Goal: Transaction & Acquisition: Purchase product/service

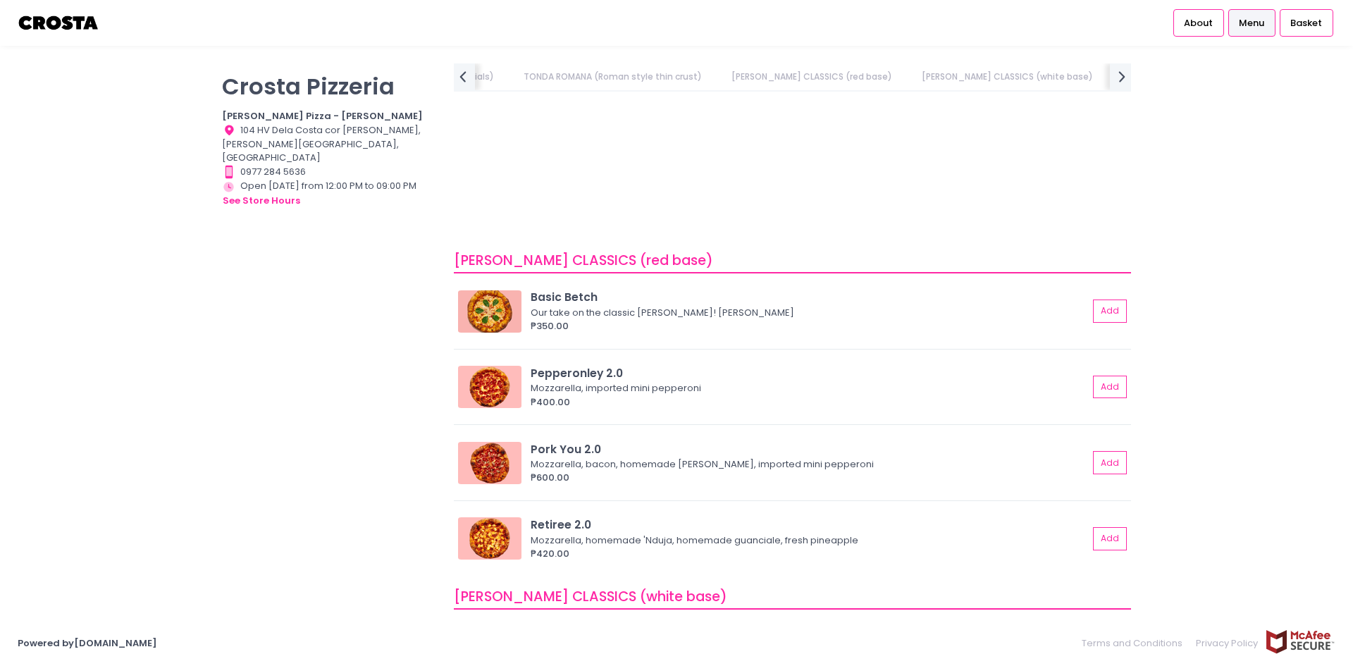
scroll to position [657, 0]
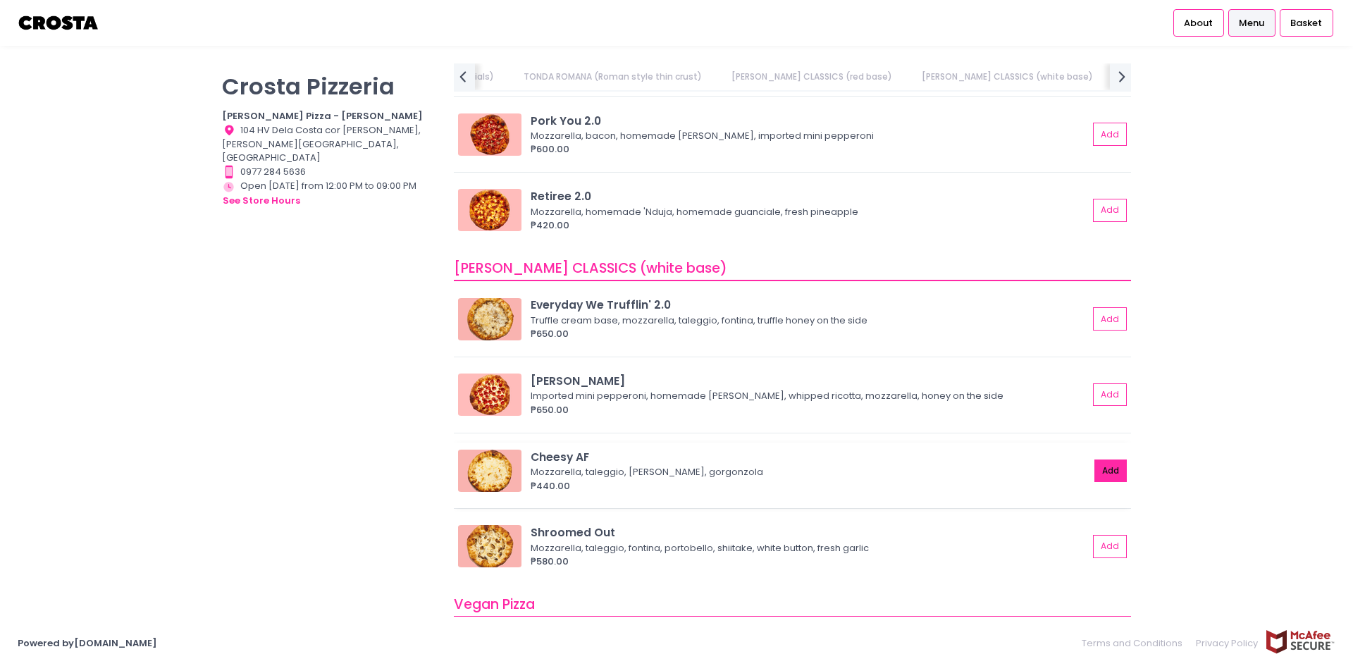
click at [1106, 477] on button "Add" at bounding box center [1110, 470] width 32 height 23
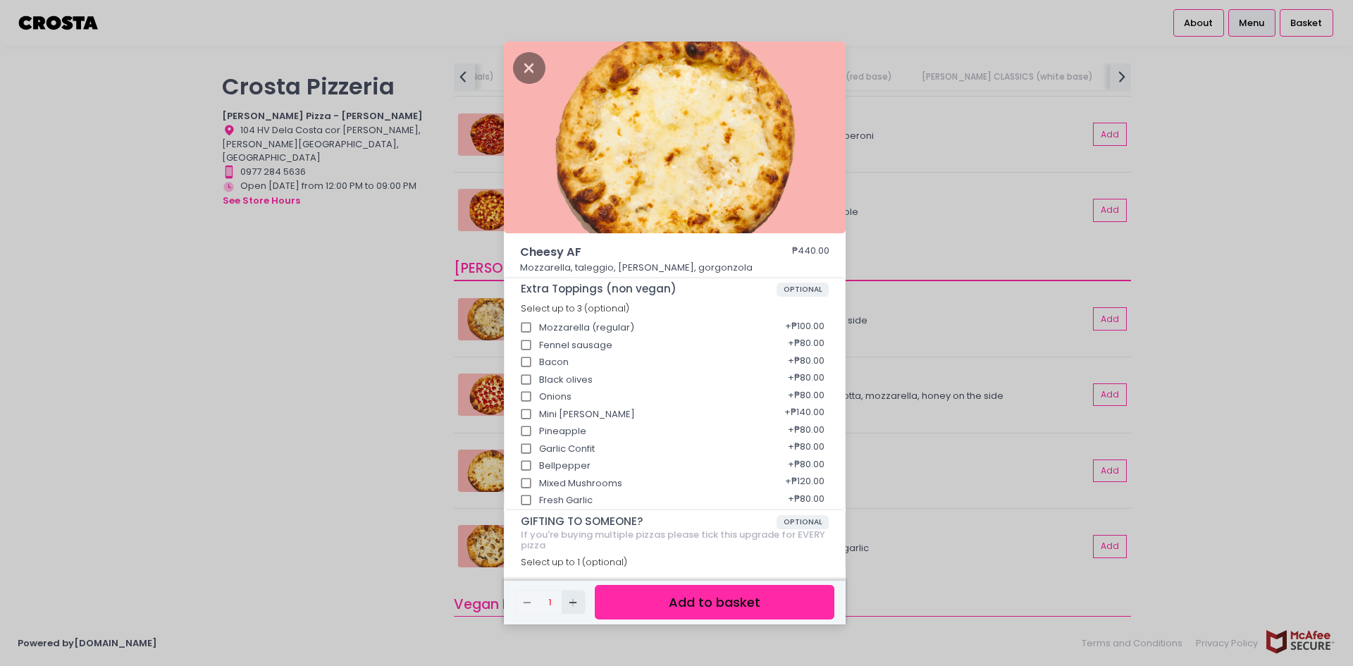
click at [574, 605] on icon "Add Created with Sketch." at bounding box center [572, 602] width 11 height 11
click at [574, 603] on icon "Add Created with Sketch." at bounding box center [572, 602] width 11 height 11
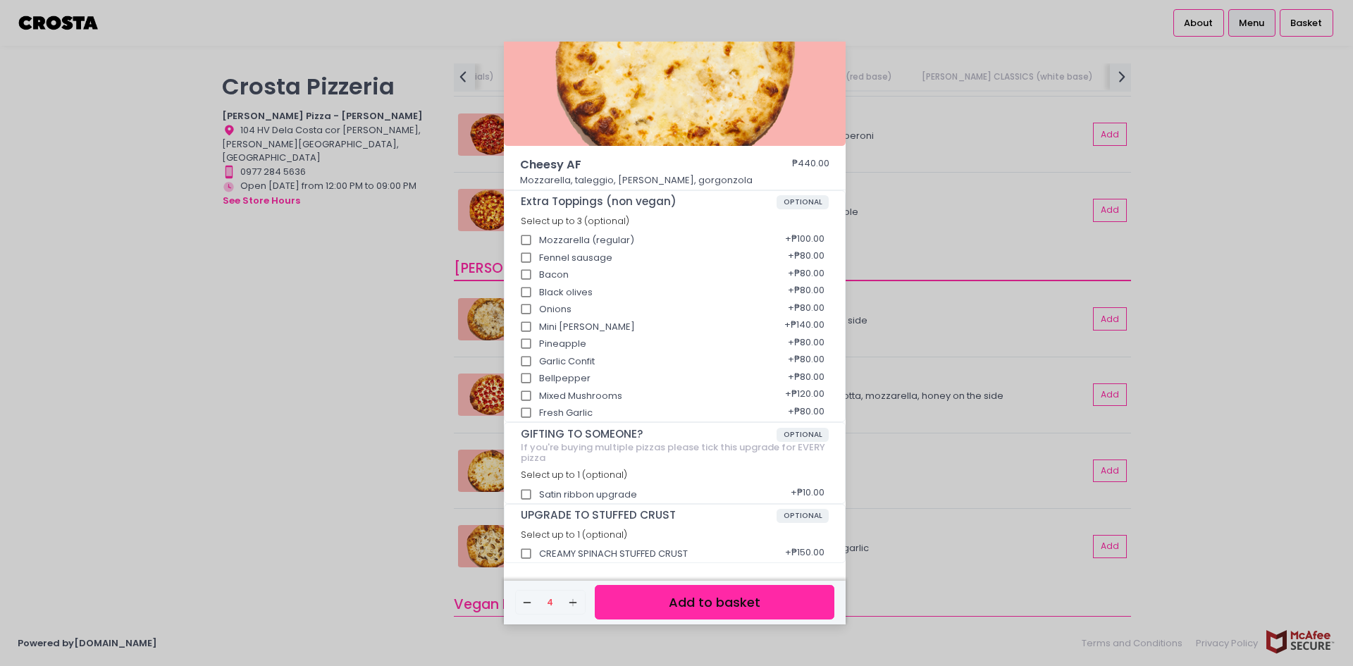
click at [719, 610] on button "Add to basket" at bounding box center [715, 602] width 240 height 35
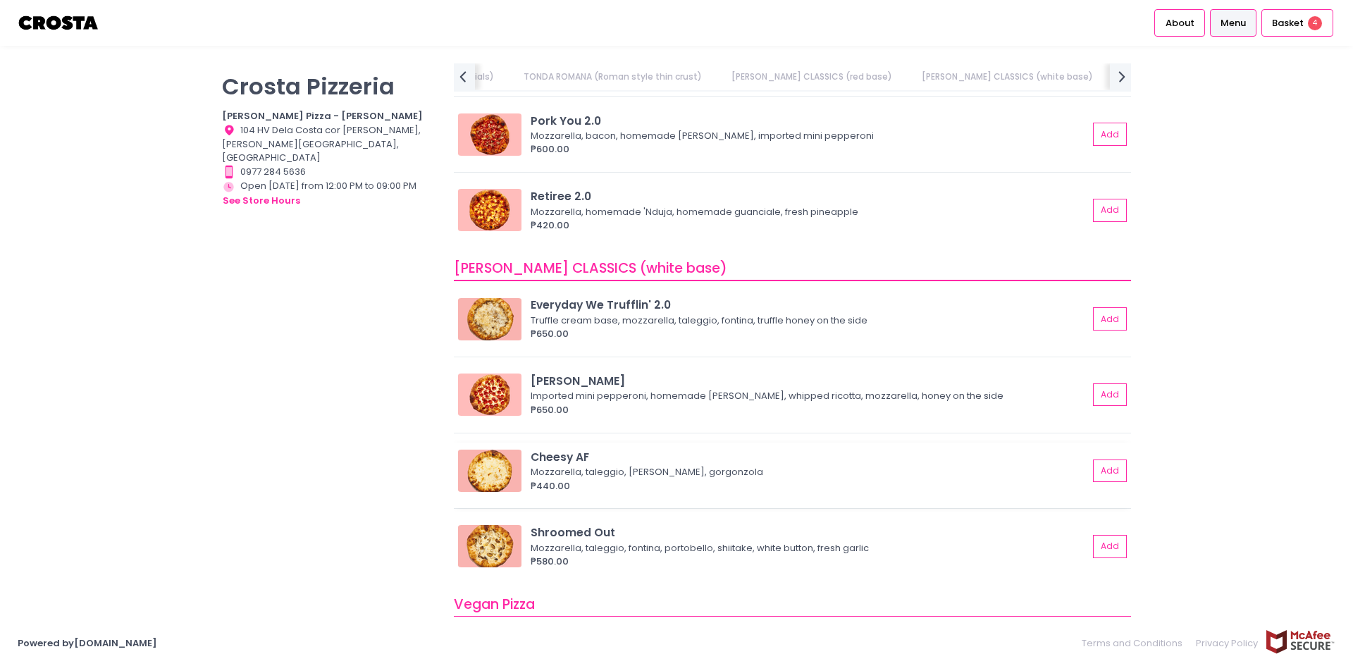
scroll to position [329, 0]
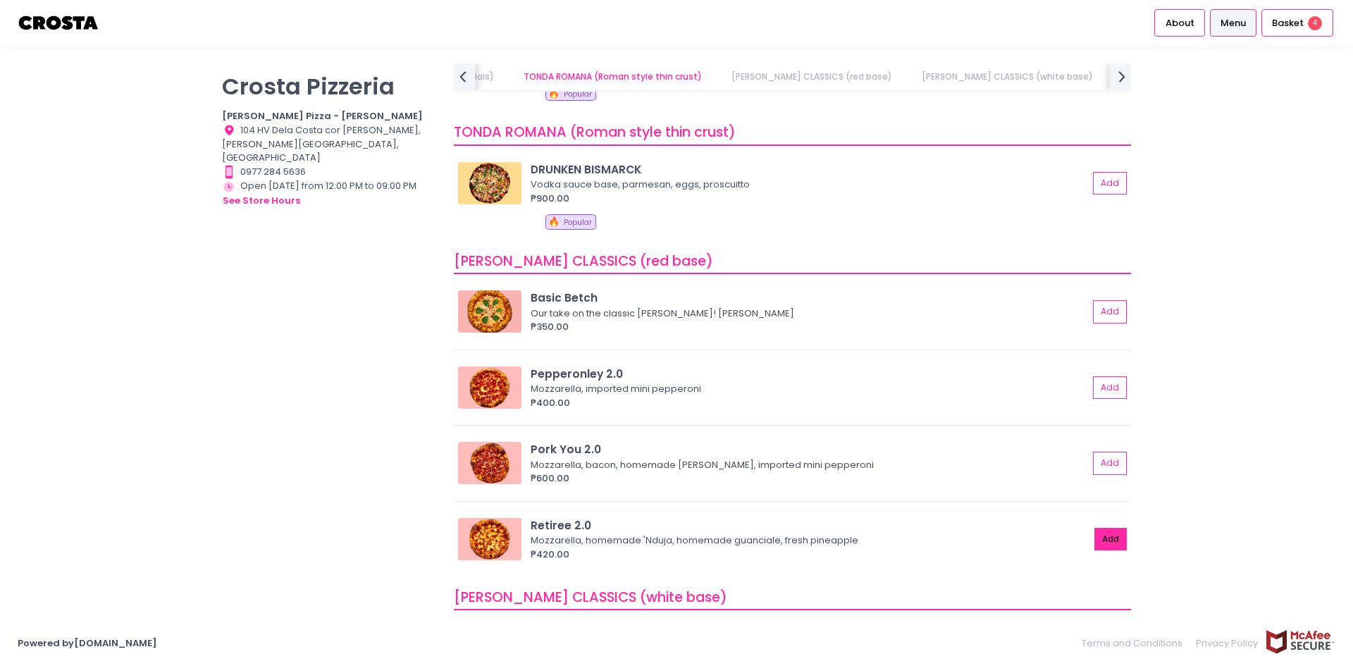
click at [1109, 542] on button "Add" at bounding box center [1110, 539] width 32 height 23
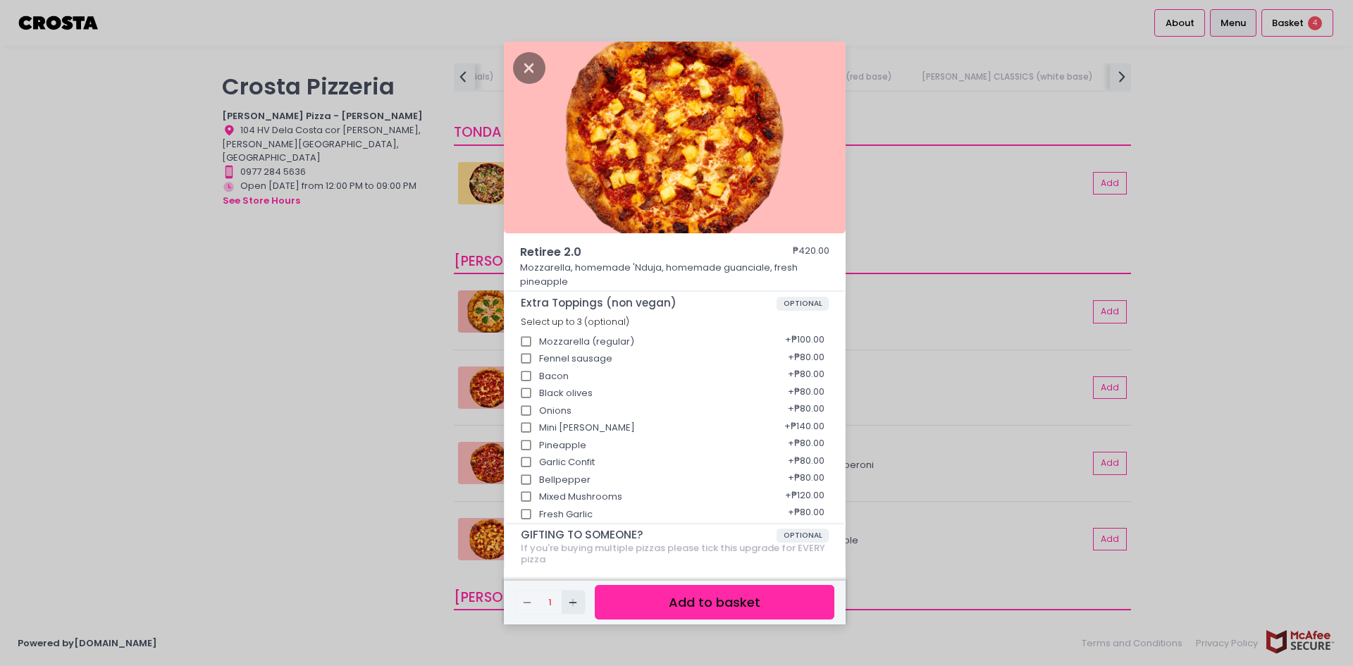
click at [579, 600] on button "Add Created with Sketch." at bounding box center [573, 602] width 23 height 23
click at [672, 600] on button "Add to basket" at bounding box center [715, 602] width 240 height 35
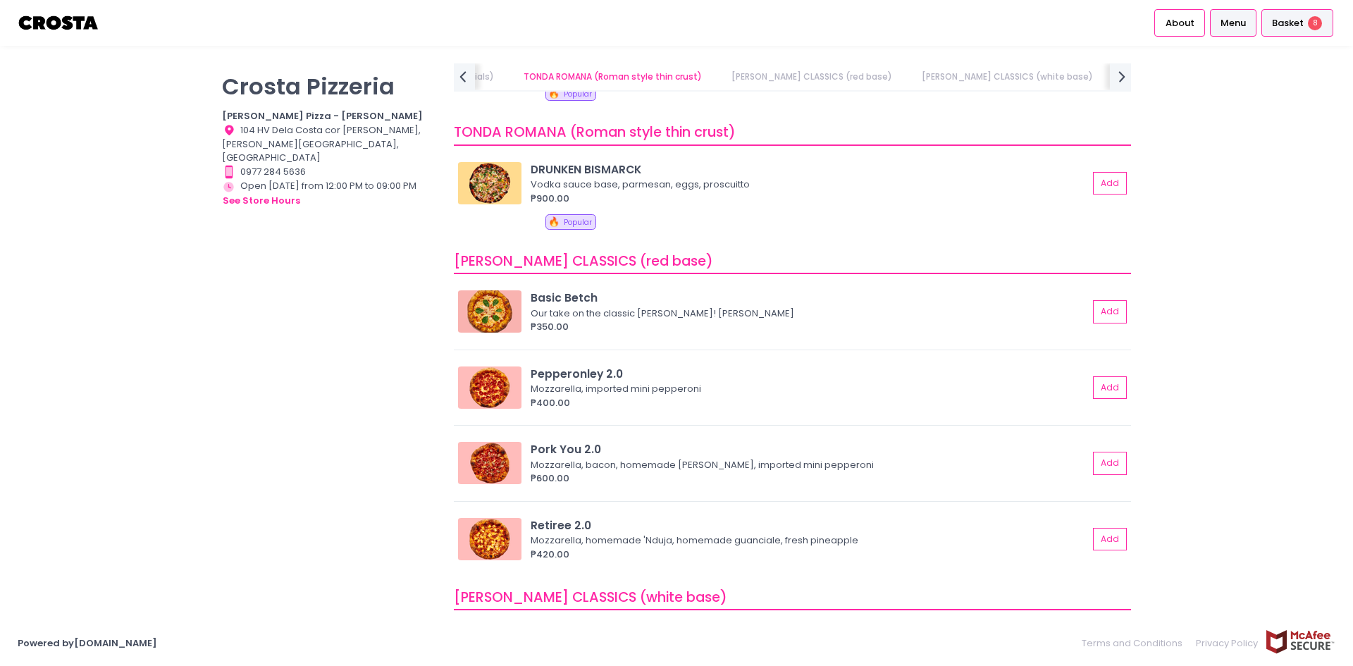
click at [1276, 29] on span "Basket" at bounding box center [1288, 23] width 32 height 14
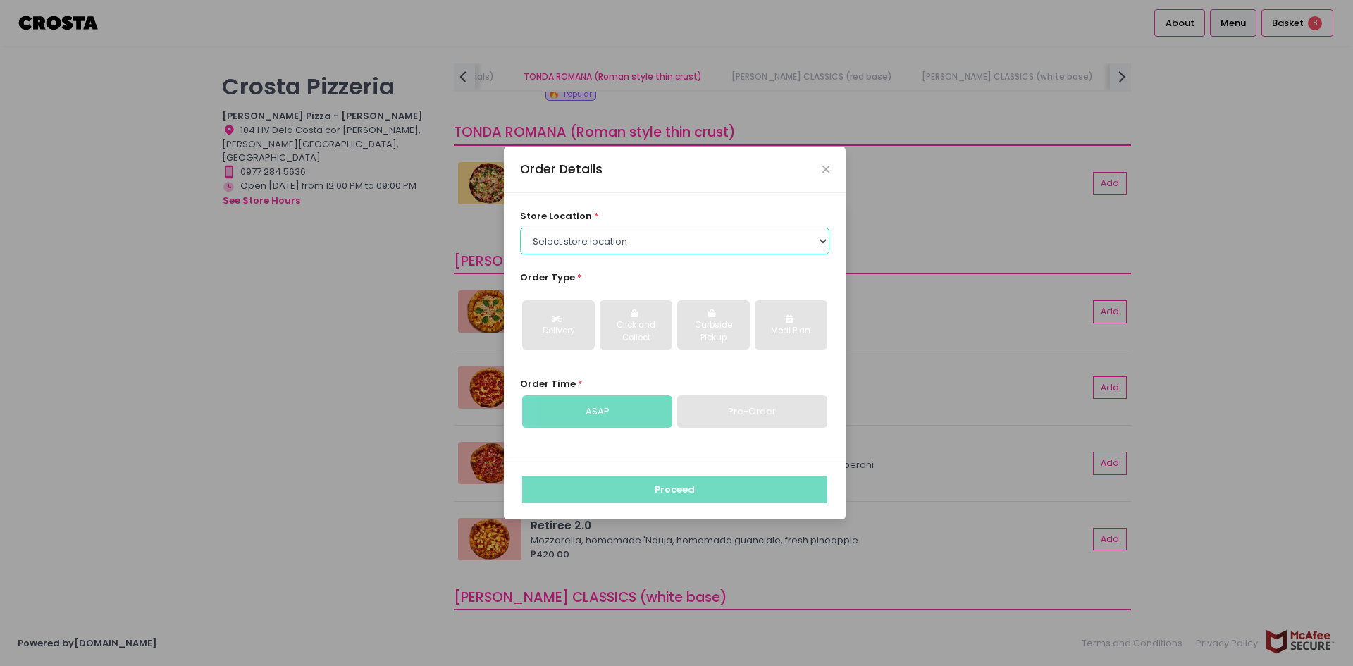
click at [822, 237] on select "Select store location [PERSON_NAME] Pizza - [PERSON_NAME] Pizza - [GEOGRAPHIC_D…" at bounding box center [675, 241] width 310 height 27
select select "5fabb2e53664a8677beaeb89"
click at [520, 228] on select "Select store location [PERSON_NAME] Pizza - [PERSON_NAME] Pizza - [GEOGRAPHIC_D…" at bounding box center [675, 241] width 310 height 27
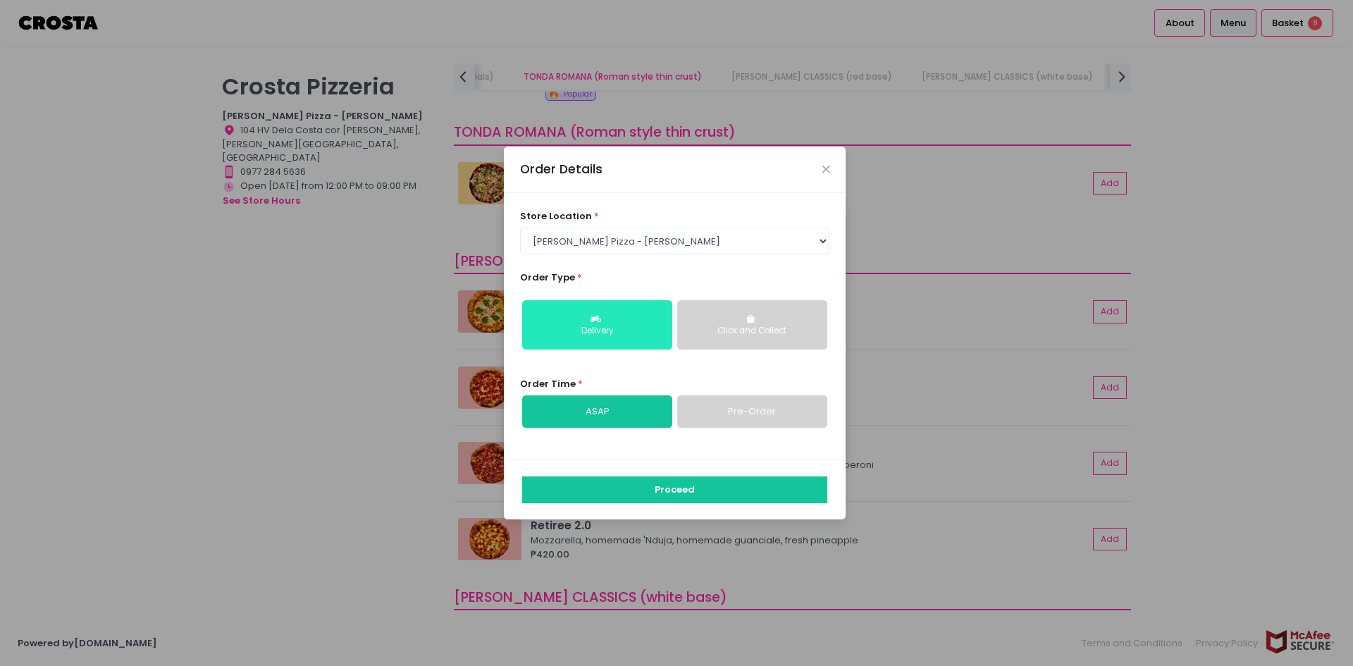
click at [612, 328] on div "Delivery" at bounding box center [597, 331] width 130 height 13
click at [595, 330] on div "Delivery" at bounding box center [597, 331] width 130 height 13
click at [705, 416] on link "Pre-Order" at bounding box center [752, 411] width 150 height 32
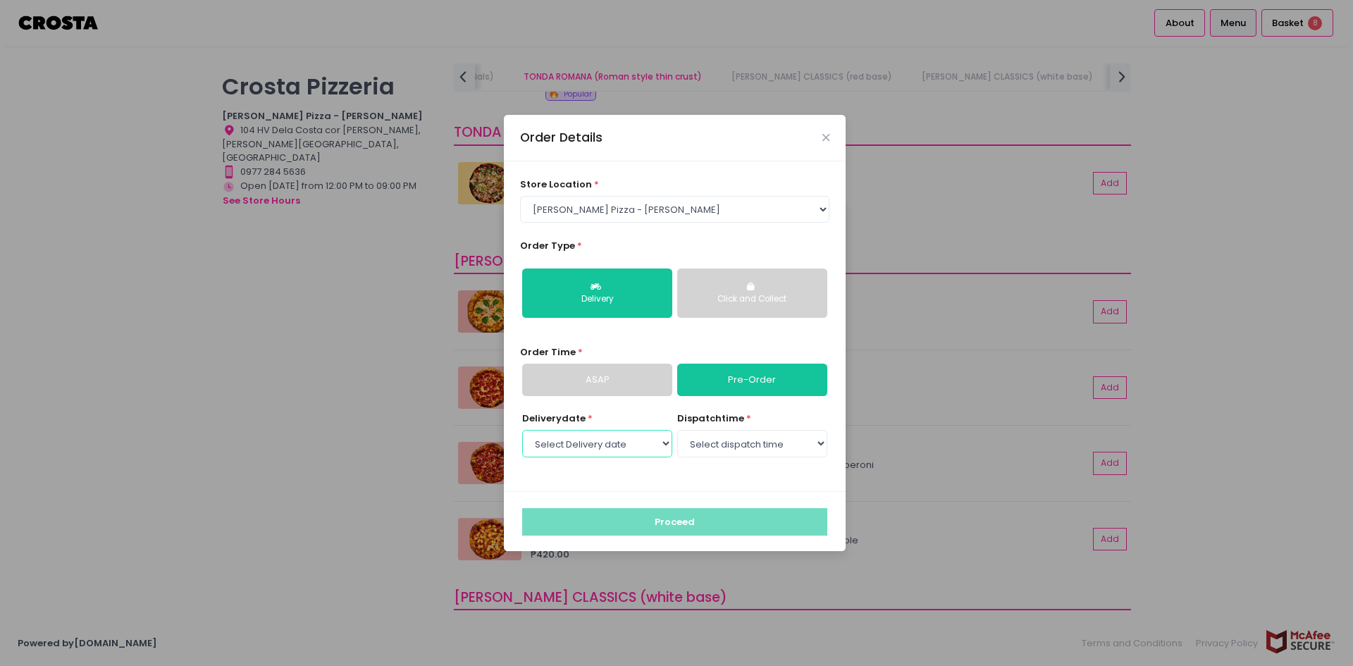
click at [665, 443] on select "Select Delivery date [DATE] [DATE] [DATE] [DATE] [DATE] [DATE]" at bounding box center [597, 443] width 150 height 27
select select "[DATE]"
click at [522, 430] on select "Select Delivery date [DATE] [DATE] [DATE] [DATE] [DATE] [DATE]" at bounding box center [597, 443] width 150 height 27
click at [820, 440] on select "Select dispatch time 12:00 PM - 12:30 PM 12:30 PM - 01:00 PM 01:00 PM - 01:30 P…" at bounding box center [752, 443] width 150 height 27
select select "14:00"
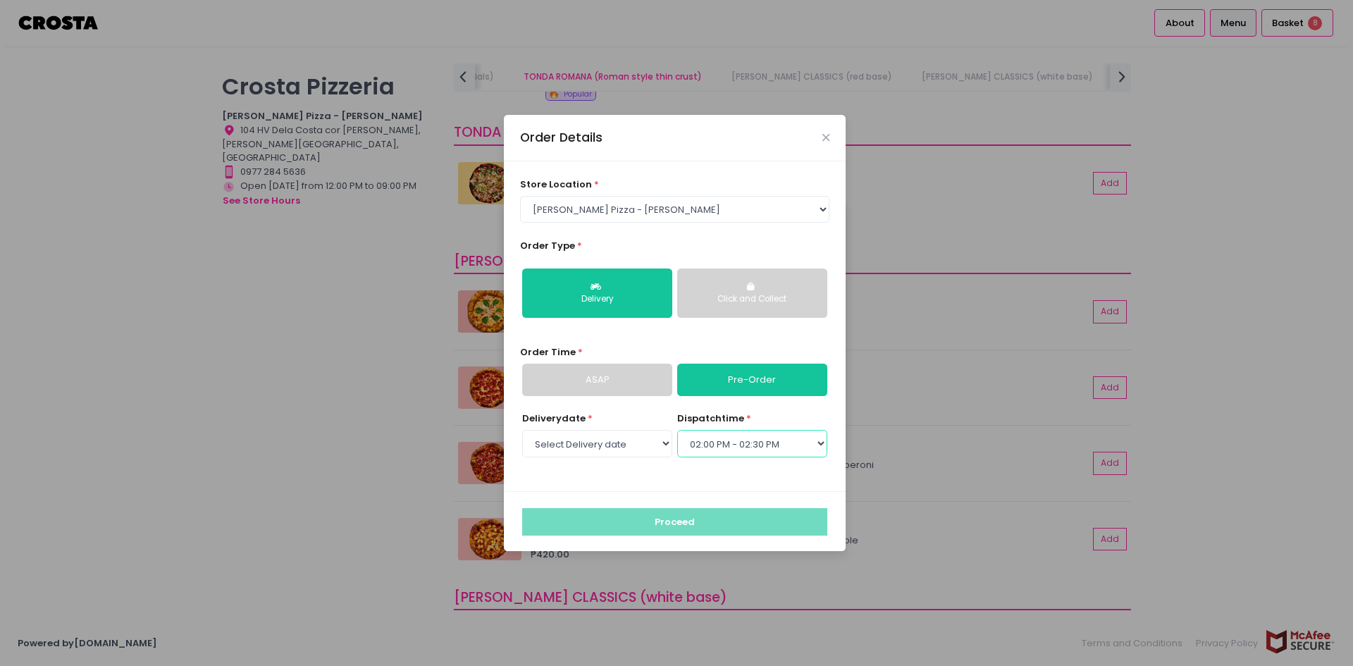
click at [677, 430] on select "Select dispatch time 12:00 PM - 12:30 PM 12:30 PM - 01:00 PM 01:00 PM - 01:30 P…" at bounding box center [752, 443] width 150 height 27
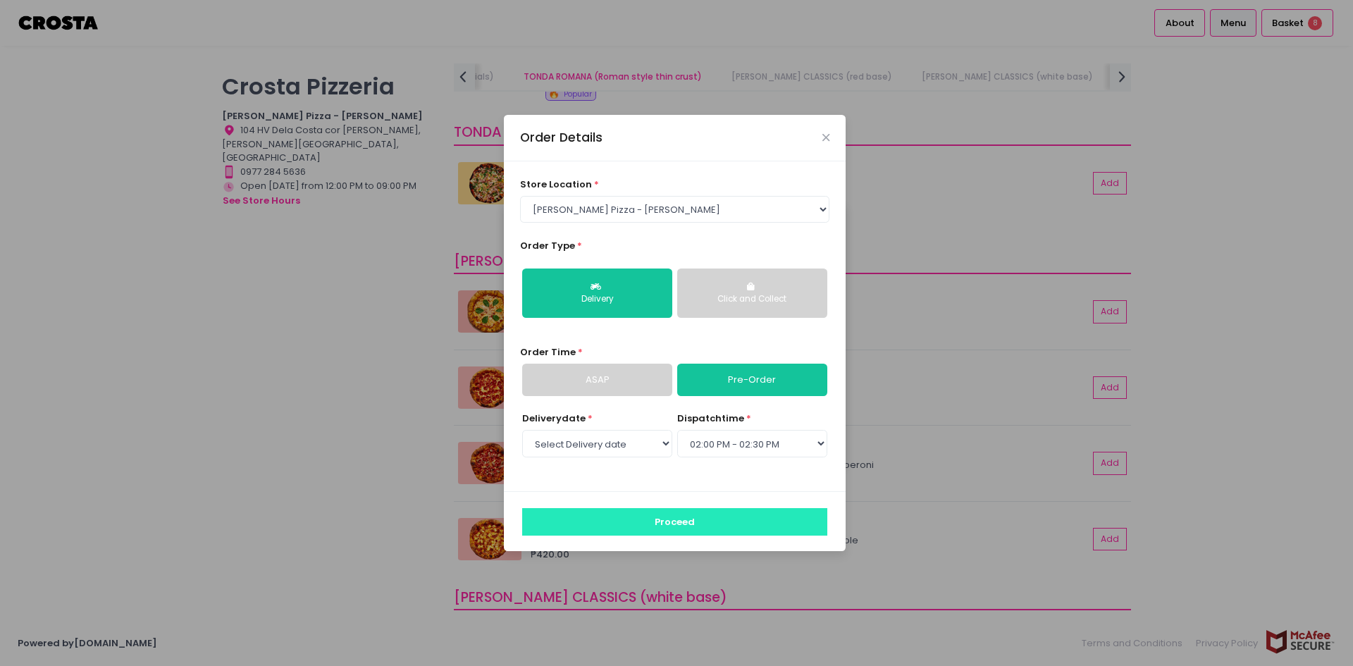
click at [678, 526] on button "Proceed" at bounding box center [674, 521] width 305 height 27
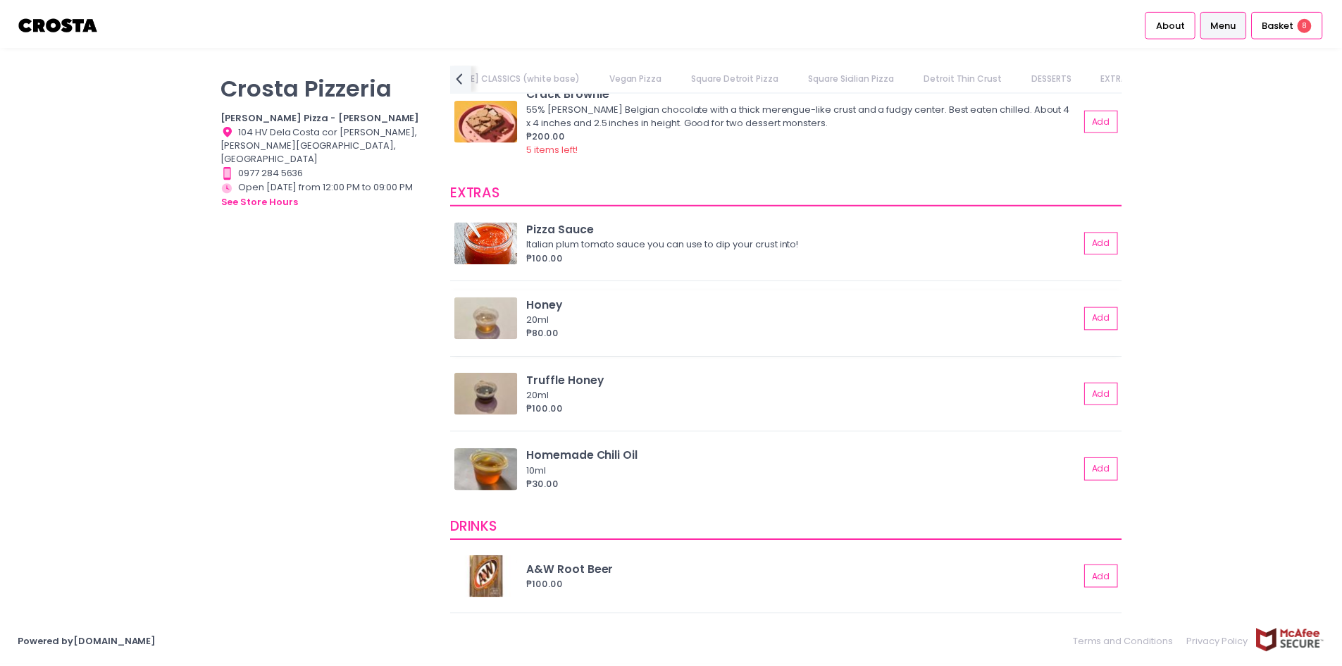
scroll to position [2700, 0]
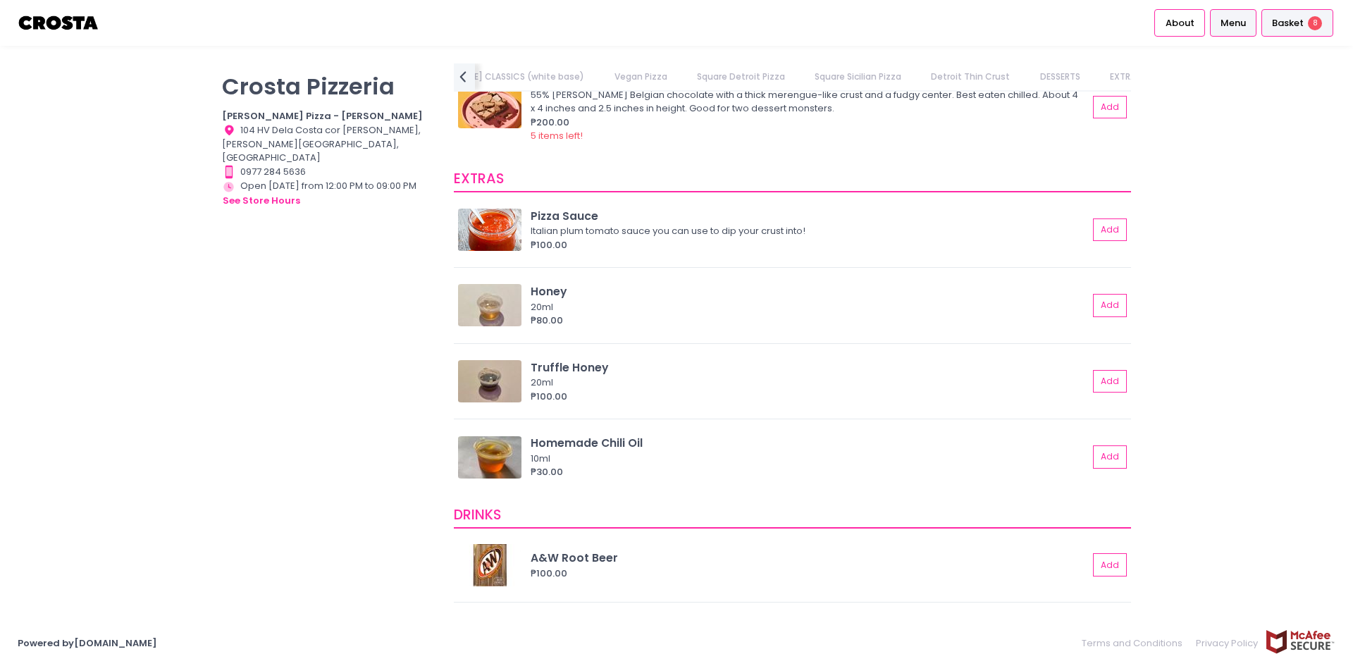
click at [1299, 23] on span "Basket" at bounding box center [1288, 23] width 32 height 14
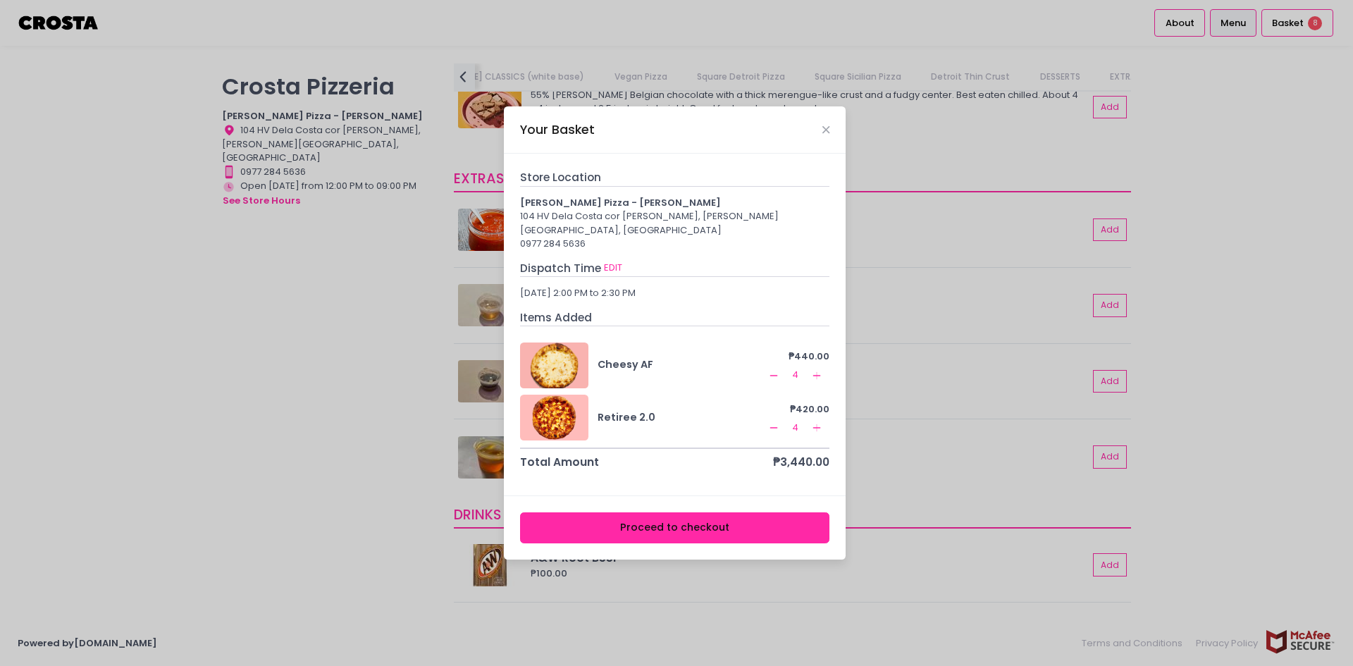
click at [667, 529] on button "Proceed to checkout" at bounding box center [675, 528] width 310 height 32
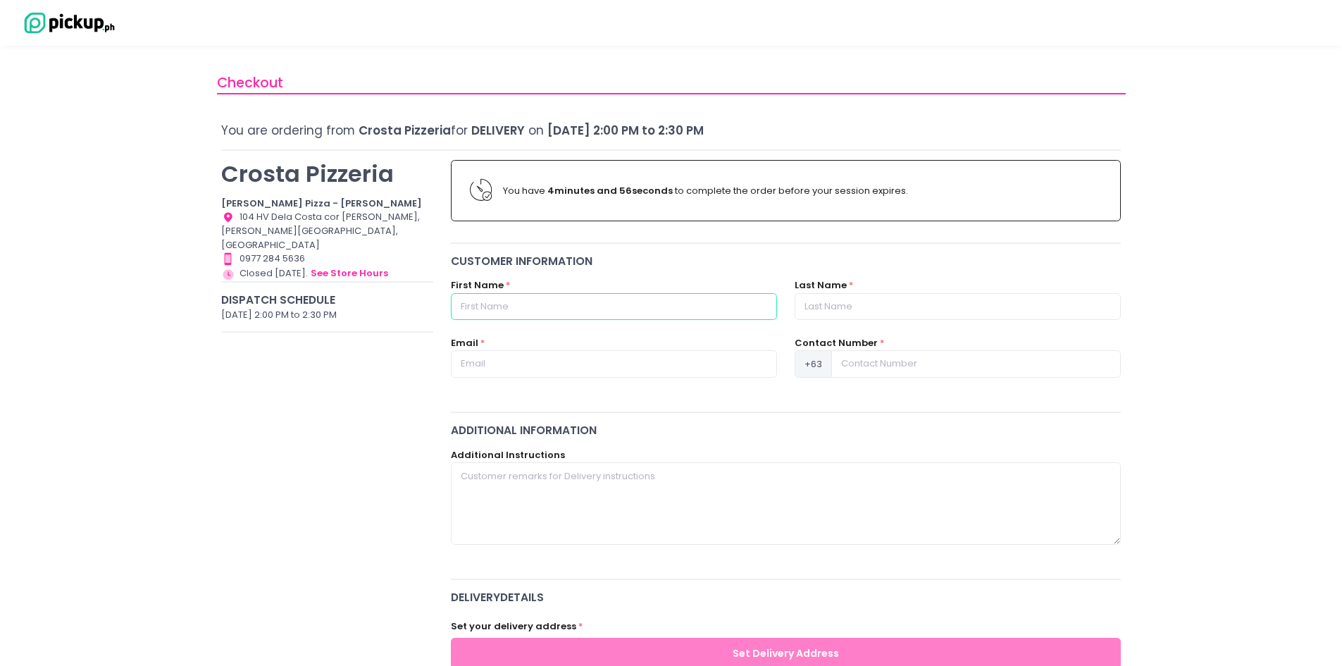
click at [532, 305] on input "text" at bounding box center [614, 306] width 326 height 27
type input "[PERSON_NAME]"
type input "[PERSON_NAME][EMAIL_ADDRESS][PERSON_NAME][DOMAIN_NAME]"
type input "09157318292"
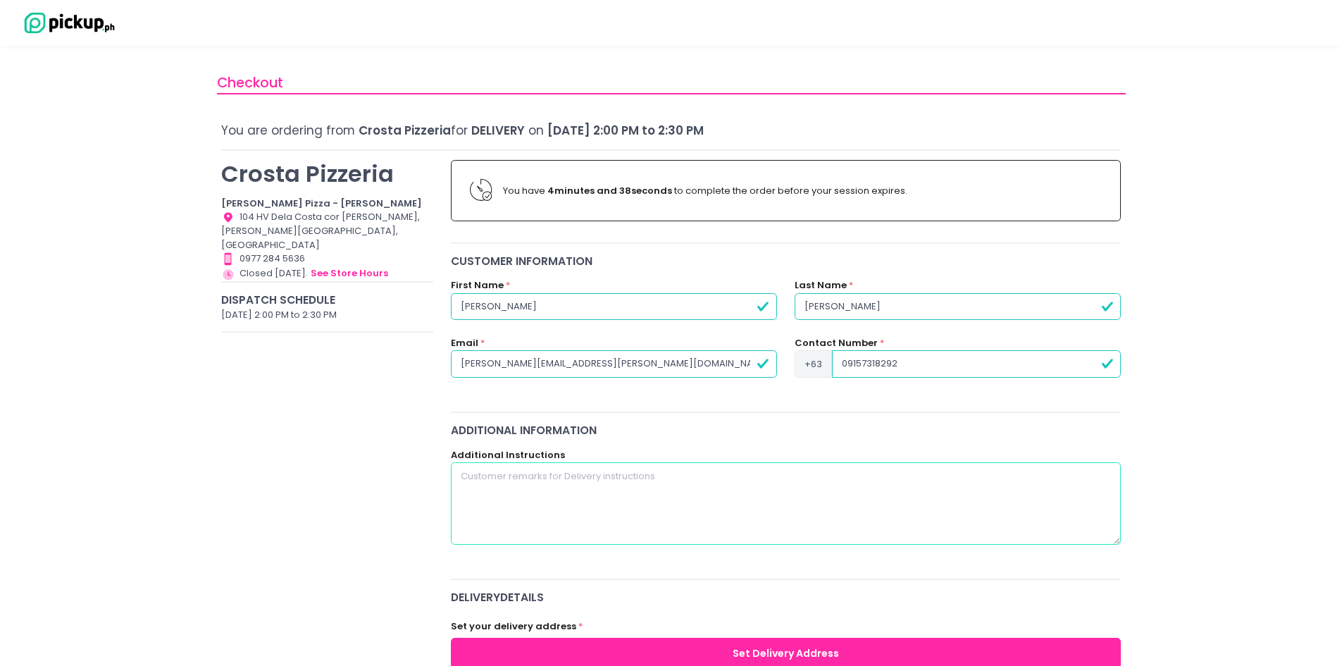
click at [476, 481] on textarea at bounding box center [786, 503] width 671 height 82
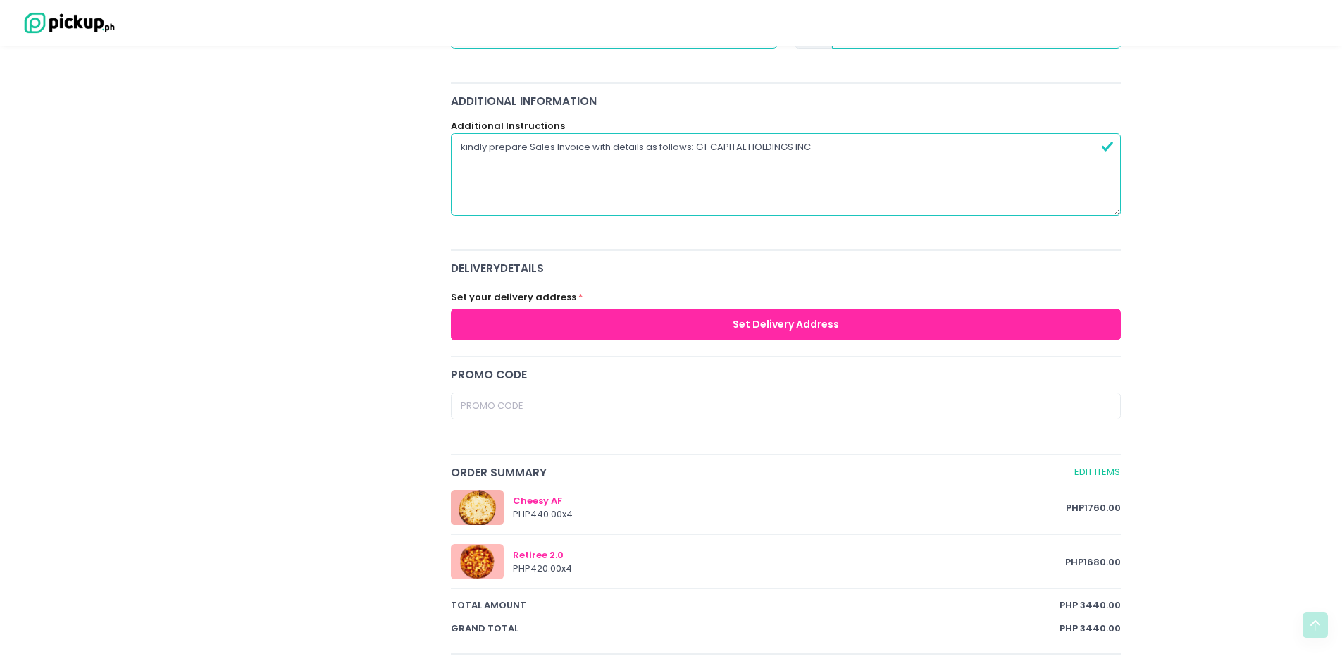
type textarea "kindly prepare Sales Invoice with details as follows: GT CAPITAL HOLDINGS INC"
click at [752, 324] on button "Set Delivery Address" at bounding box center [786, 325] width 671 height 32
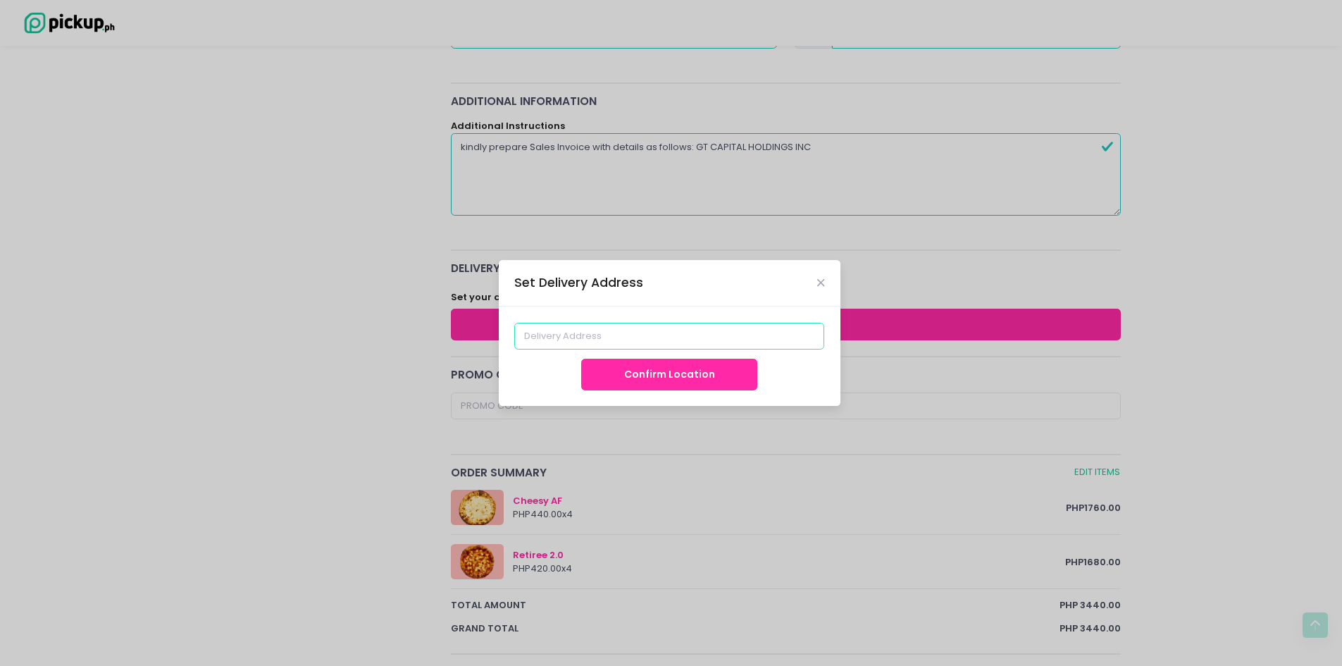
click at [576, 337] on input at bounding box center [669, 336] width 310 height 27
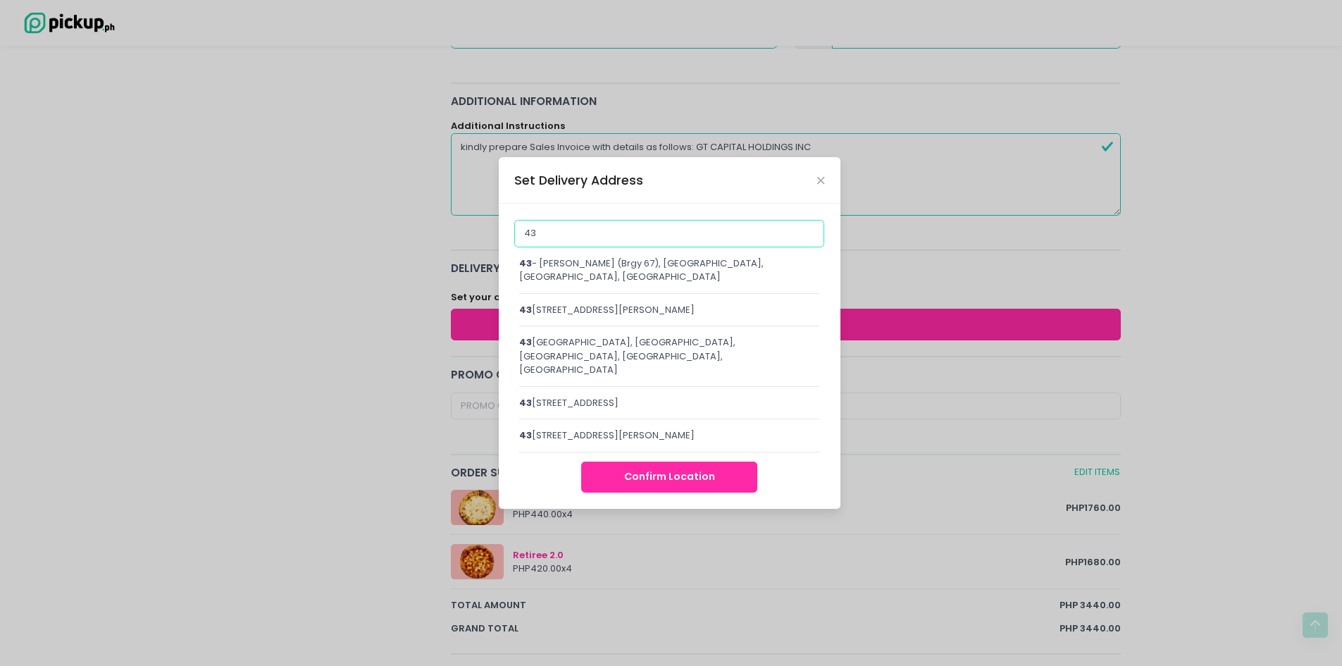
type input "4"
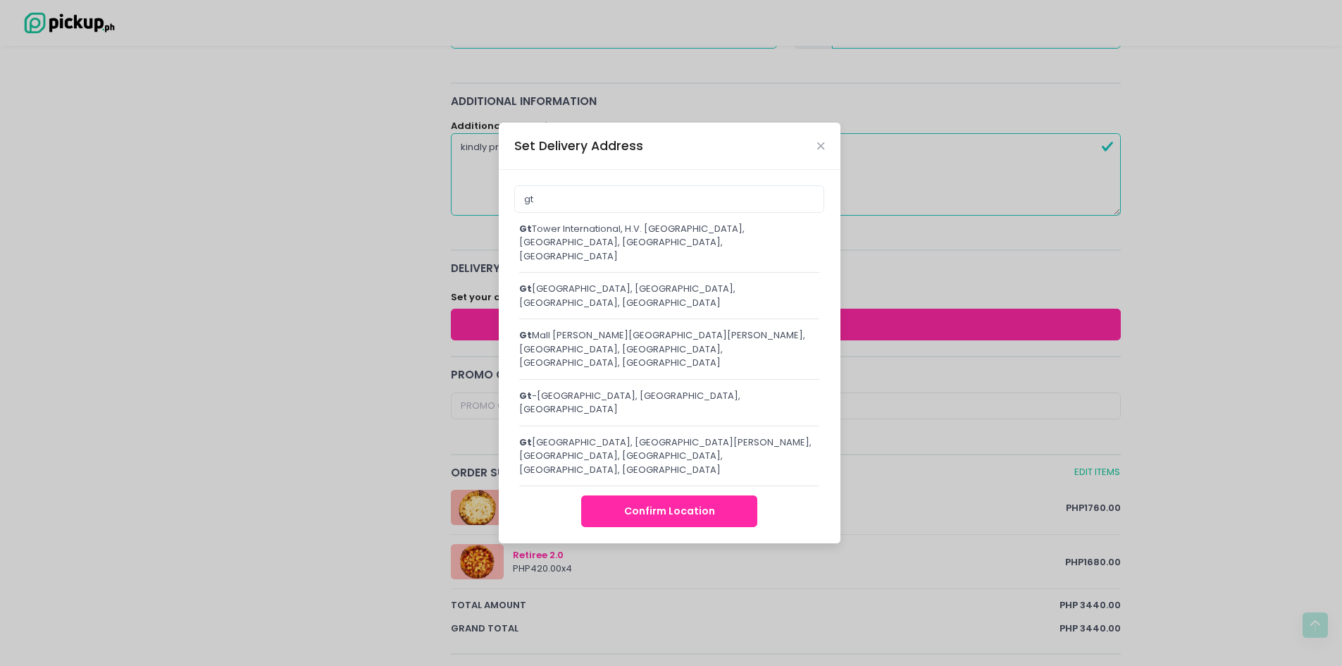
click at [551, 264] on div "gt Tower International, H.V. [GEOGRAPHIC_DATA], [GEOGRAPHIC_DATA], [GEOGRAPHIC_…" at bounding box center [669, 243] width 301 height 42
type input "GT Tower International, H.V. [GEOGRAPHIC_DATA], [GEOGRAPHIC_DATA], [GEOGRAPHIC_…"
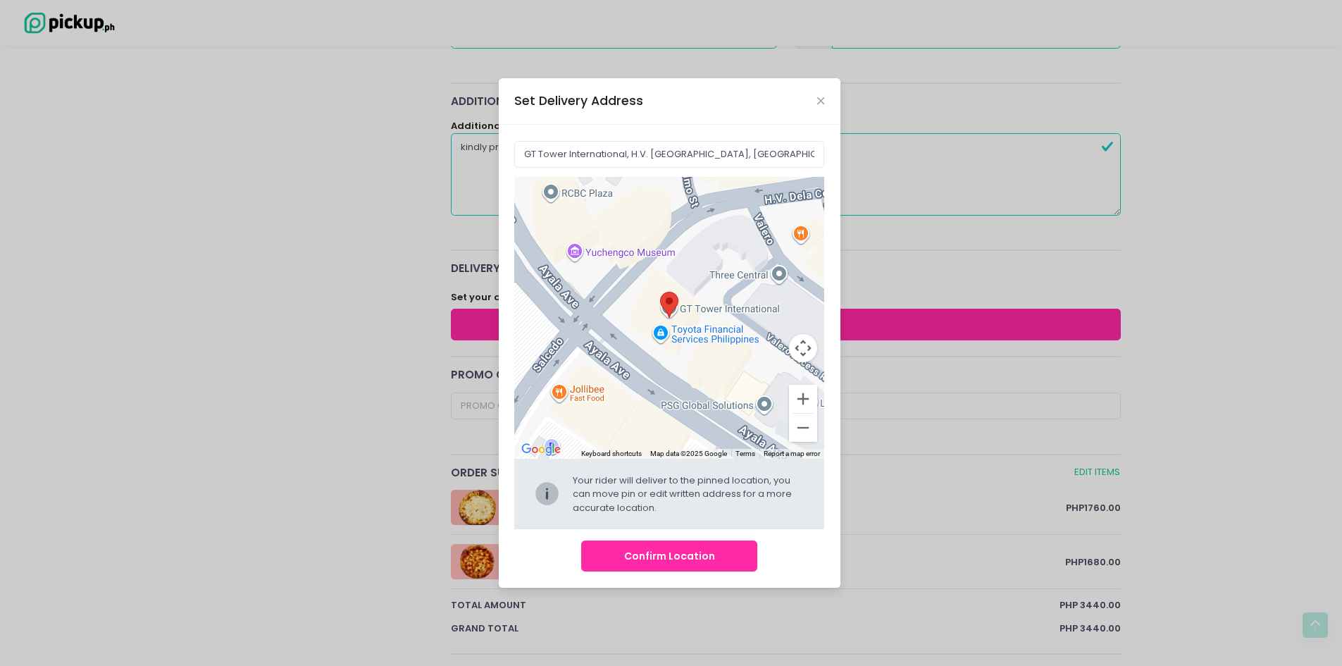
click at [668, 562] on button "Confirm Location" at bounding box center [669, 556] width 176 height 32
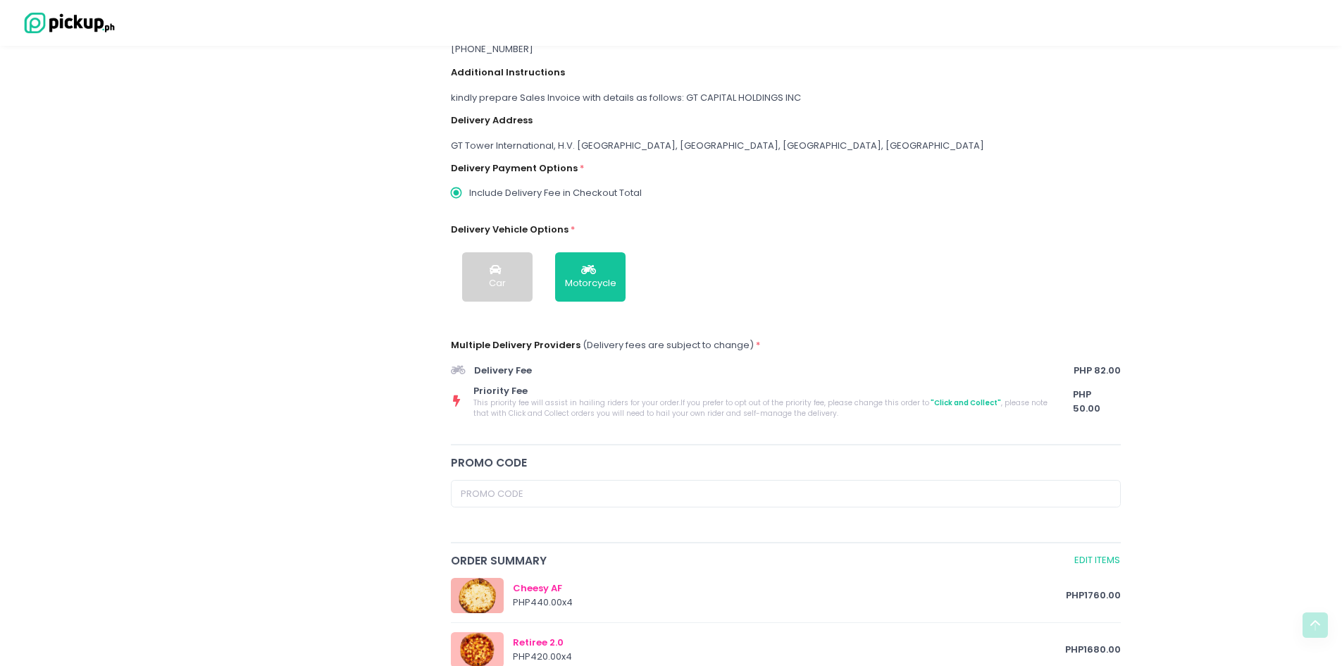
scroll to position [0, 0]
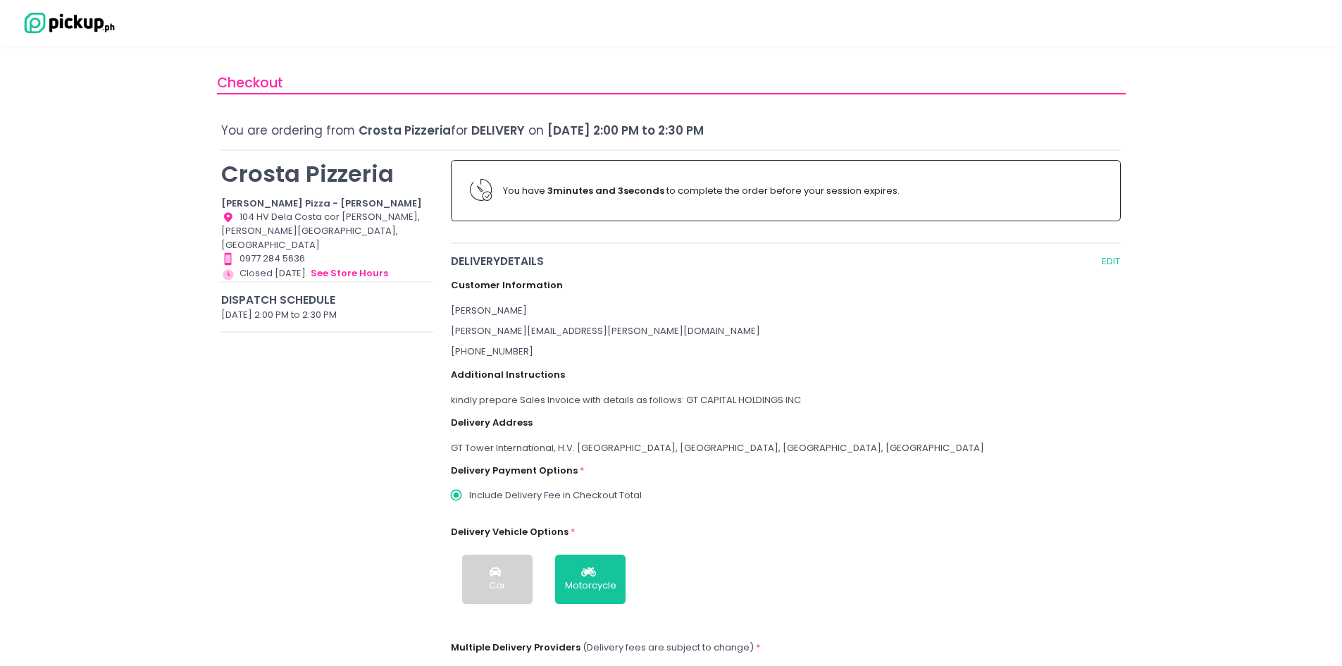
click at [473, 353] on div "[PHONE_NUMBER]" at bounding box center [786, 352] width 671 height 14
click at [1108, 264] on button "EDIT" at bounding box center [1111, 261] width 20 height 16
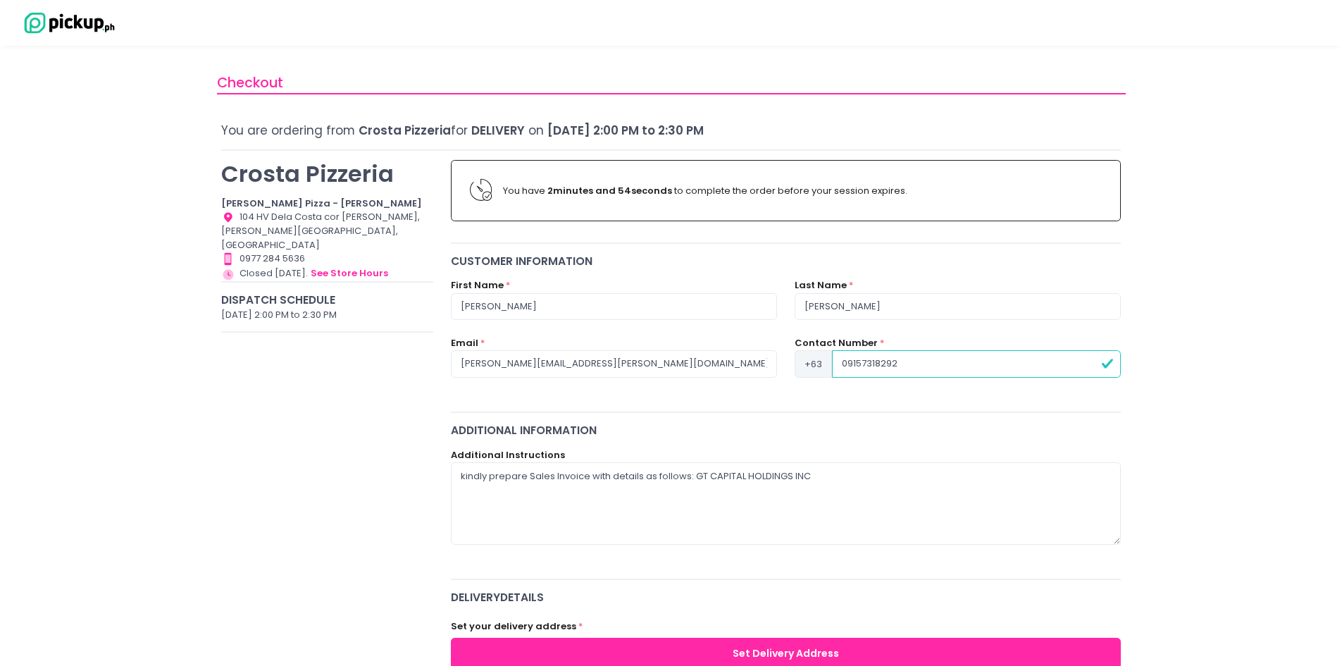
click at [845, 364] on input "09157318292" at bounding box center [976, 363] width 289 height 27
type input "9157318292"
click at [820, 481] on textarea "kindly prepare Sales Invoice with details as follows: GT CAPITAL HOLDINGS INC" at bounding box center [786, 503] width 671 height 82
type textarea "kindly prepare Sales Invoice with details as follows: GT CAPITAL HOLDINGS INC :…"
click at [799, 655] on button "Set Delivery Address" at bounding box center [786, 654] width 671 height 32
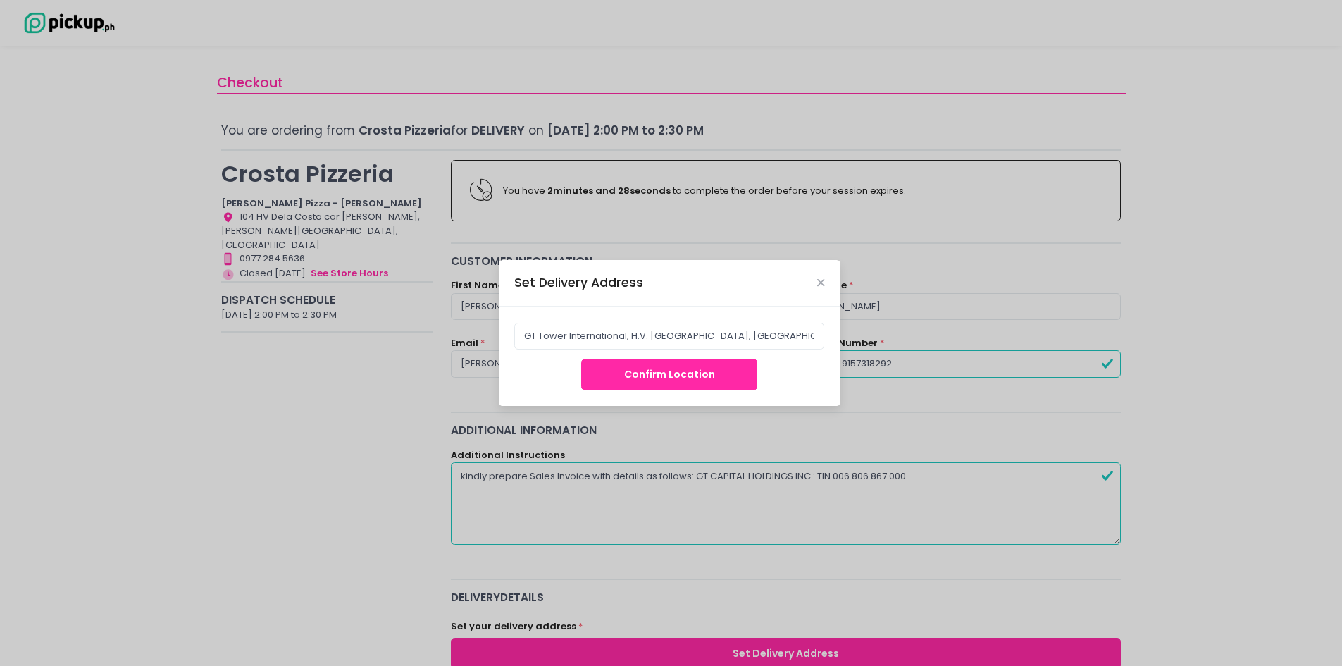
click at [676, 379] on button "Confirm Location" at bounding box center [669, 375] width 176 height 32
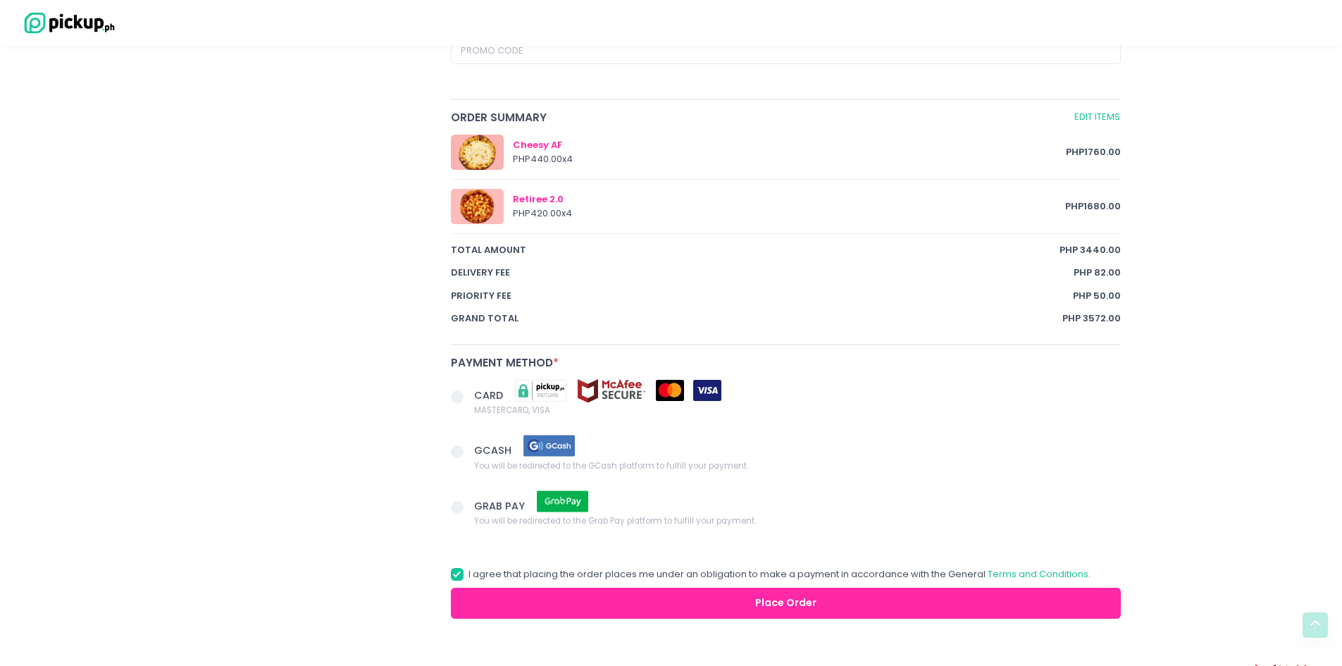
scroll to position [780, 0]
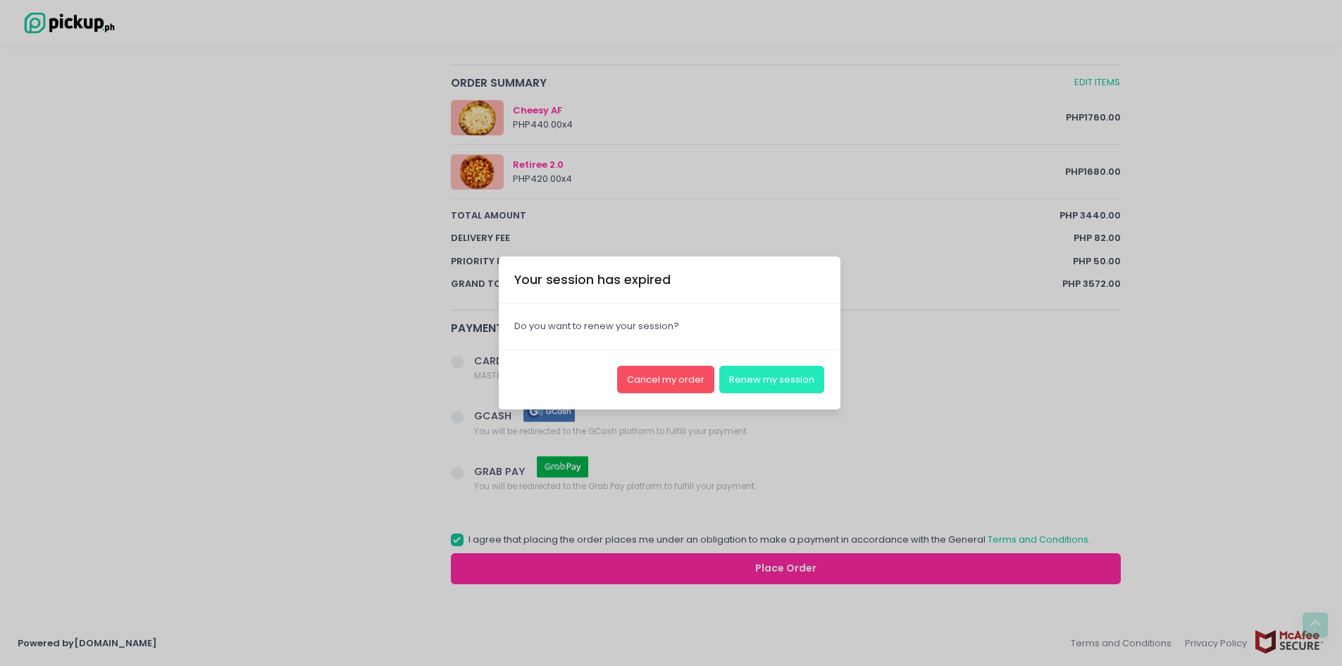
click at [784, 381] on button "Renew my session" at bounding box center [771, 379] width 105 height 27
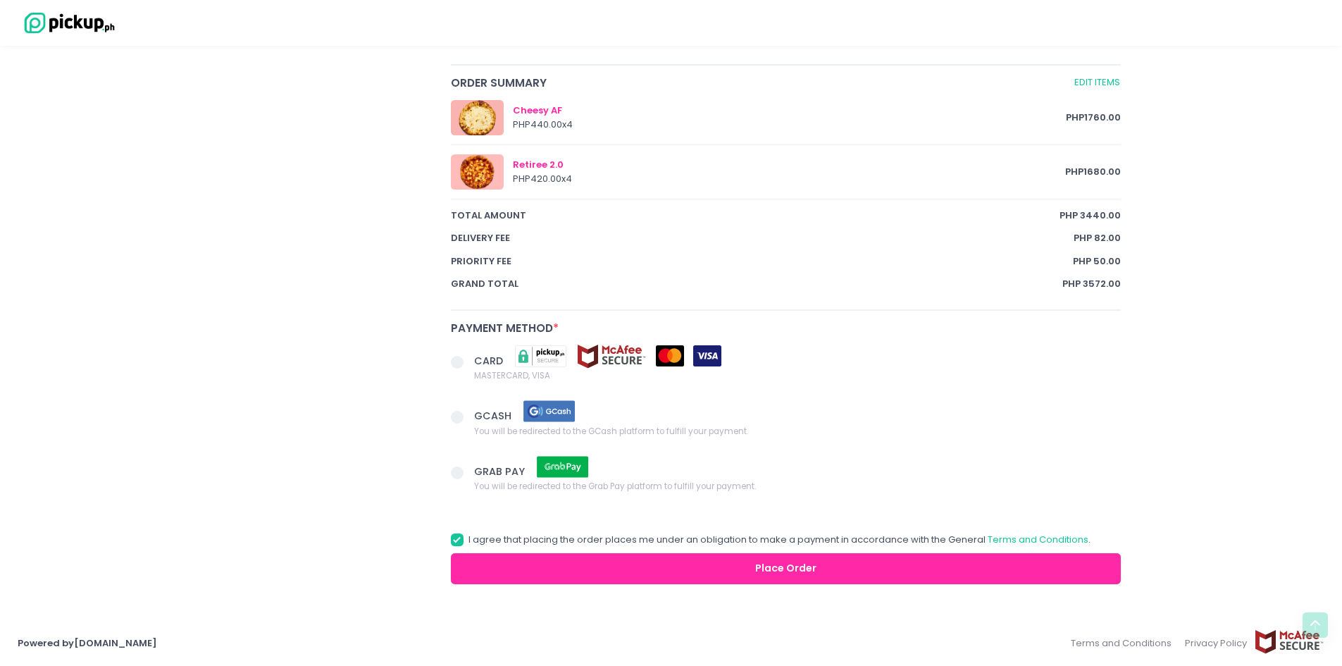
click at [803, 572] on button "Place Order" at bounding box center [786, 569] width 671 height 32
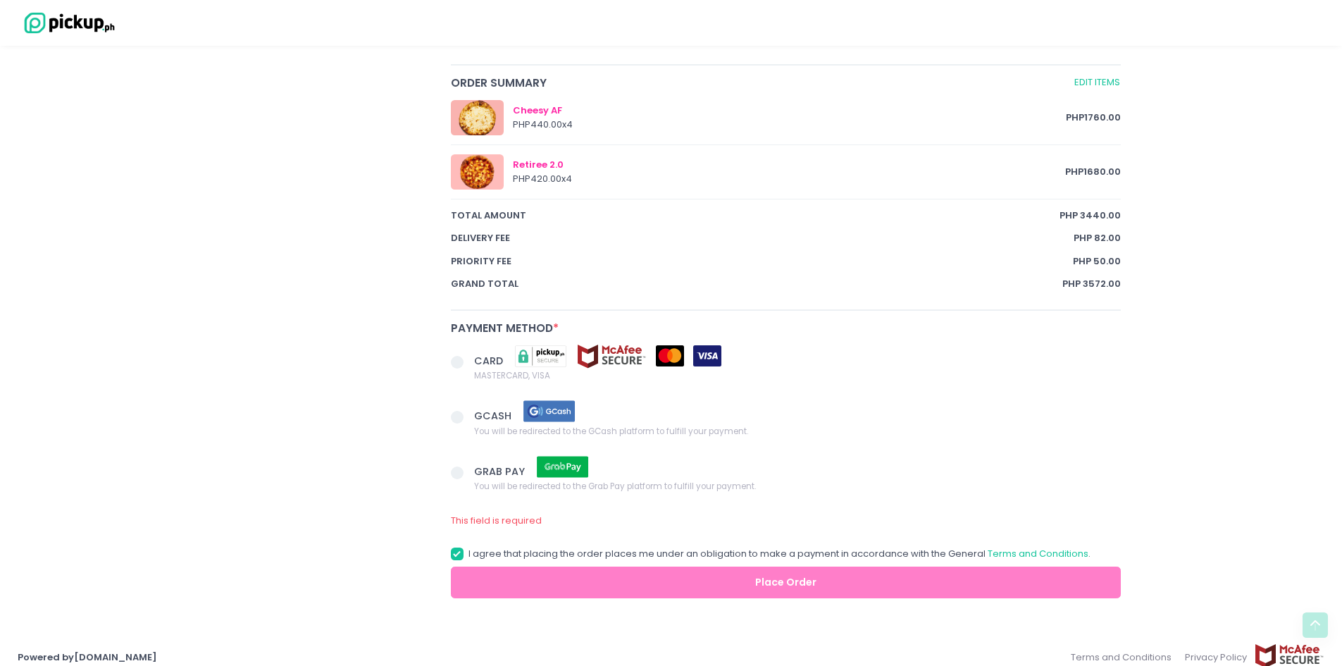
click at [456, 361] on span at bounding box center [457, 362] width 13 height 13
click at [469, 361] on input "CARD MASTERCARD, VISA" at bounding box center [473, 359] width 9 height 9
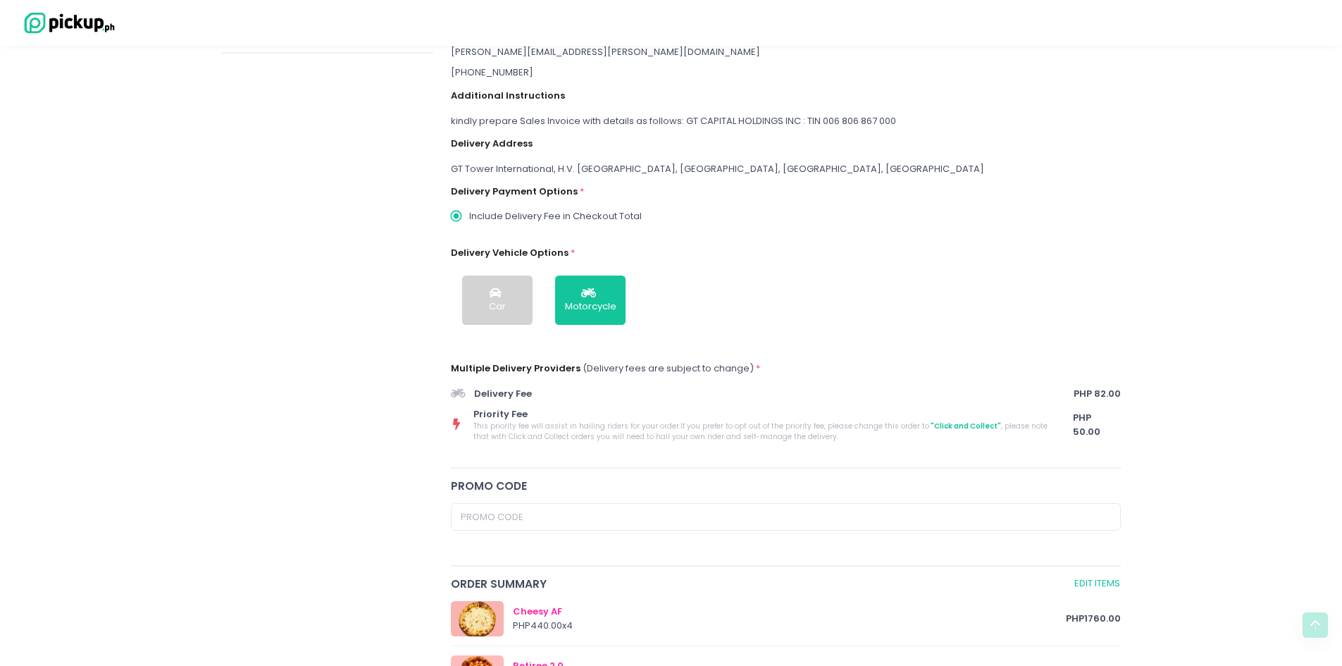
scroll to position [607, 0]
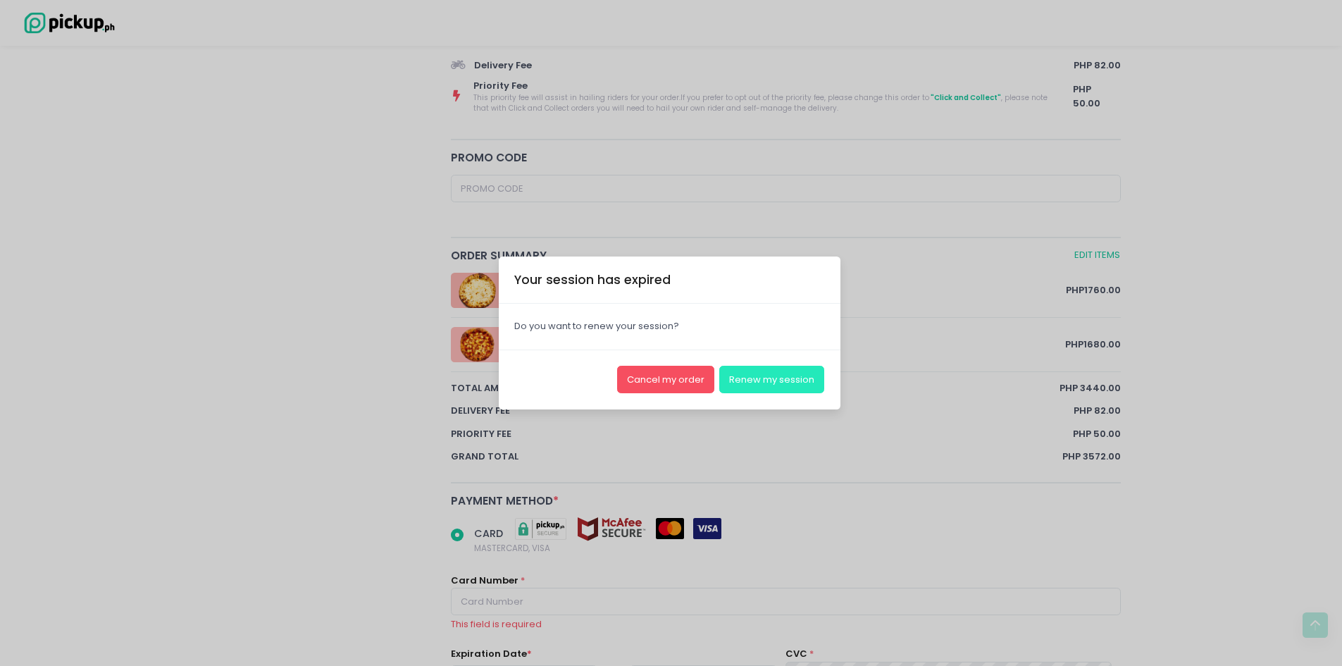
click at [771, 379] on button "Renew my session" at bounding box center [771, 379] width 105 height 27
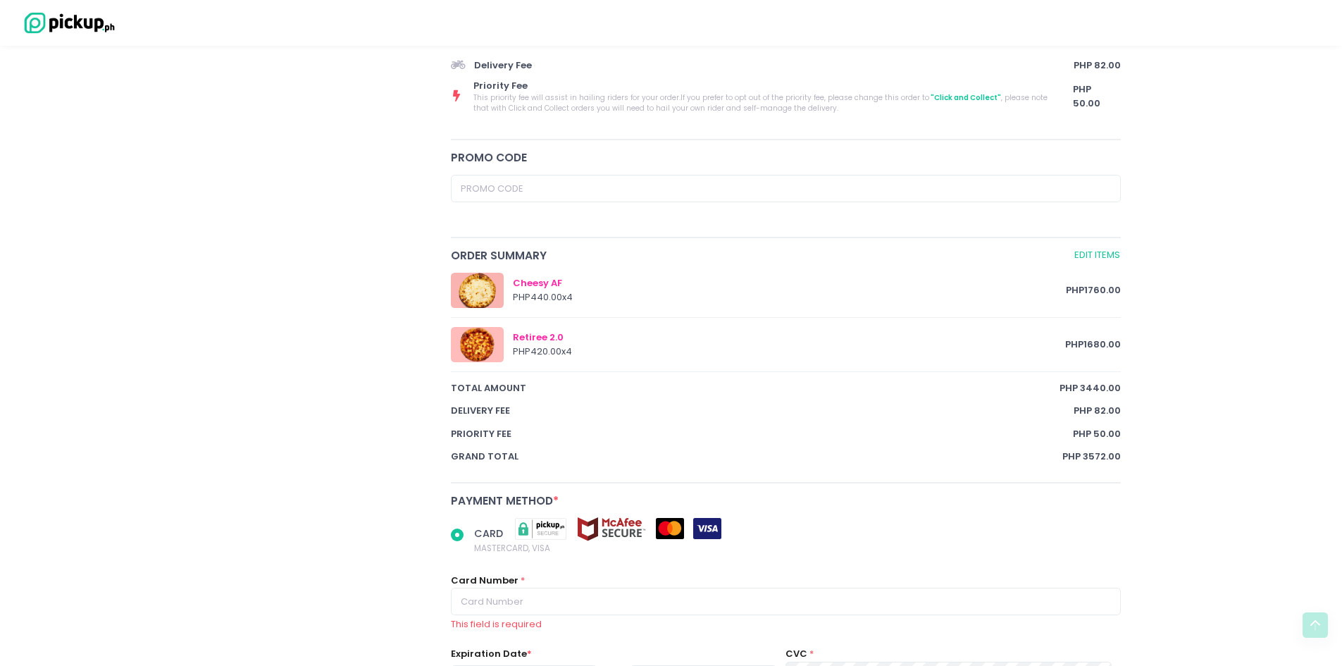
scroll to position [937, 0]
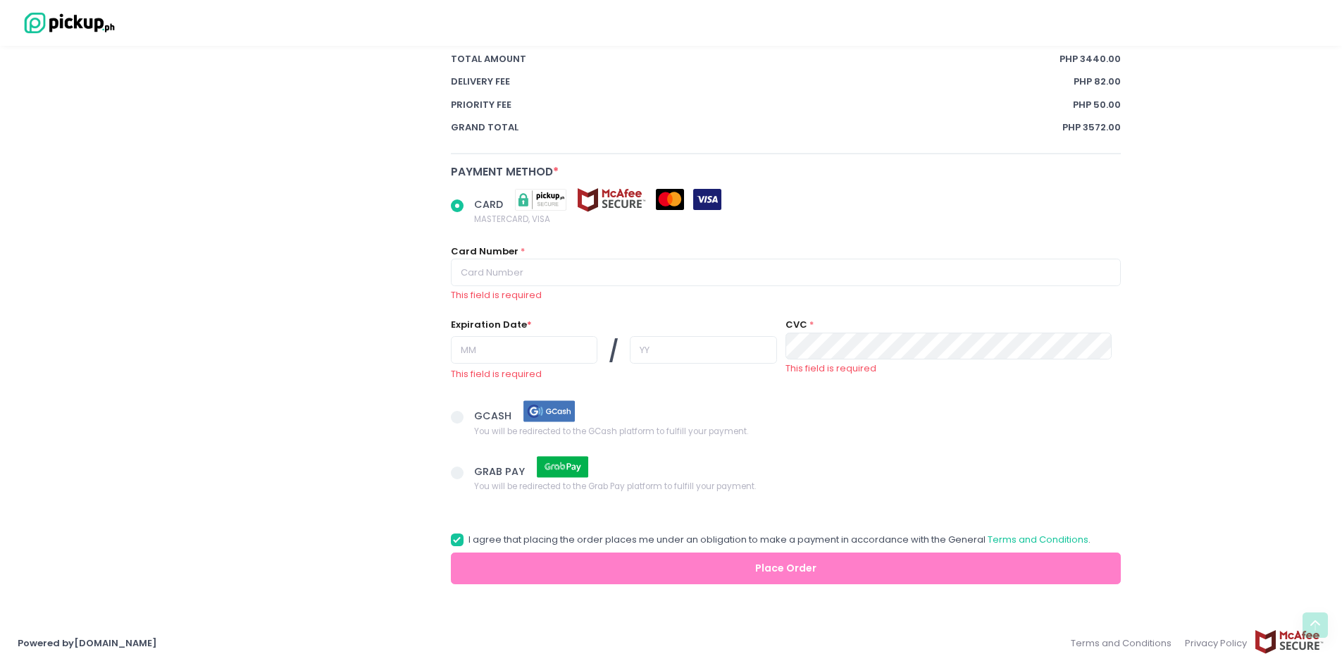
radio input "true"
click at [804, 478] on span "GRAB PAY You will be redirected to the Grab Pay platform to fulfill your paymen…" at bounding box center [797, 474] width 647 height 39
click at [478, 475] on input "GRAB PAY You will be redirected to the Grab Pay platform to fulfill your paymen…" at bounding box center [473, 470] width 9 height 9
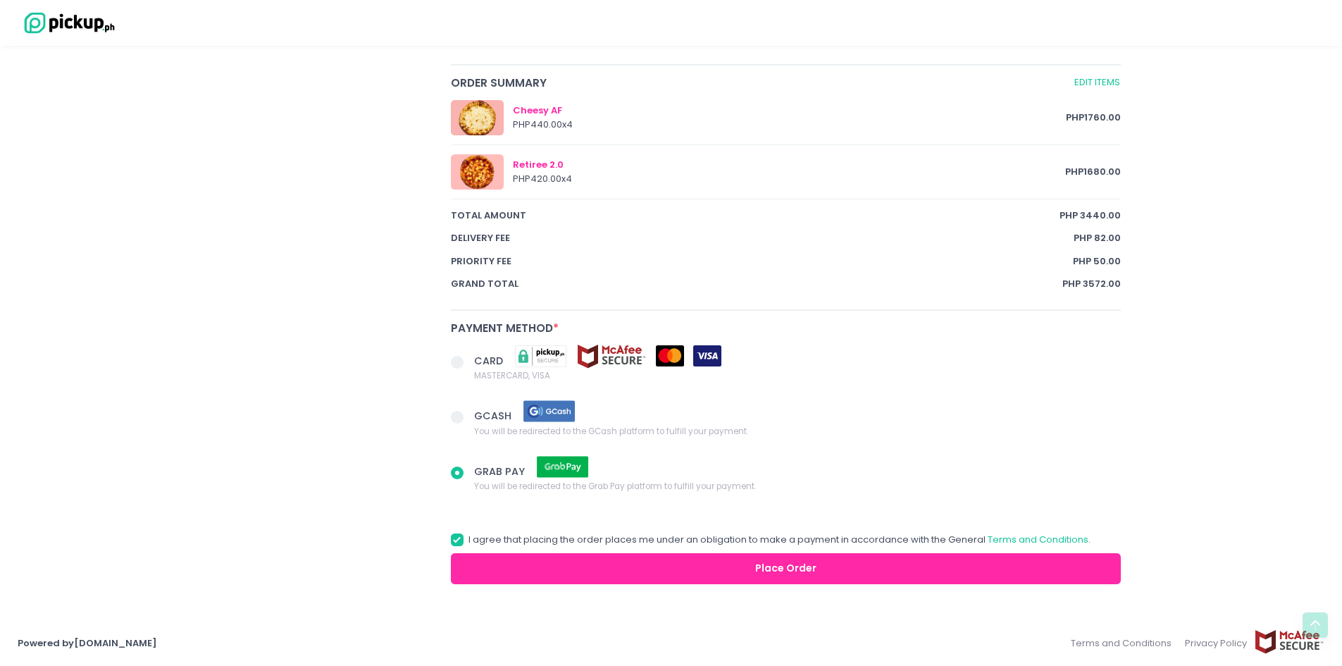
radio input "true"
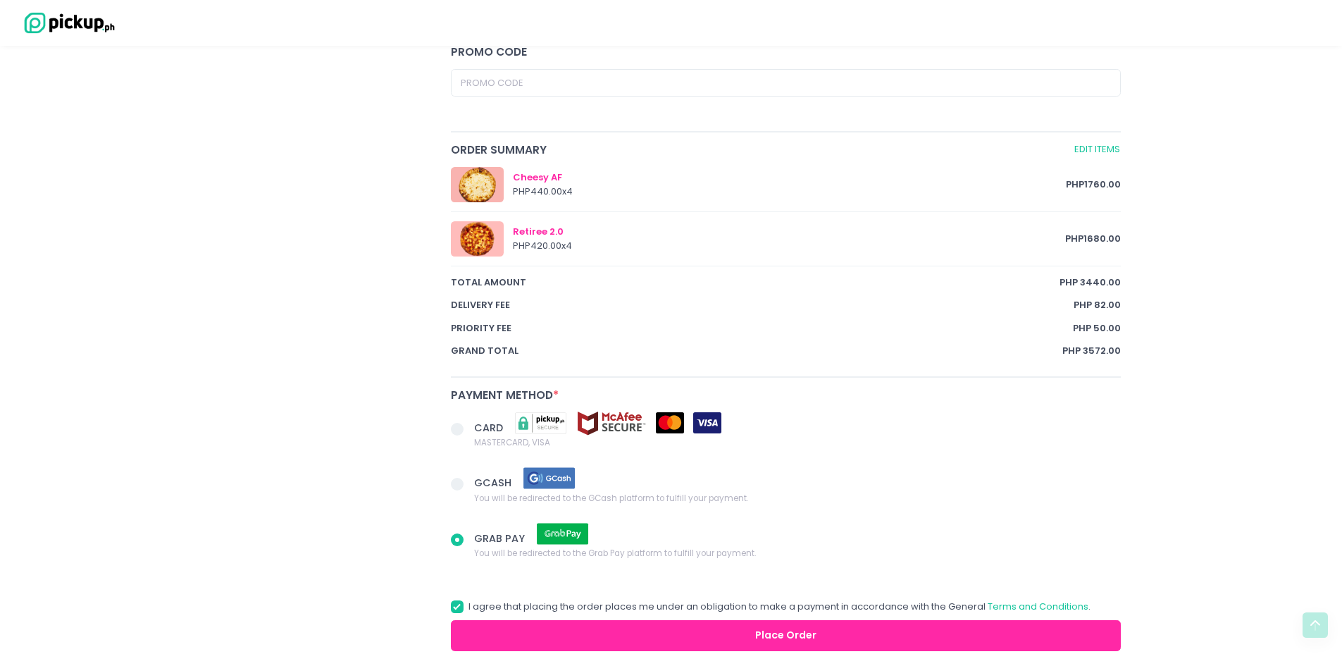
scroll to position [710, 0]
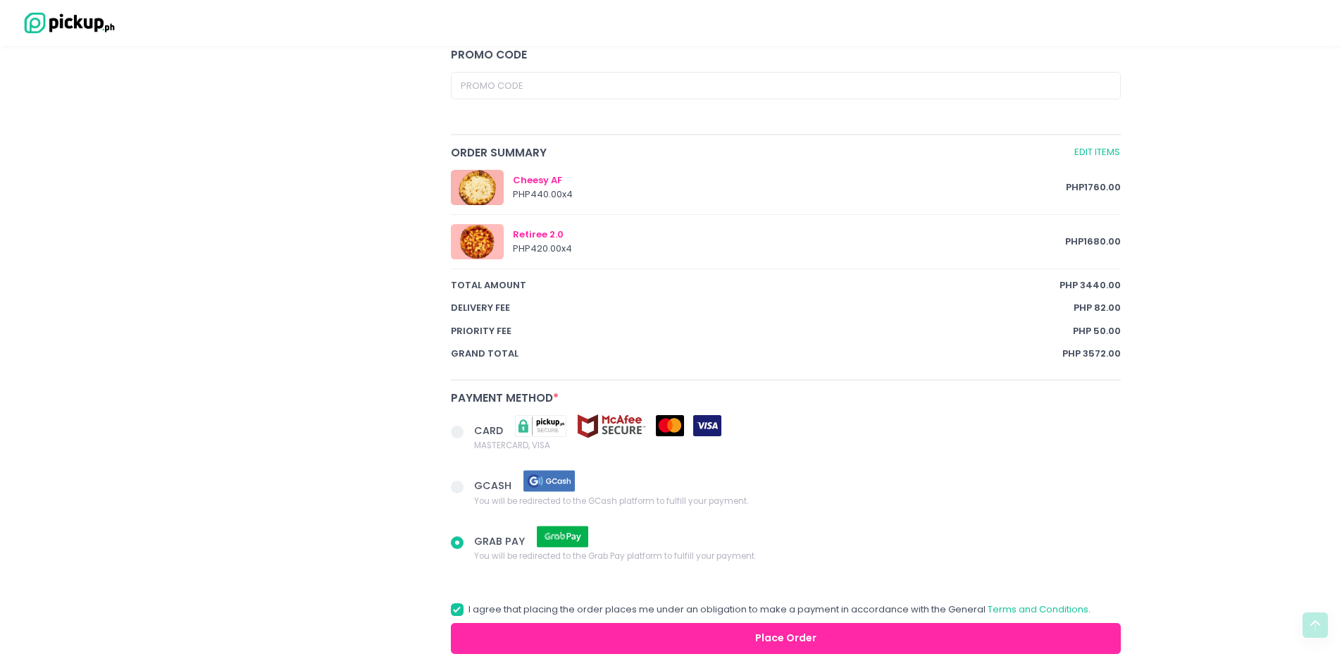
click at [1222, 545] on div "Checkout You are ordering from [PERSON_NAME] Pizzeria for Delivery on [DATE] 2:…" at bounding box center [671, 12] width 1342 height 1319
click at [1007, 507] on span "GCASH You will be redirected to the GCash platform to fulfill your payment." at bounding box center [797, 488] width 647 height 39
click at [478, 489] on input "GCASH You will be redirected to the GCash platform to fulfill your payment." at bounding box center [473, 484] width 9 height 9
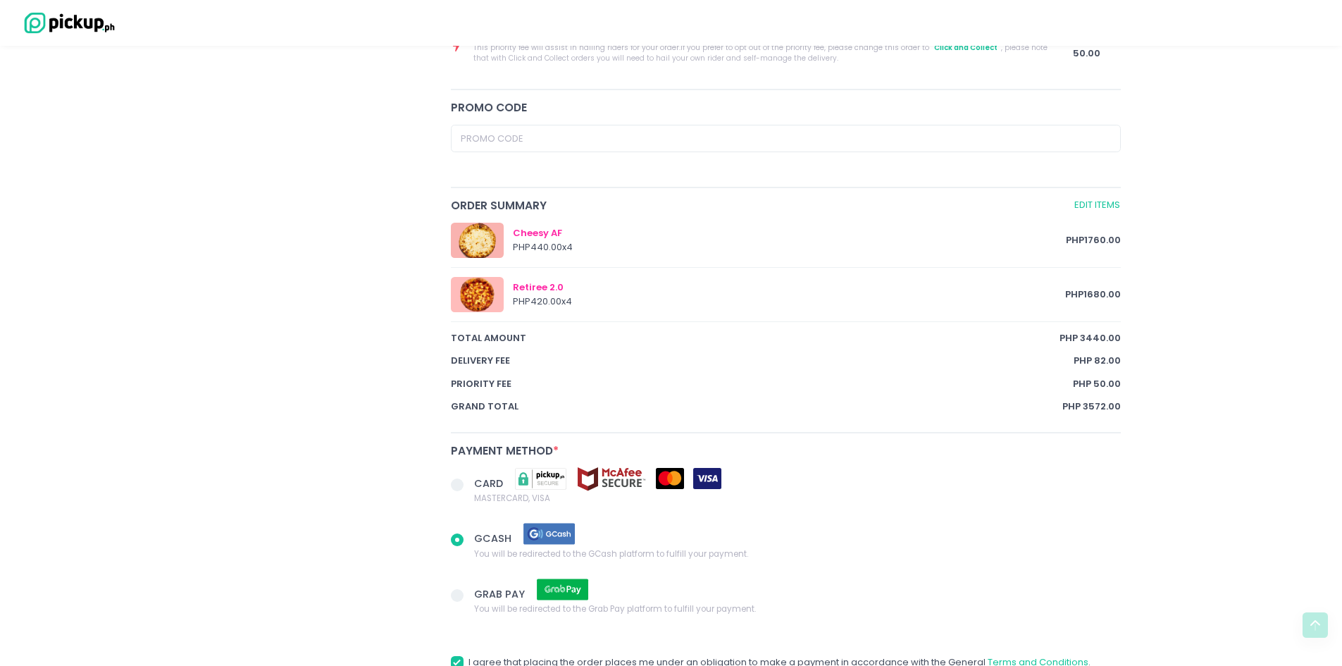
scroll to position [780, 0]
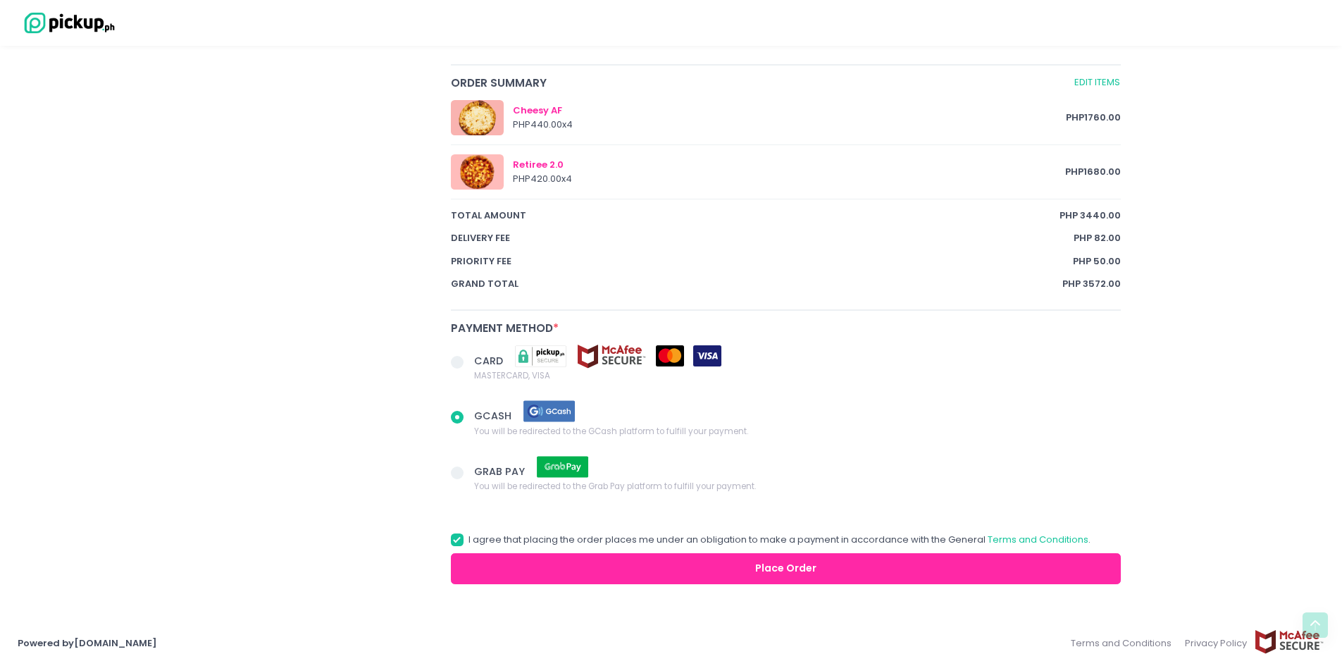
radio input "true"
drag, startPoint x: 457, startPoint y: 541, endPoint x: 457, endPoint y: 527, distance: 14.1
click at [457, 540] on span at bounding box center [457, 539] width 13 height 13
click at [469, 540] on input "I agree that placing the order places me under an obligation to make a payment …" at bounding box center [473, 537] width 9 height 9
checkbox input "false"
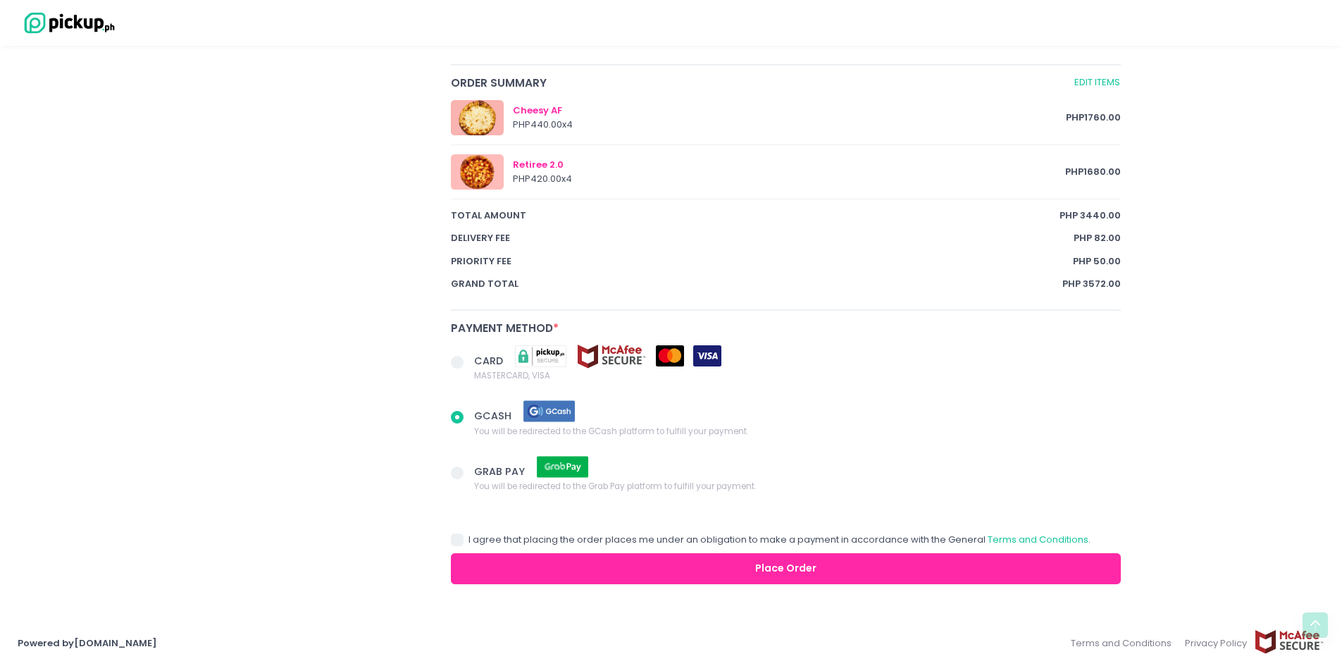
radio input "true"
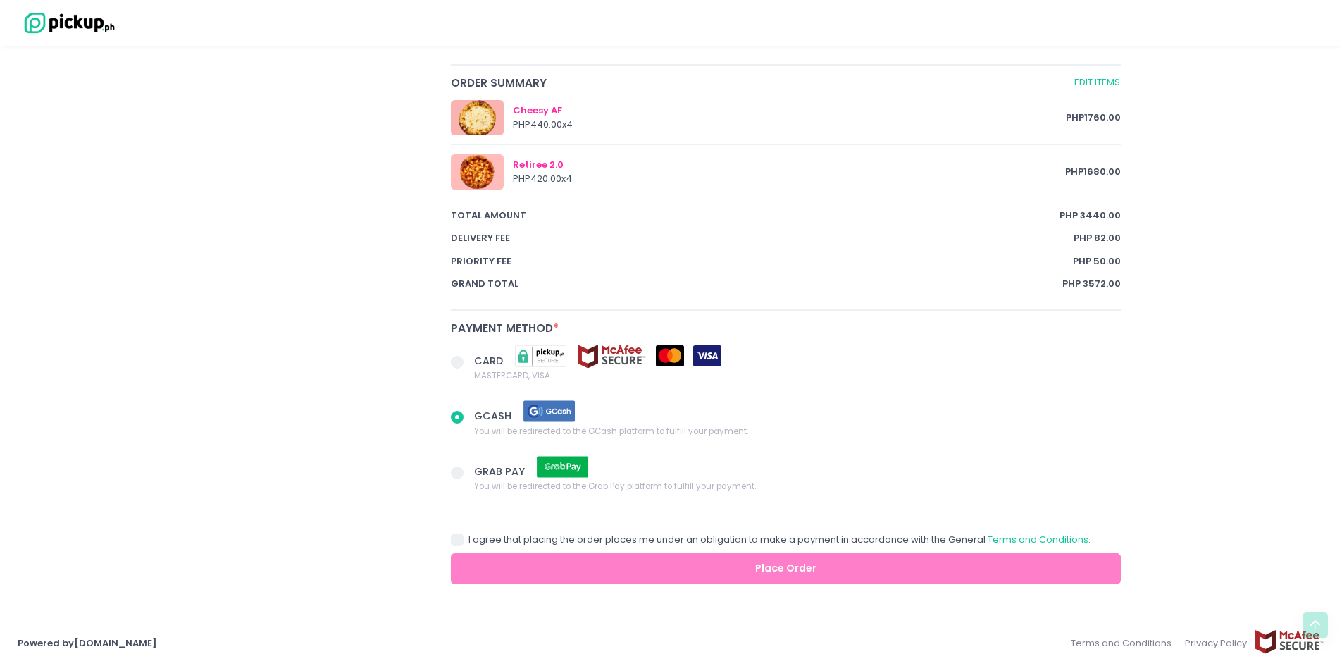
click at [454, 364] on span at bounding box center [457, 362] width 13 height 13
click at [469, 364] on input "CARD MASTERCARD, VISA" at bounding box center [473, 359] width 9 height 9
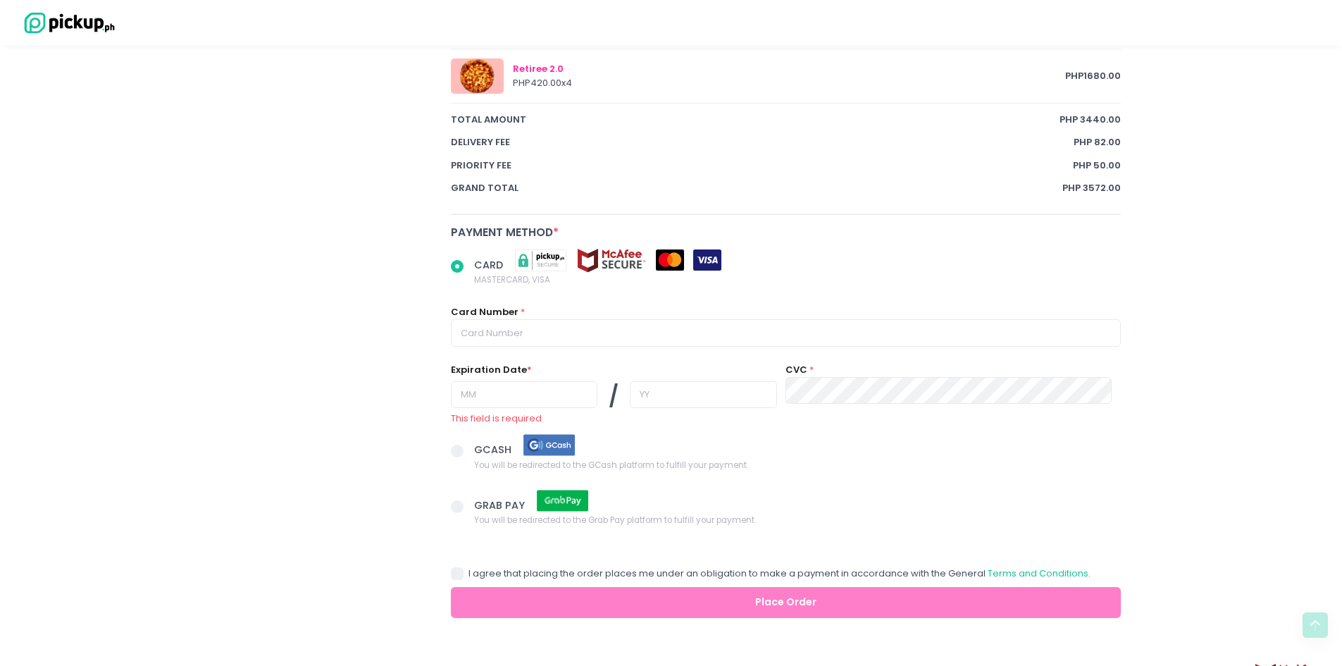
scroll to position [910, 0]
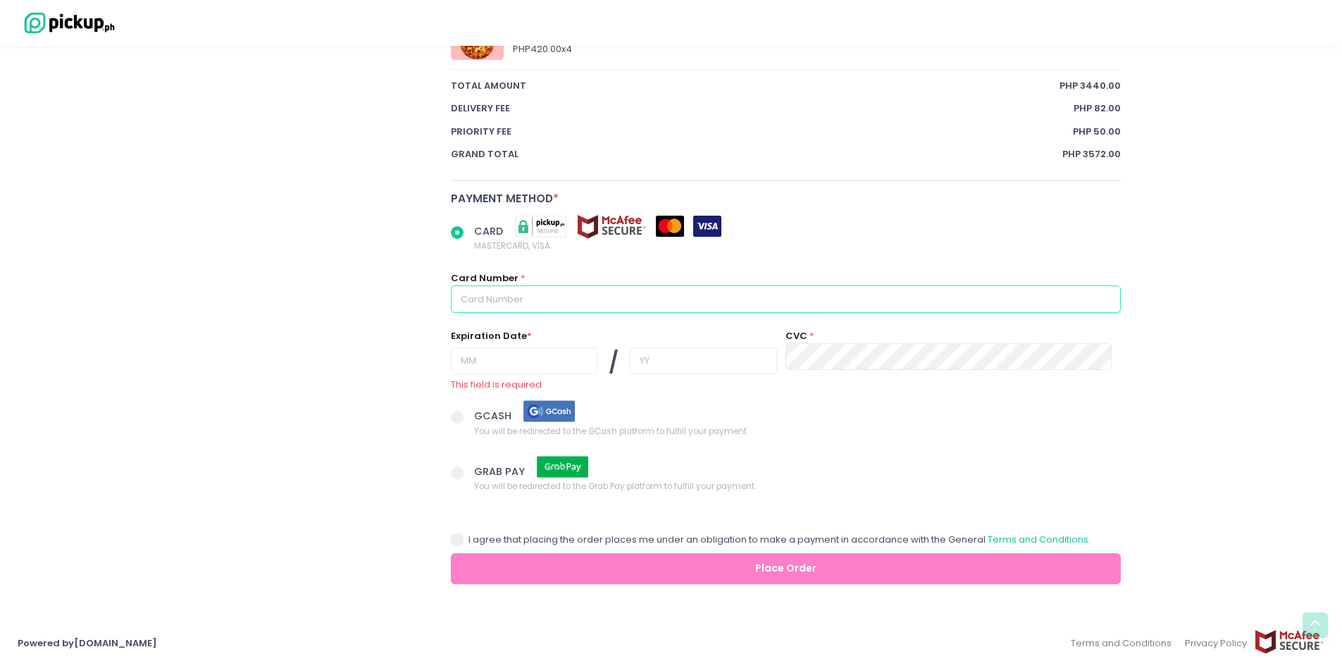
click at [525, 297] on input "text" at bounding box center [786, 298] width 671 height 27
radio input "true"
type input "5"
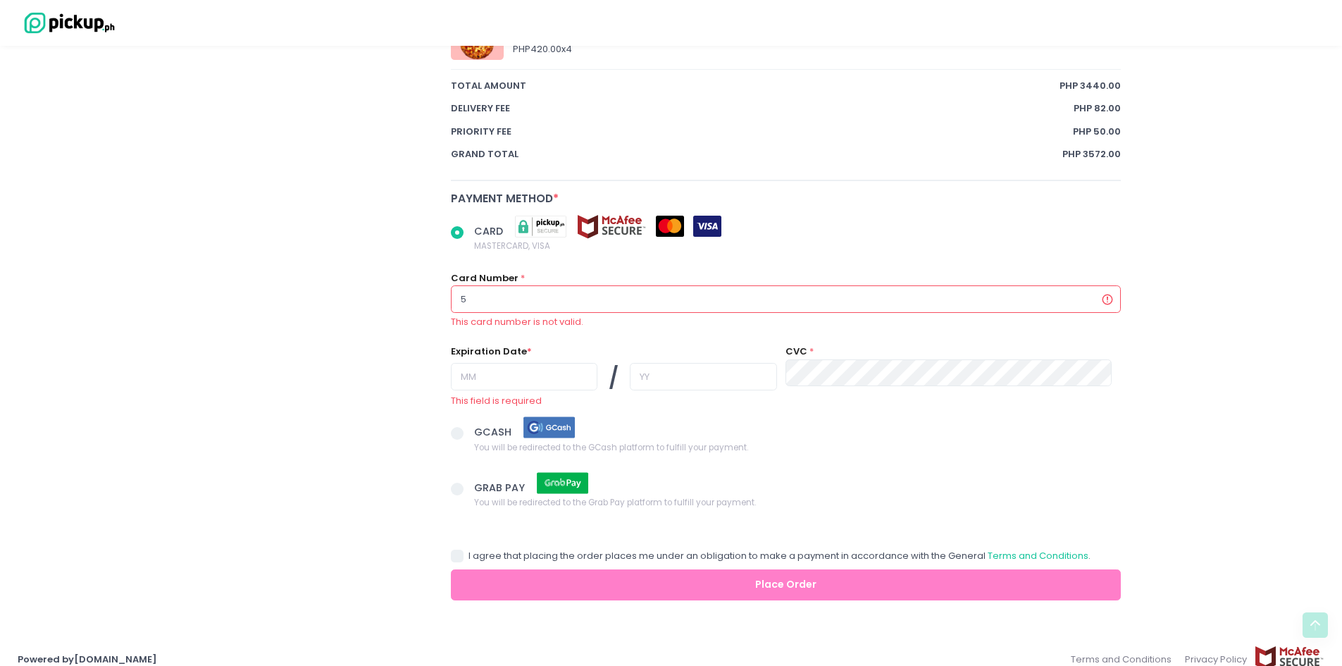
radio input "true"
type input "52"
radio input "true"
type input "521"
radio input "true"
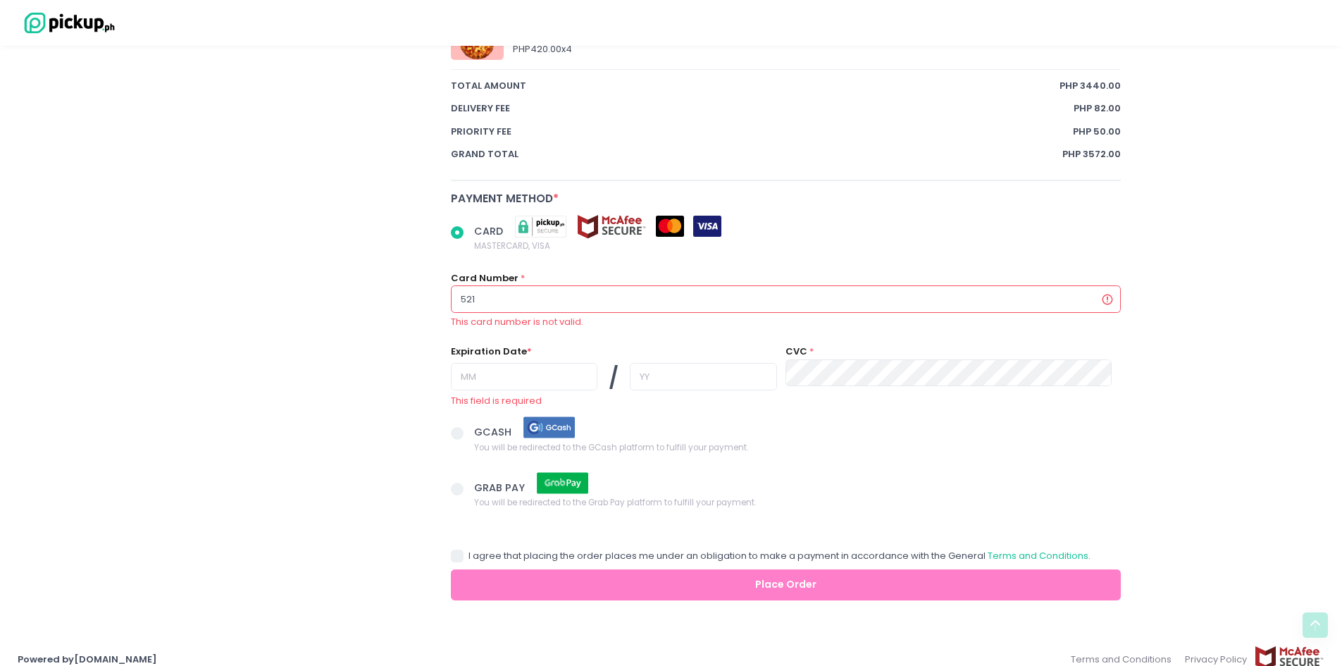
type input "5218"
radio input "true"
type input "52182"
radio input "true"
type input "521822"
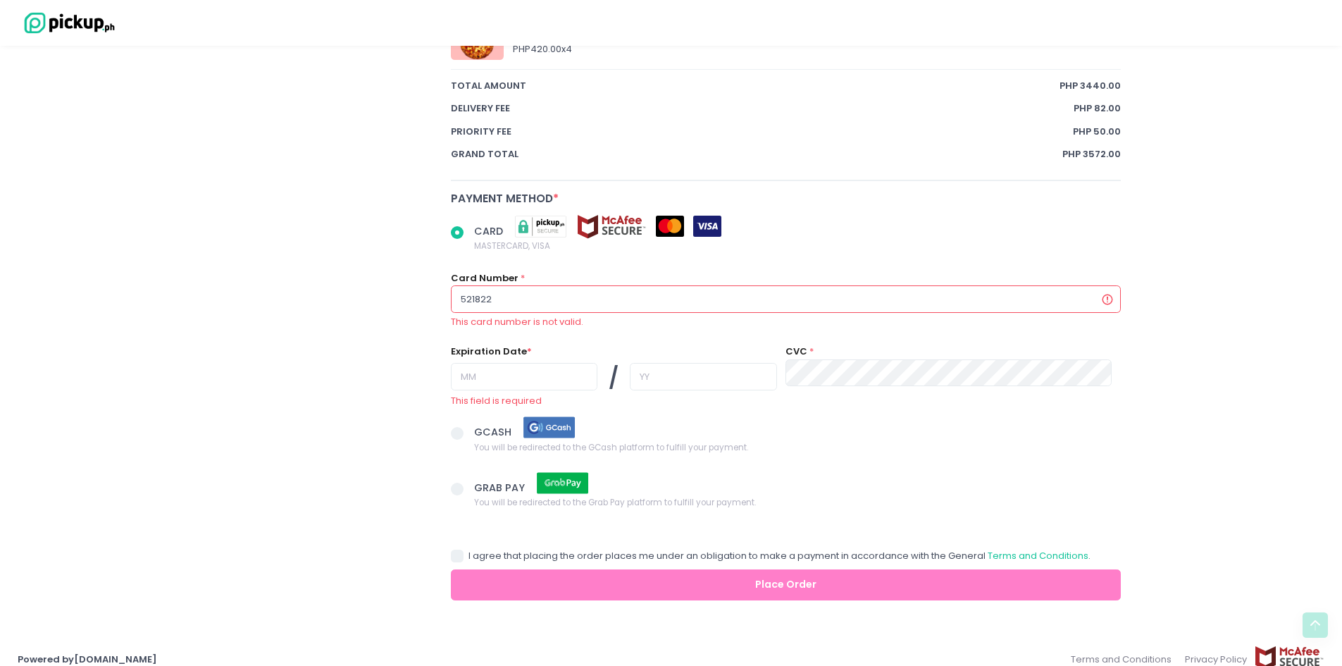
radio input "true"
type input "5218220"
radio input "true"
type input "52182203"
radio input "true"
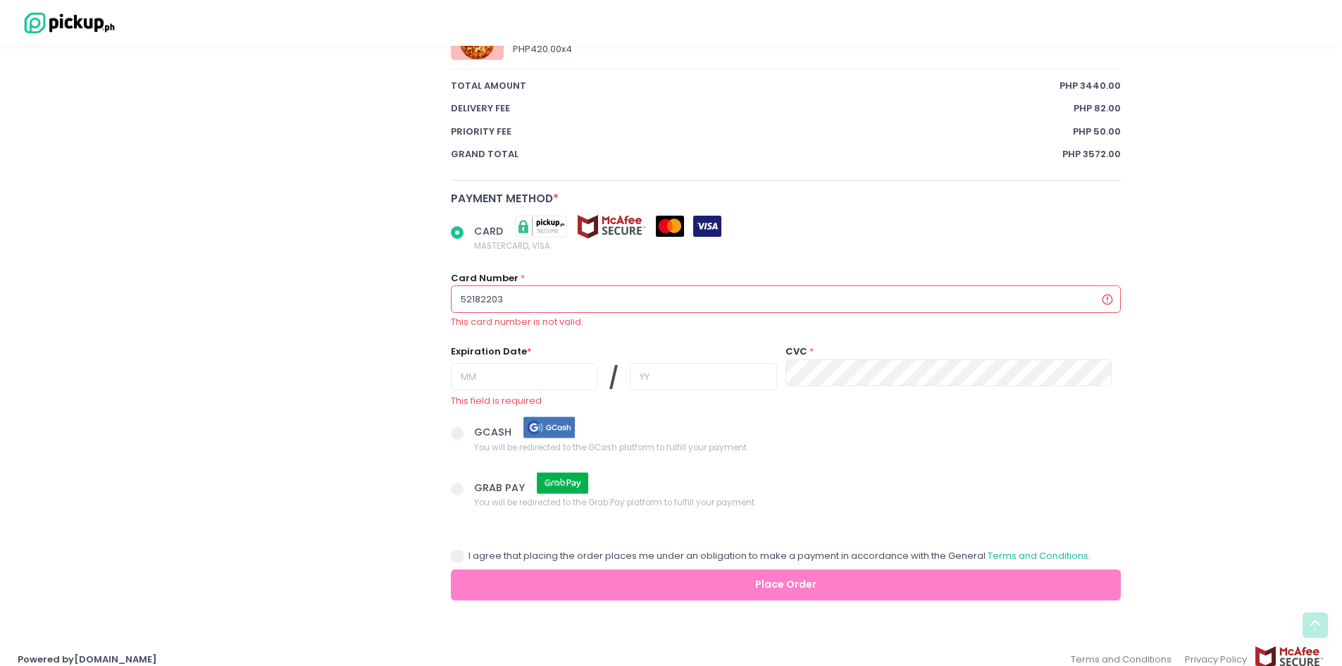
type input "521822034"
radio input "true"
type input "5218220343"
radio input "true"
type input "52182203432"
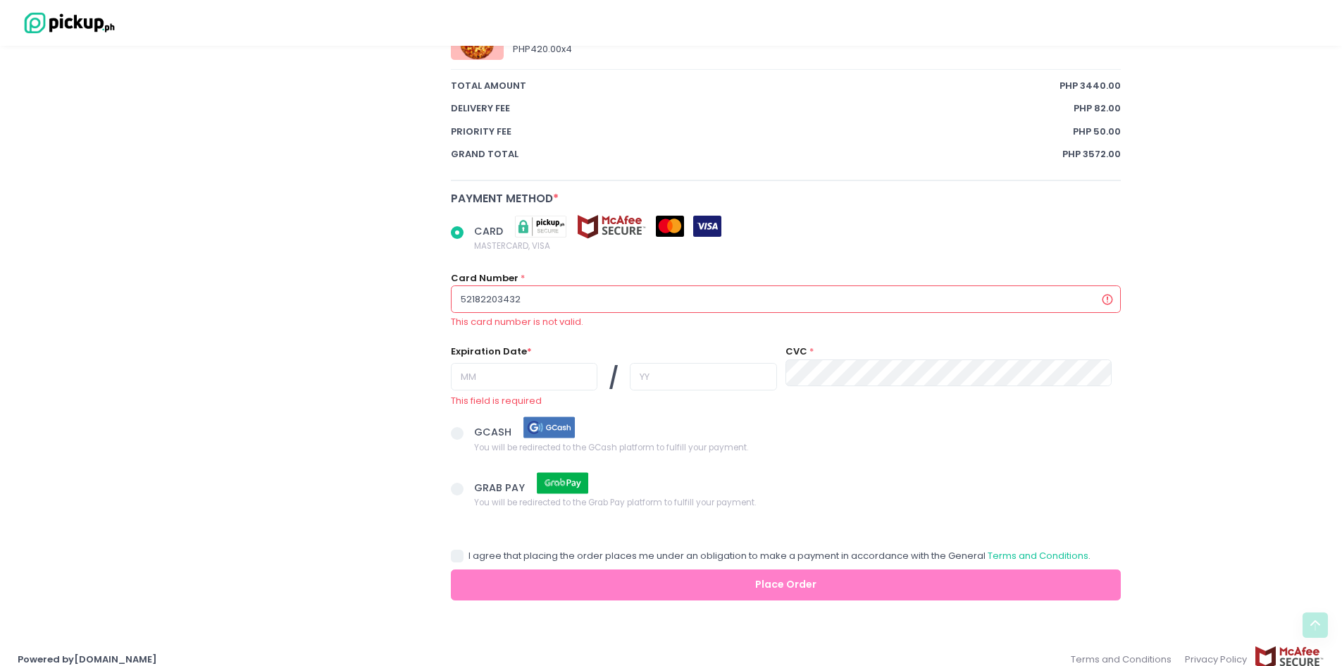
radio input "true"
type input "521822034327"
radio input "true"
type input "5218220343276"
radio input "true"
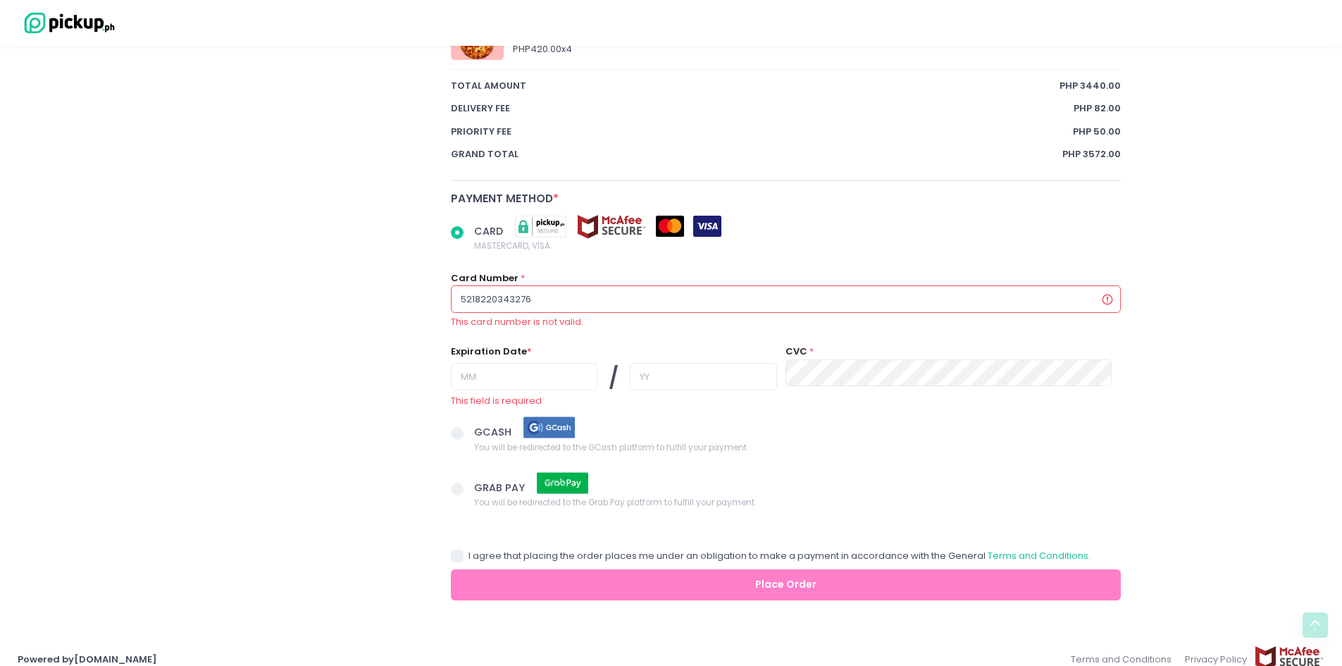
type input "52182203432765"
radio input "true"
type input "521822034327652"
radio input "true"
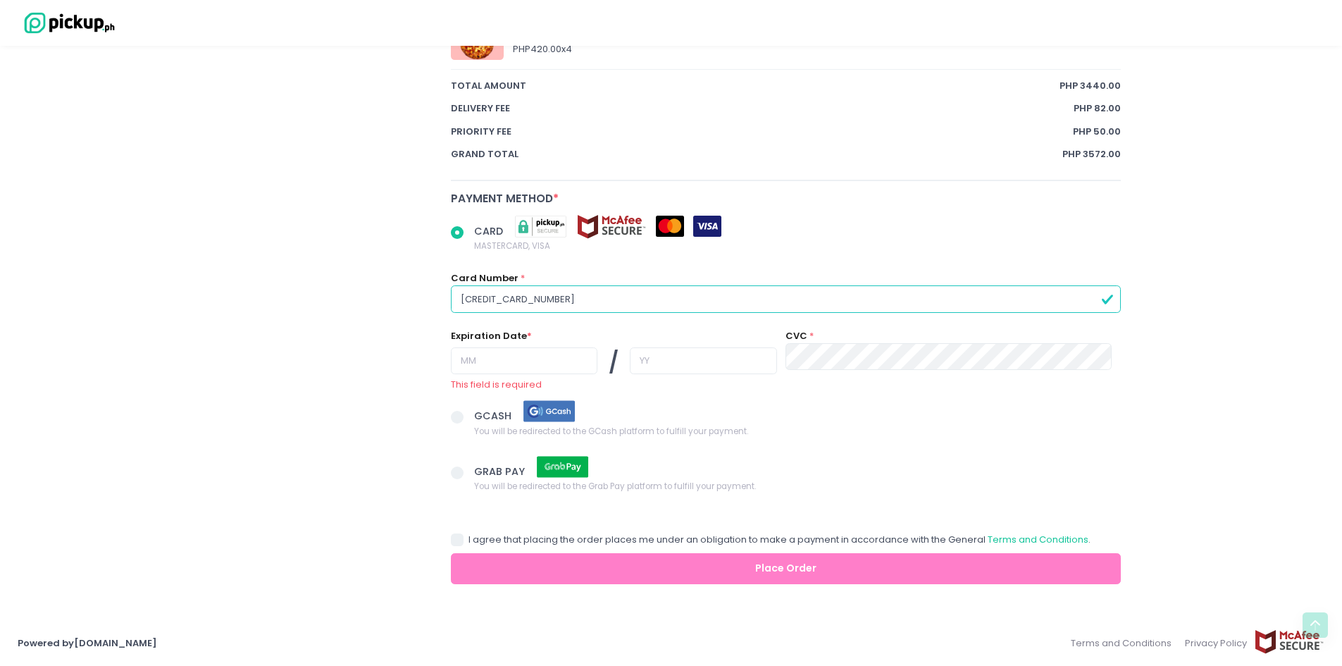
type input "[CREDIT_CARD_NUMBER]"
click at [481, 361] on input "text" at bounding box center [524, 360] width 147 height 27
radio input "true"
type input "1"
radio input "true"
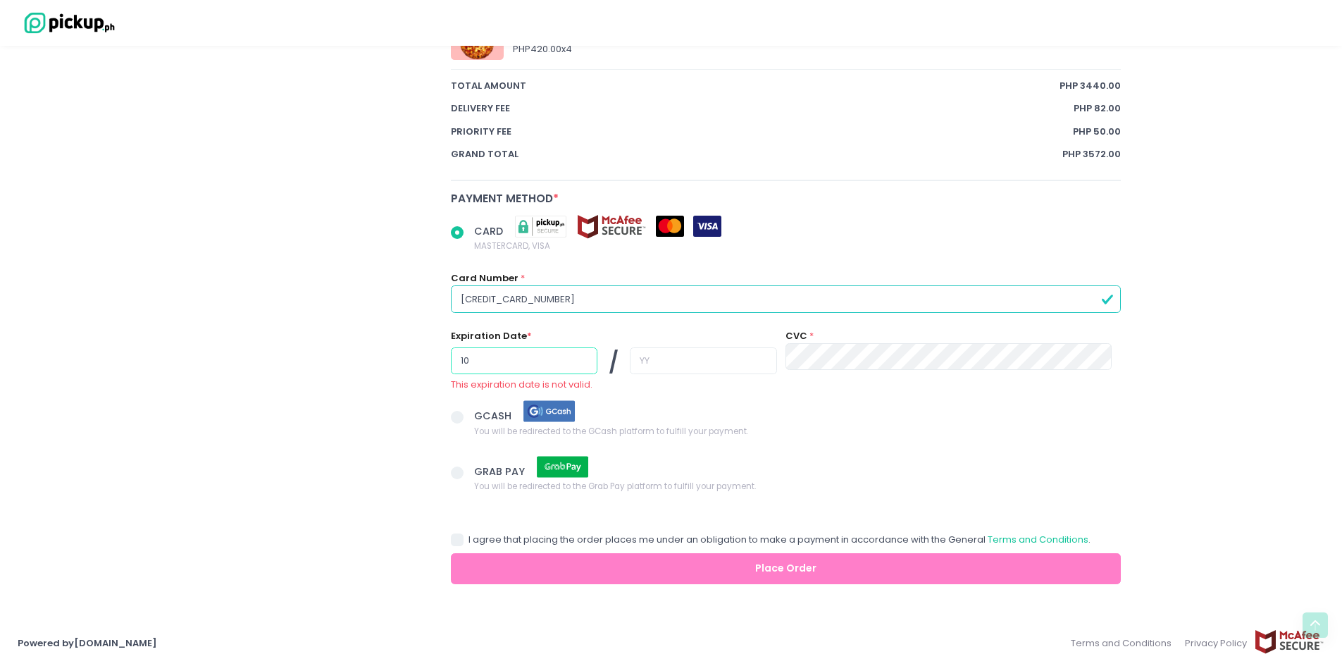
type input "10"
drag, startPoint x: 617, startPoint y: 364, endPoint x: 628, endPoint y: 364, distance: 10.6
click at [630, 364] on input "text" at bounding box center [703, 360] width 147 height 27
radio input "true"
type input "2"
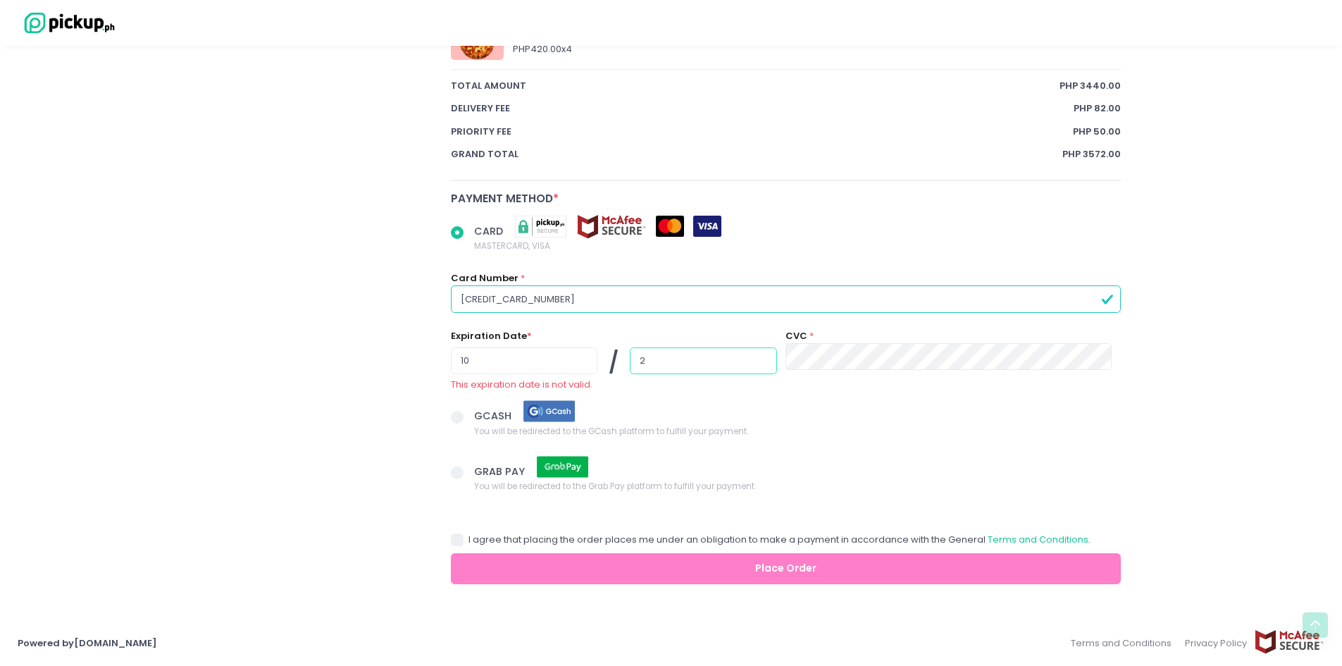
radio input "true"
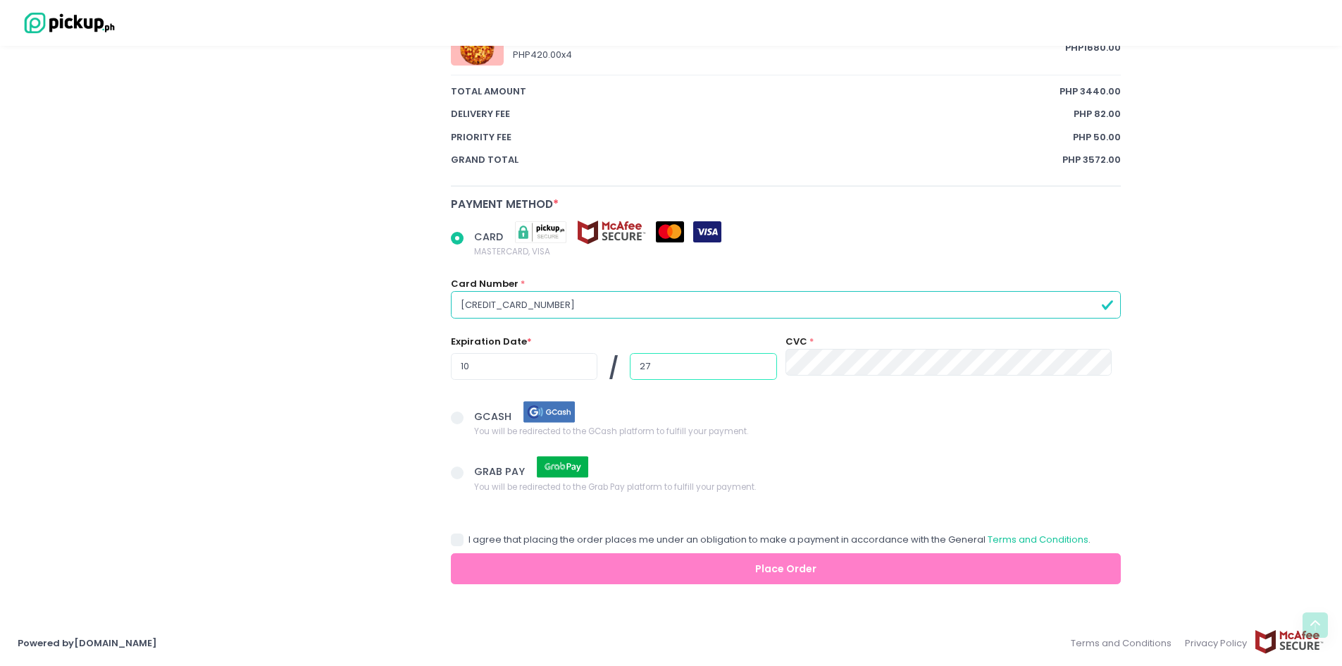
type input "27"
radio input "true"
click at [460, 543] on span at bounding box center [457, 539] width 13 height 13
click at [469, 542] on input "I agree that placing the order places me under an obligation to make a payment …" at bounding box center [473, 537] width 9 height 9
checkbox input "true"
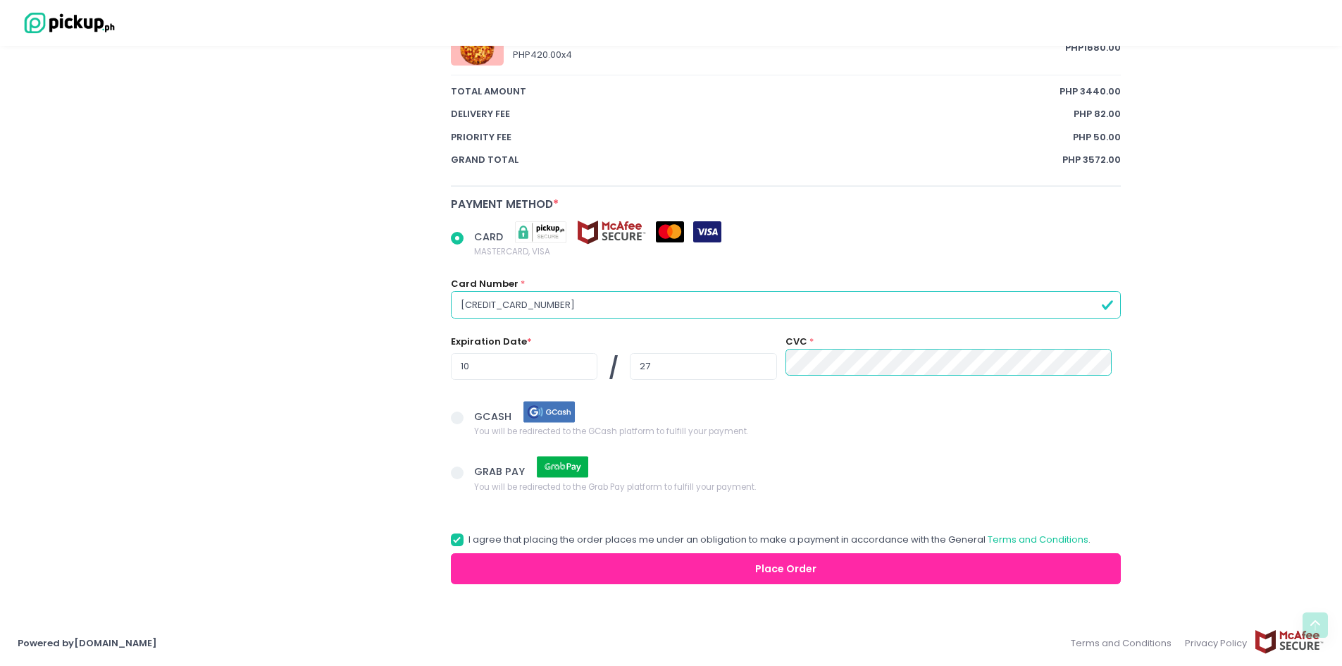
click at [705, 569] on button "Place Order" at bounding box center [786, 569] width 671 height 32
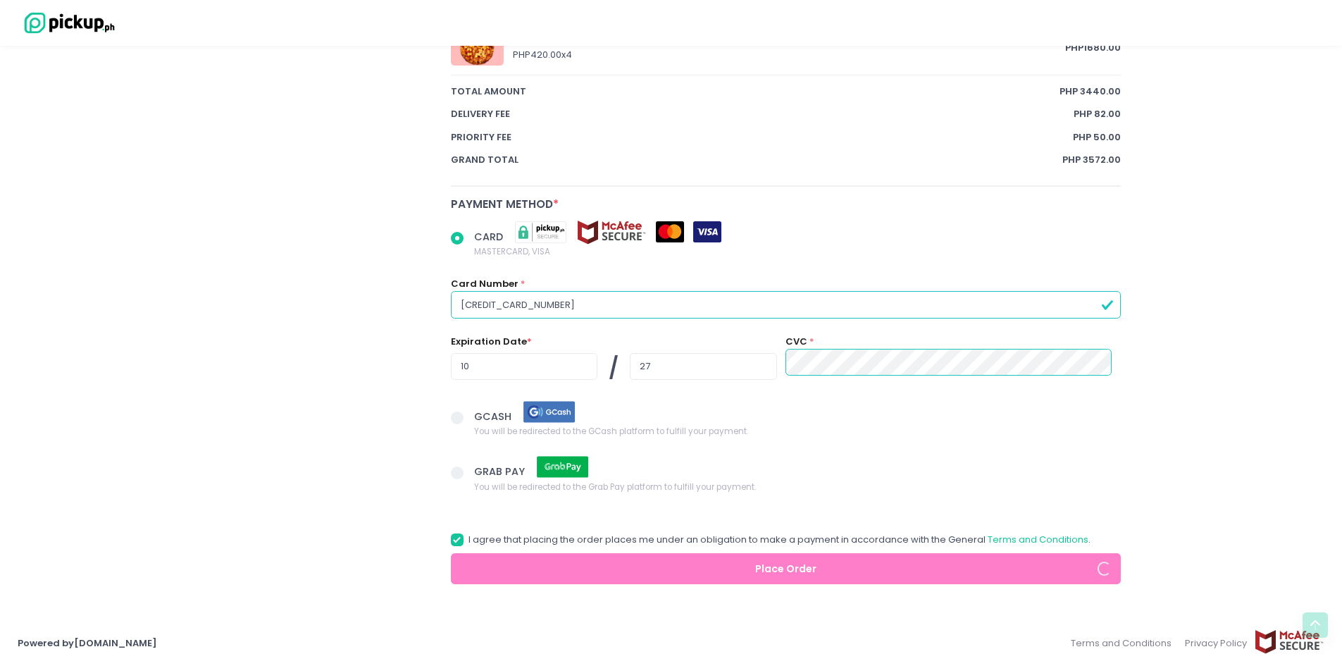
radio input "true"
select select "[DATE]"
select select "14:00"
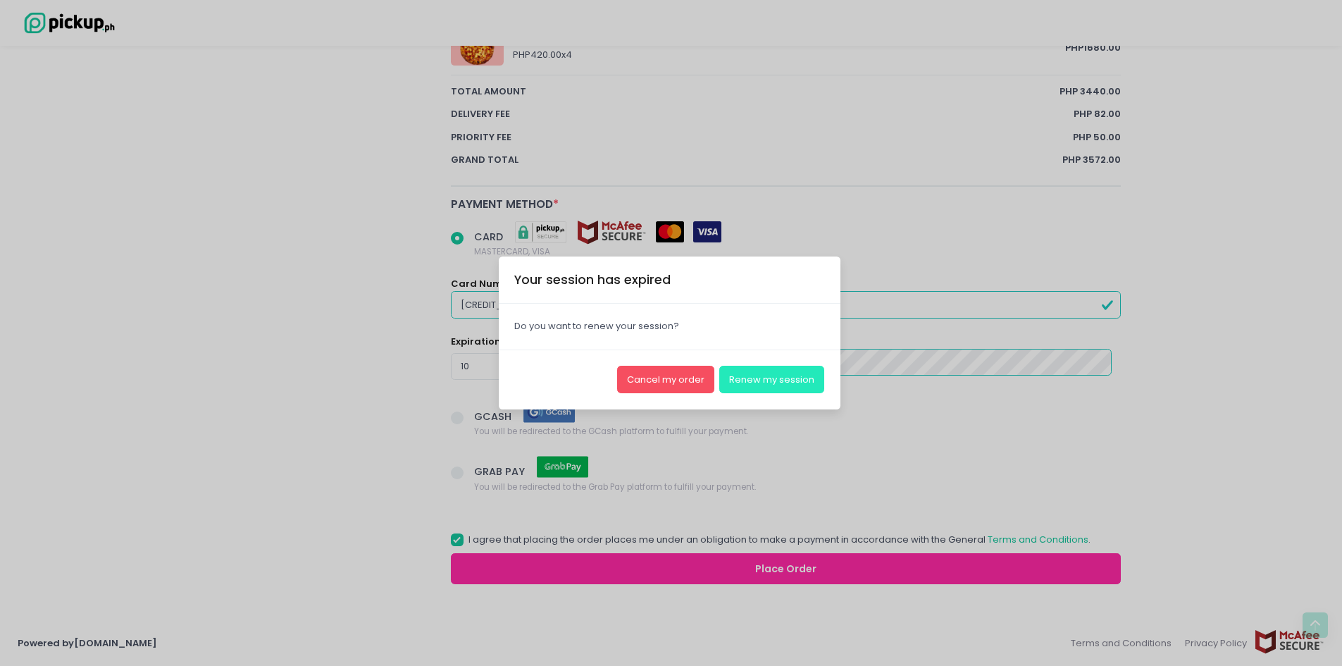
click at [789, 381] on button "Renew my session" at bounding box center [771, 379] width 105 height 27
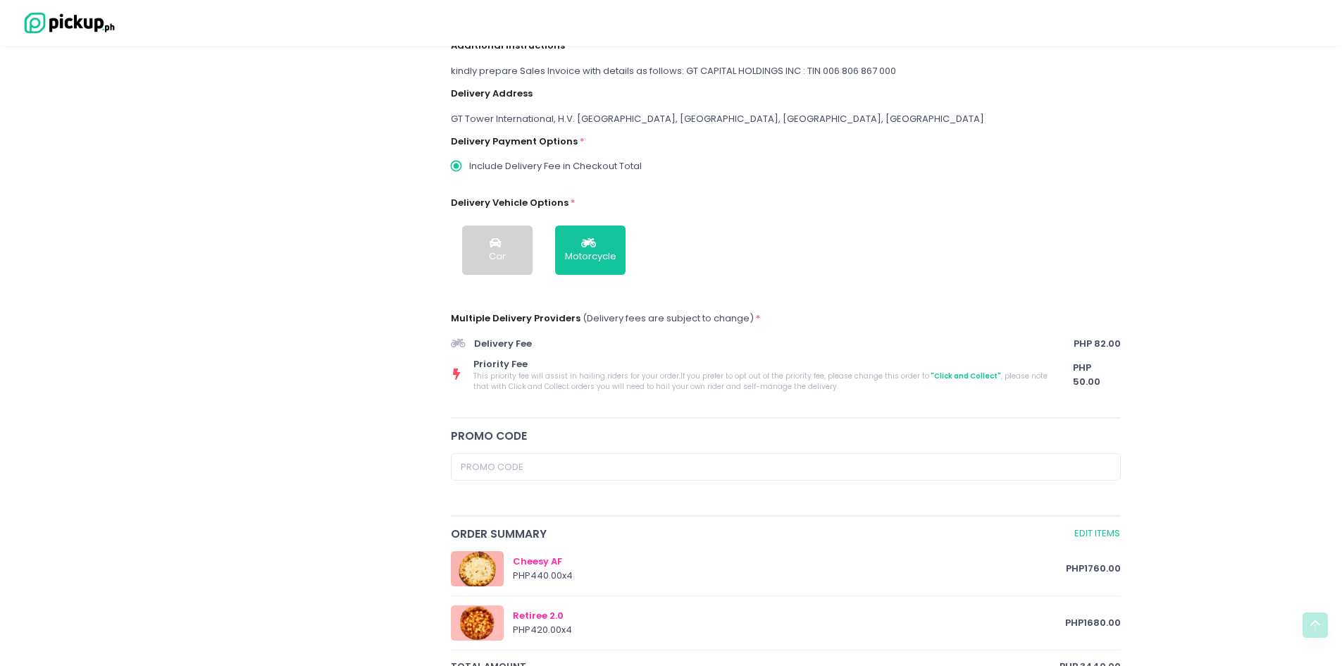
scroll to position [0, 0]
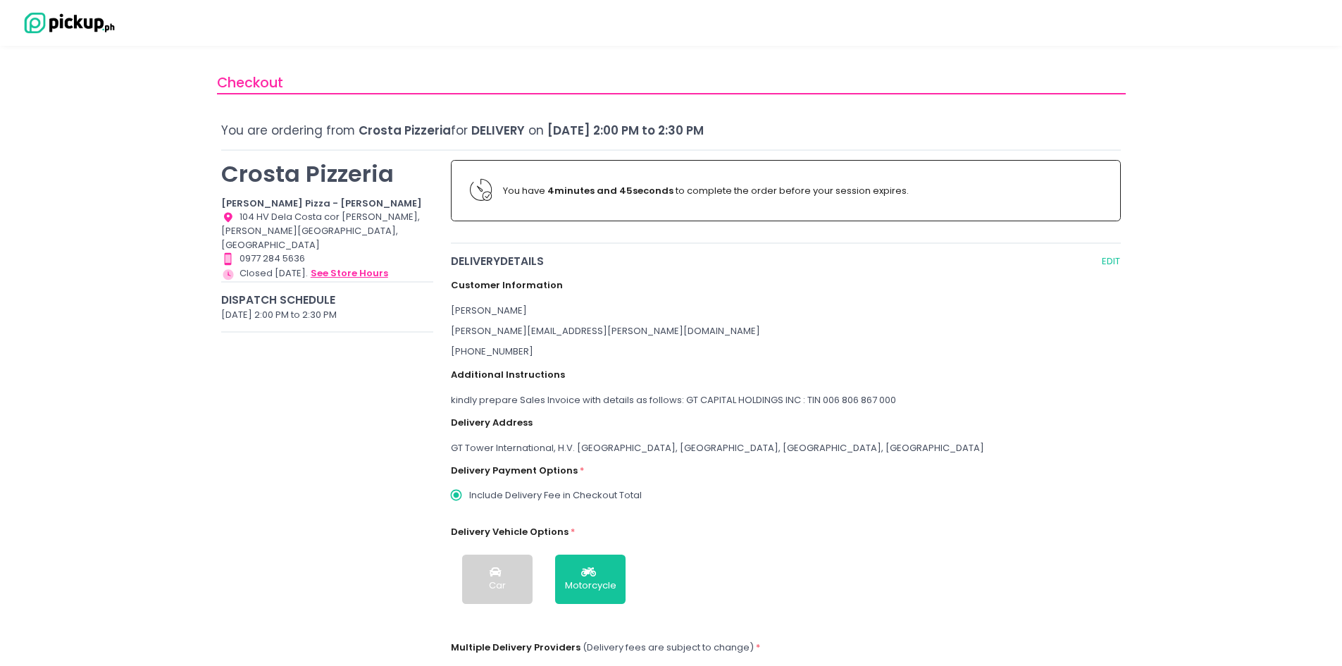
click at [357, 266] on button "see store hours" at bounding box center [349, 274] width 79 height 16
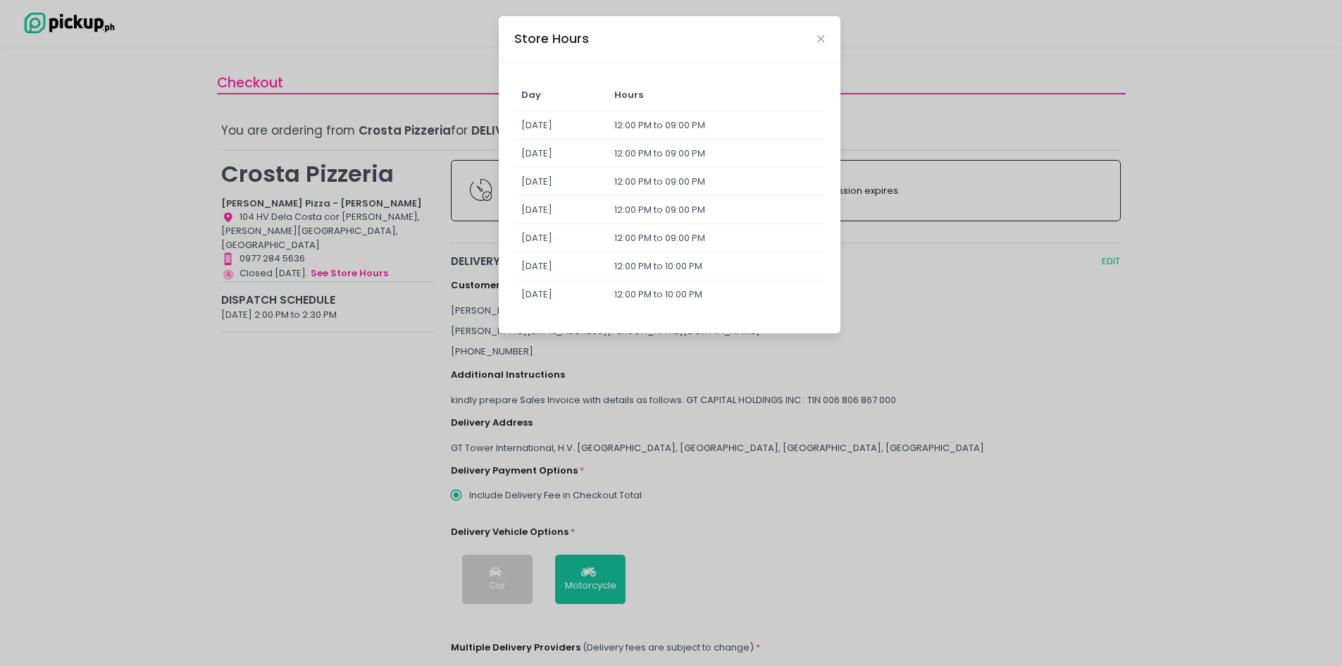
click at [816, 45] on div "Store Hours" at bounding box center [670, 39] width 342 height 47
click at [820, 41] on icon "Close" at bounding box center [820, 39] width 7 height 11
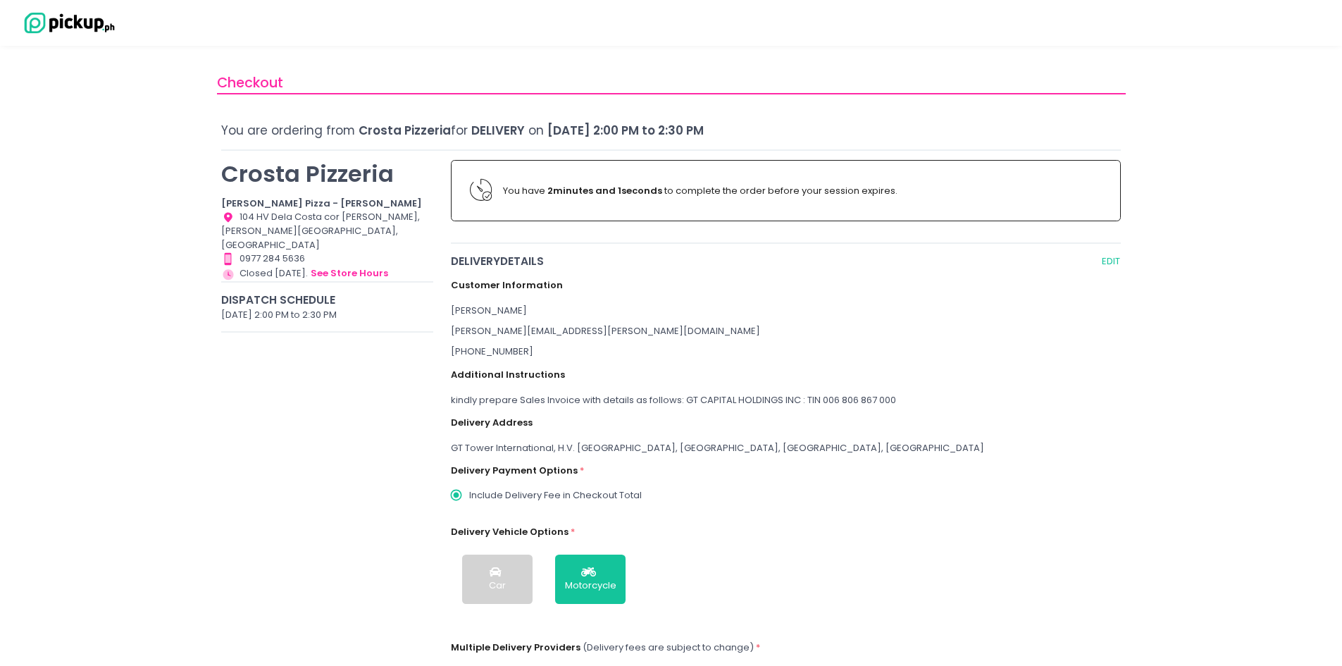
click at [679, 131] on span "[DATE] 2:00 PM to 2:30 PM" at bounding box center [626, 130] width 156 height 17
click at [1108, 264] on button "EDIT" at bounding box center [1111, 261] width 20 height 16
radio input "true"
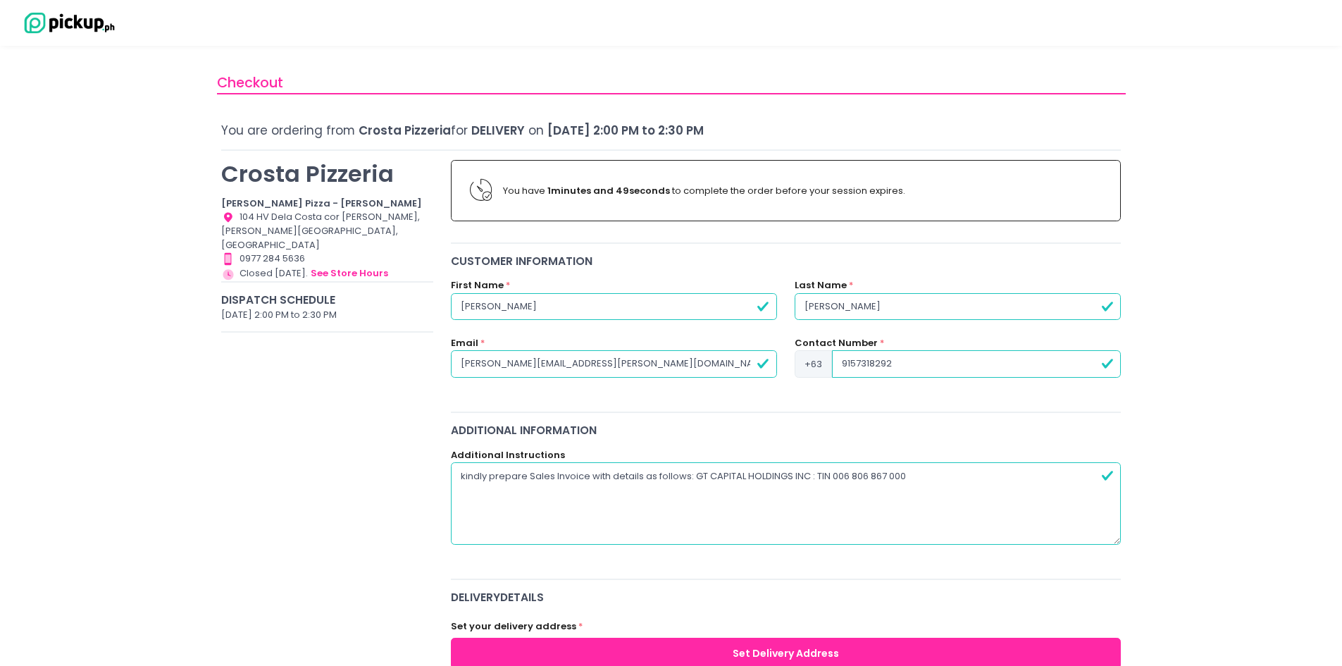
click at [704, 130] on span "[DATE] 2:00 PM to 2:30 PM" at bounding box center [626, 130] width 156 height 17
click at [820, 130] on div "You are ordering from [PERSON_NAME] Pizzeria for Delivery on [DATE] 2:00 PM to …" at bounding box center [671, 131] width 900 height 18
click at [334, 308] on div "[DATE] 2:00 PM to 2:30 PM" at bounding box center [327, 315] width 212 height 14
click at [289, 308] on div "[DATE] 2:00 PM to 2:30 PM" at bounding box center [327, 315] width 212 height 14
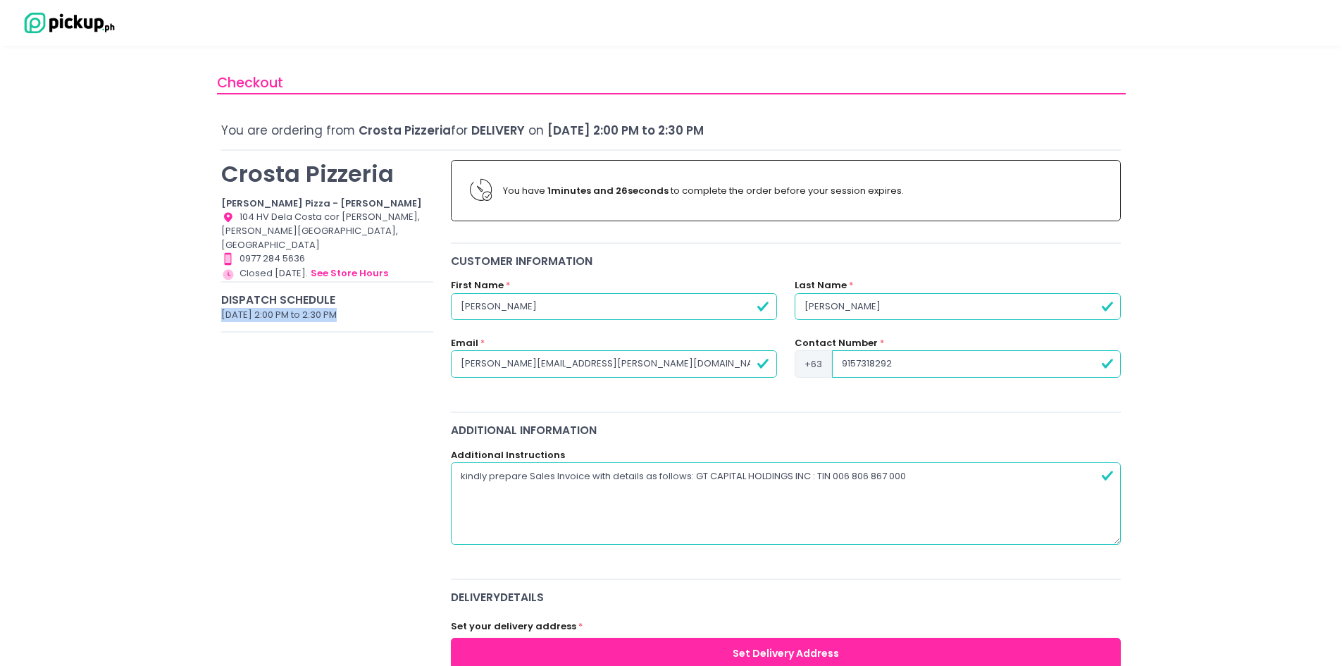
click at [289, 308] on div "[DATE] 2:00 PM to 2:30 PM" at bounding box center [327, 315] width 212 height 14
click at [855, 123] on div "You are ordering from [PERSON_NAME] Pizzeria for Delivery on [DATE] 2:00 PM to …" at bounding box center [671, 131] width 900 height 18
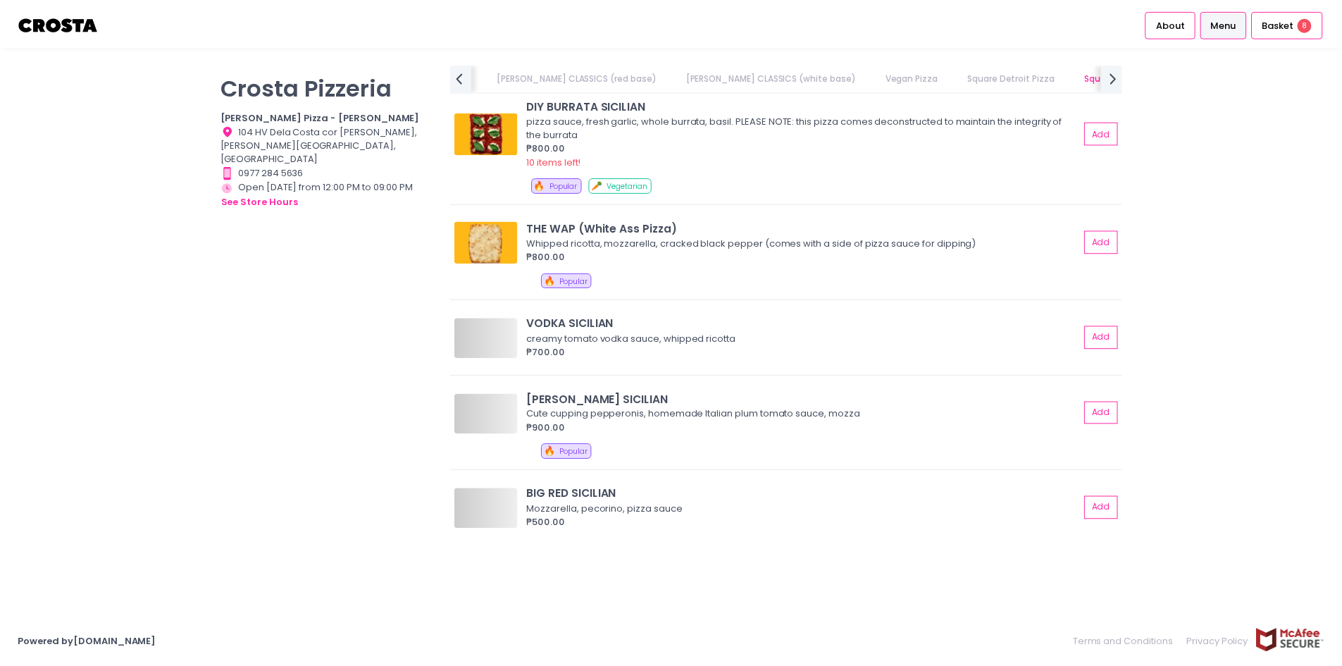
scroll to position [0, 540]
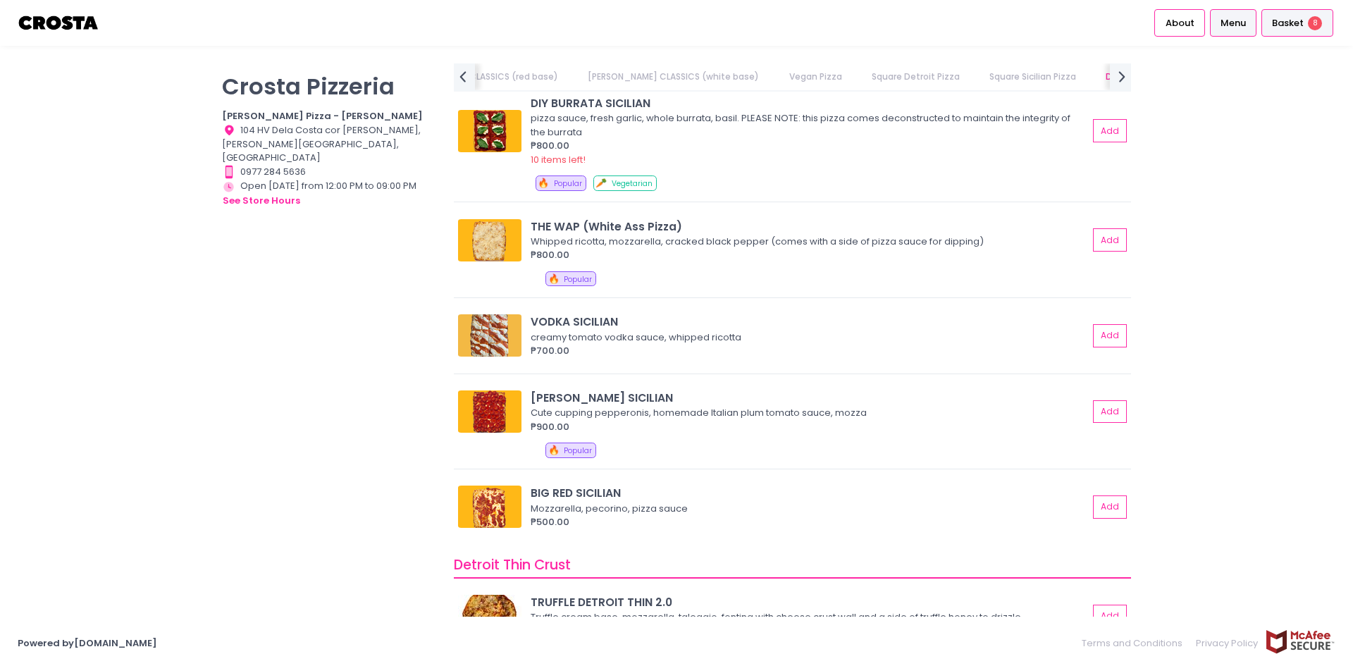
click at [1299, 22] on span "Basket" at bounding box center [1288, 23] width 32 height 14
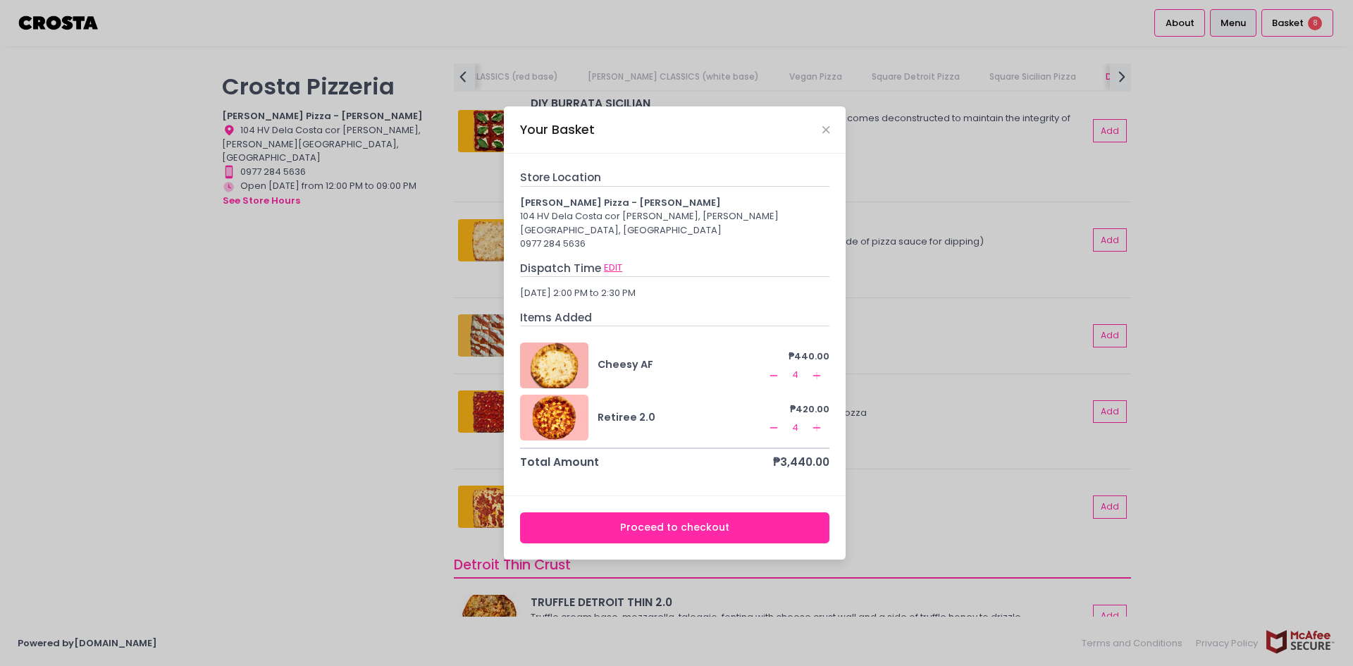
click at [614, 262] on button "EDIT" at bounding box center [613, 268] width 20 height 16
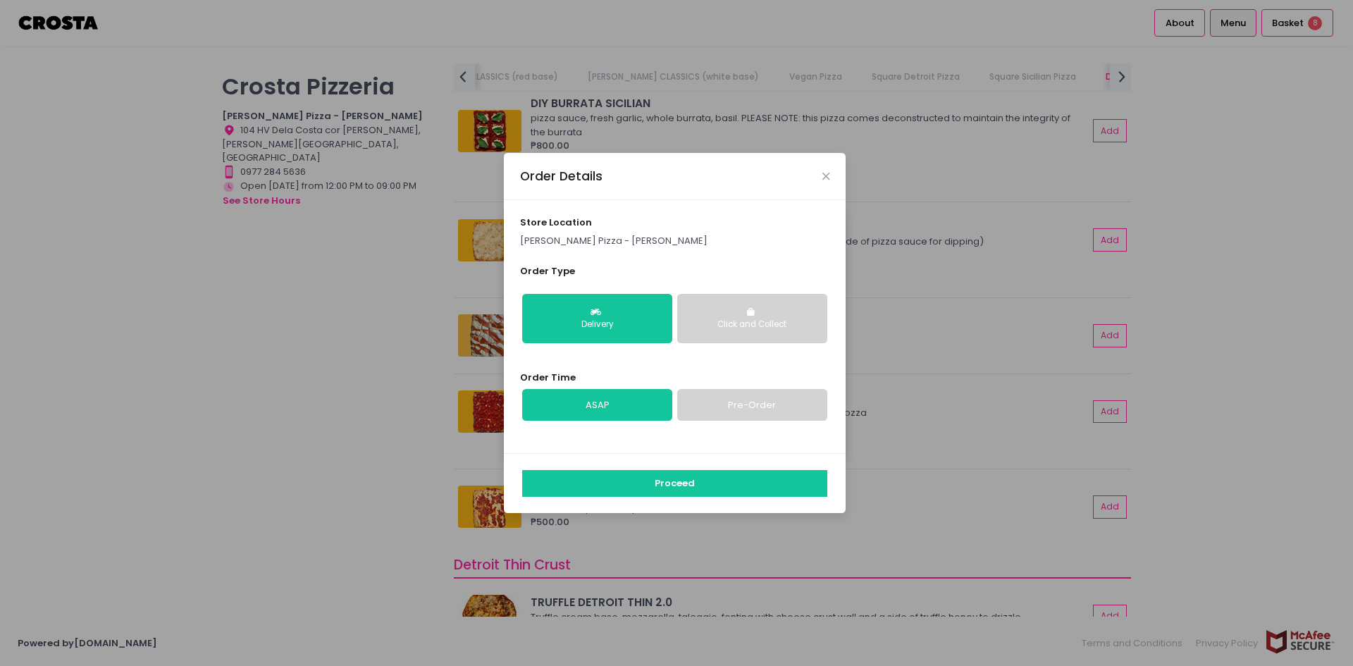
click at [728, 414] on link "Pre-Order" at bounding box center [752, 405] width 150 height 32
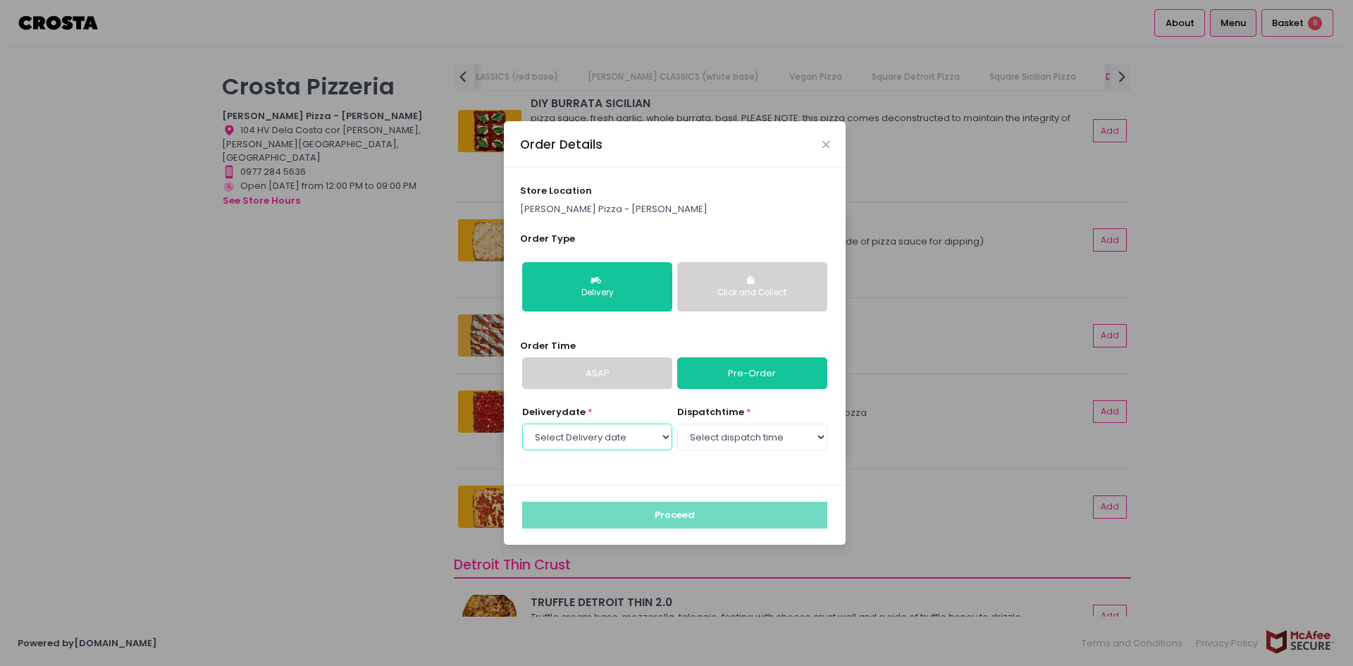
click at [663, 437] on select "Select Delivery date [DATE] [DATE] [DATE] [DATE] [DATE] [DATE]" at bounding box center [597, 437] width 150 height 27
select select "[DATE]"
click at [522, 424] on select "Select Delivery date [DATE] [DATE] [DATE] [DATE] [DATE] [DATE]" at bounding box center [597, 437] width 150 height 27
click at [820, 435] on select "Select dispatch time 12:00 PM - 12:30 PM 12:30 PM - 01:00 PM 01:00 PM - 01:30 P…" at bounding box center [752, 437] width 150 height 27
select select "14:30"
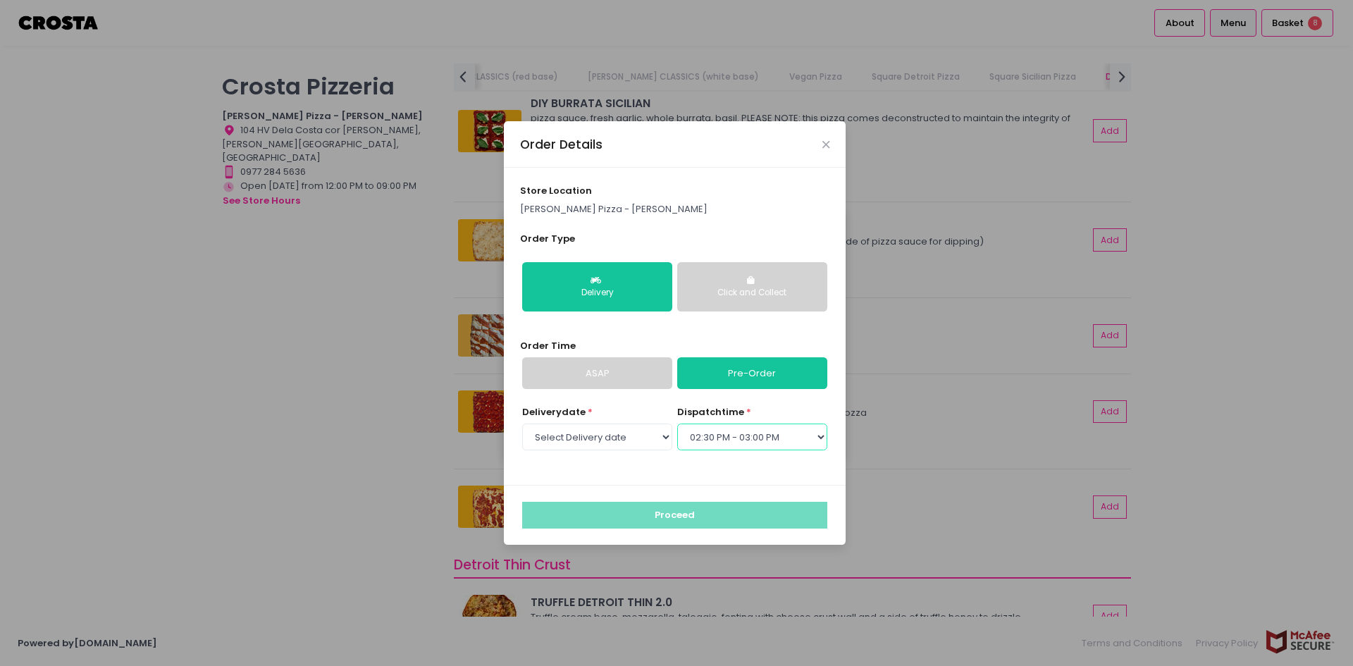
click at [677, 424] on select "Select dispatch time 12:00 PM - 12:30 PM 12:30 PM - 01:00 PM 01:00 PM - 01:30 P…" at bounding box center [752, 437] width 150 height 27
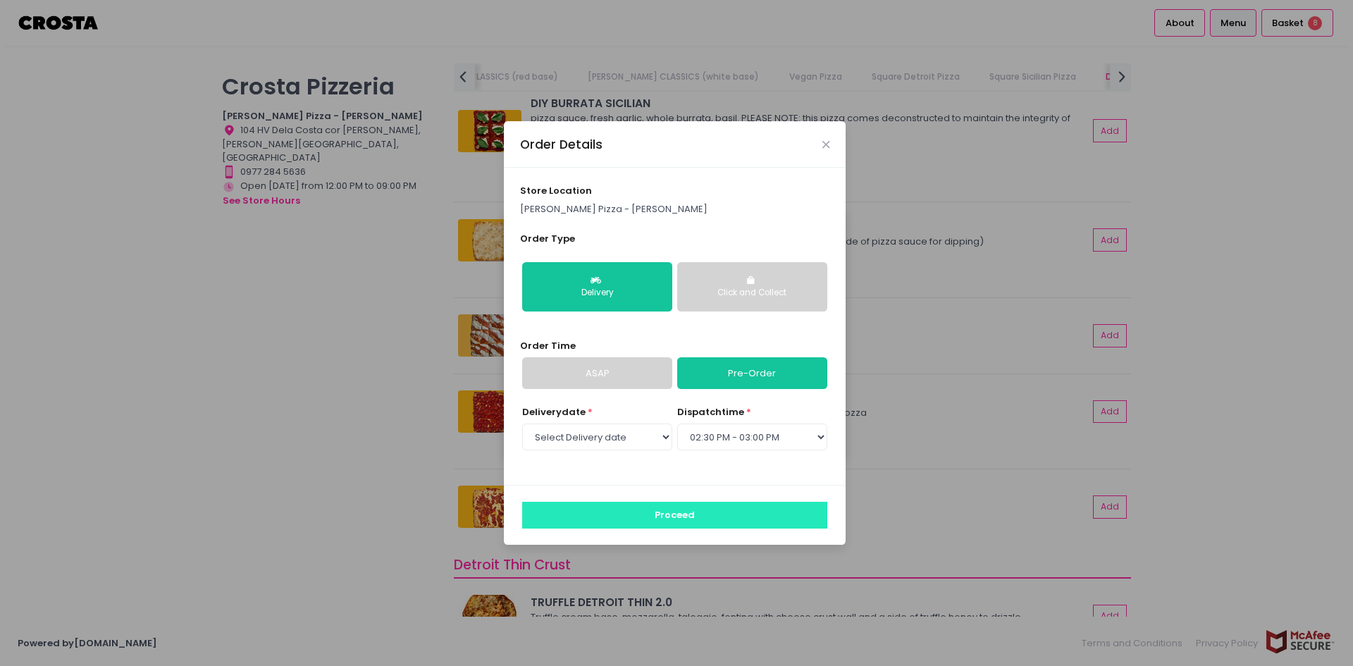
click at [685, 514] on button "Proceed" at bounding box center [674, 515] width 305 height 27
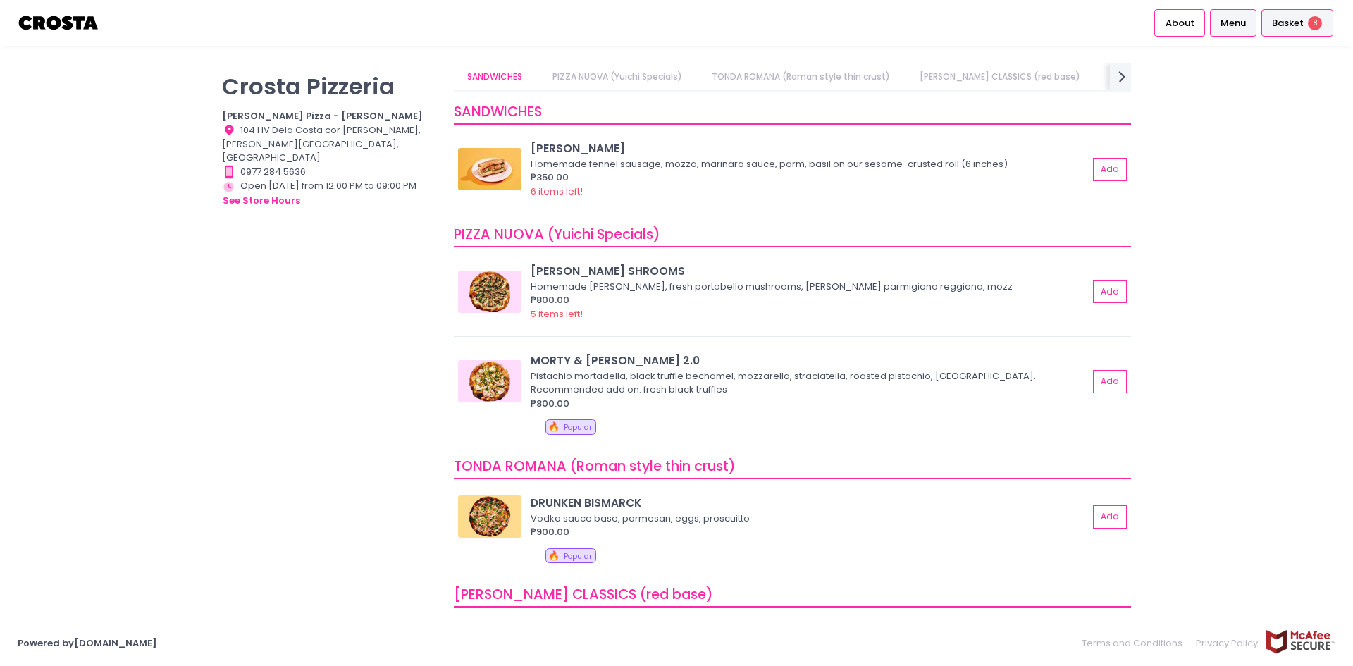
click at [1290, 23] on span "Basket" at bounding box center [1288, 23] width 32 height 14
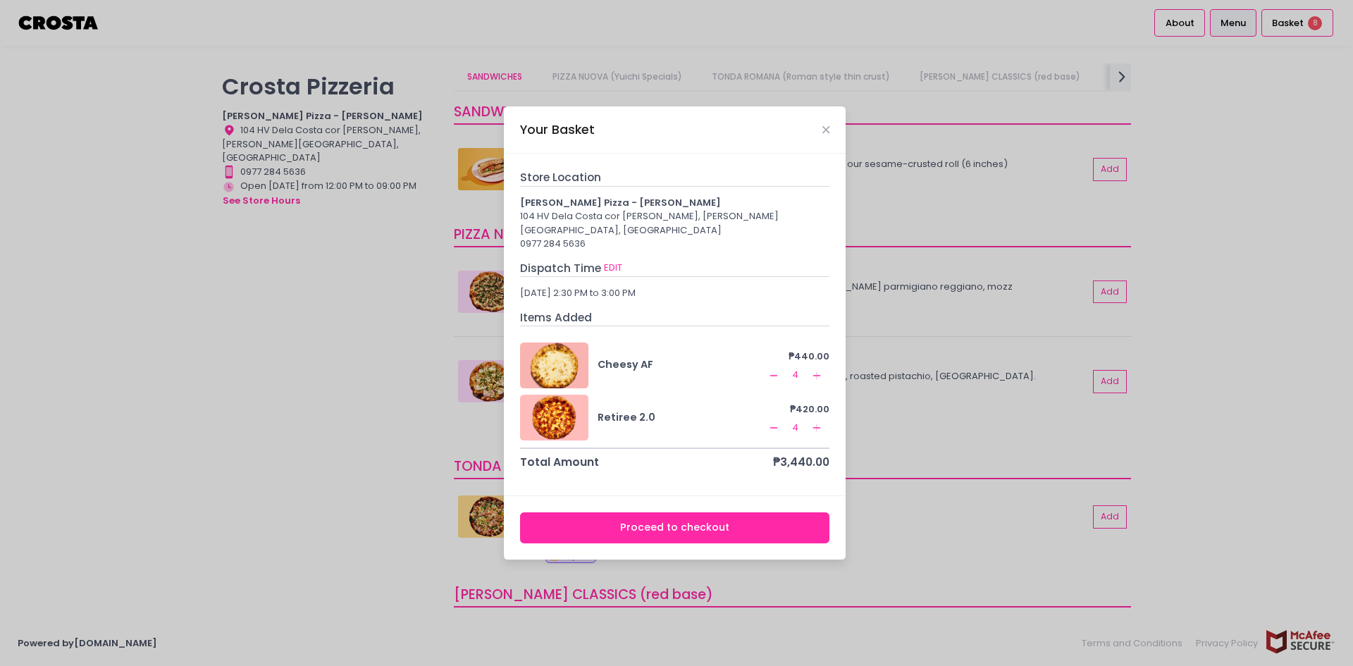
click at [672, 529] on button "Proceed to checkout" at bounding box center [675, 528] width 310 height 32
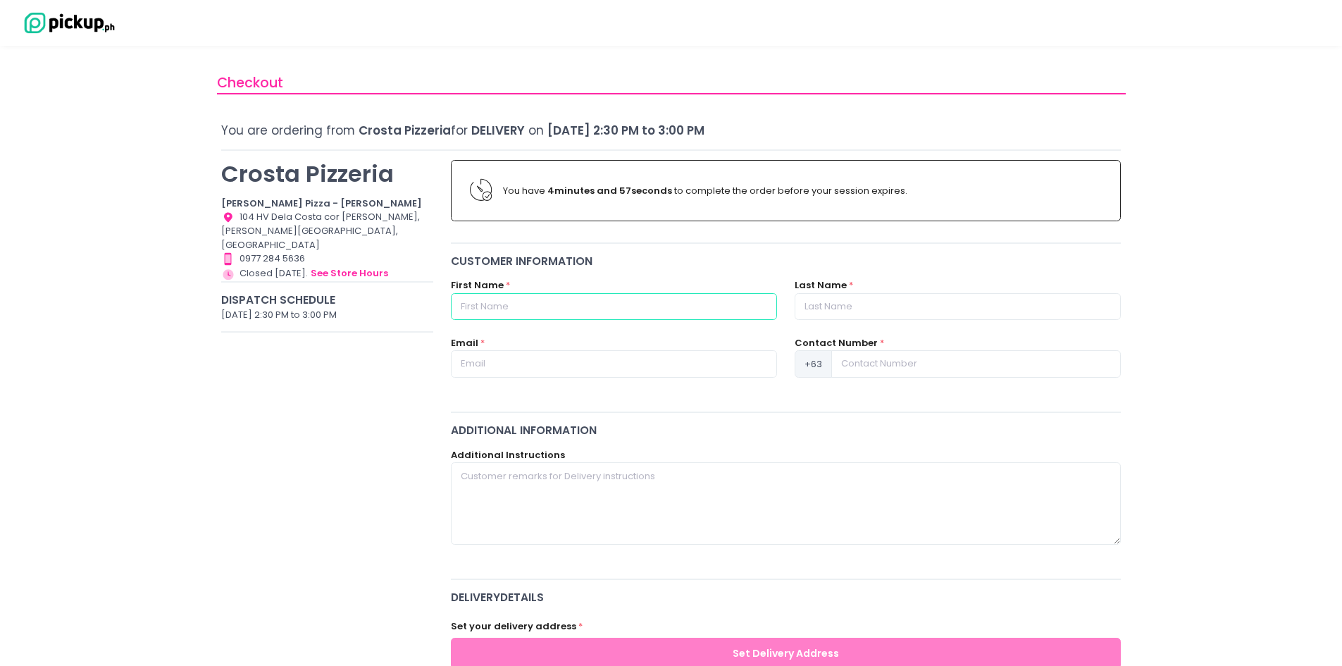
click at [497, 309] on input "text" at bounding box center [614, 306] width 326 height 27
type input "[PERSON_NAME]"
type input "[PERSON_NAME][EMAIL_ADDRESS][PERSON_NAME][DOMAIN_NAME]"
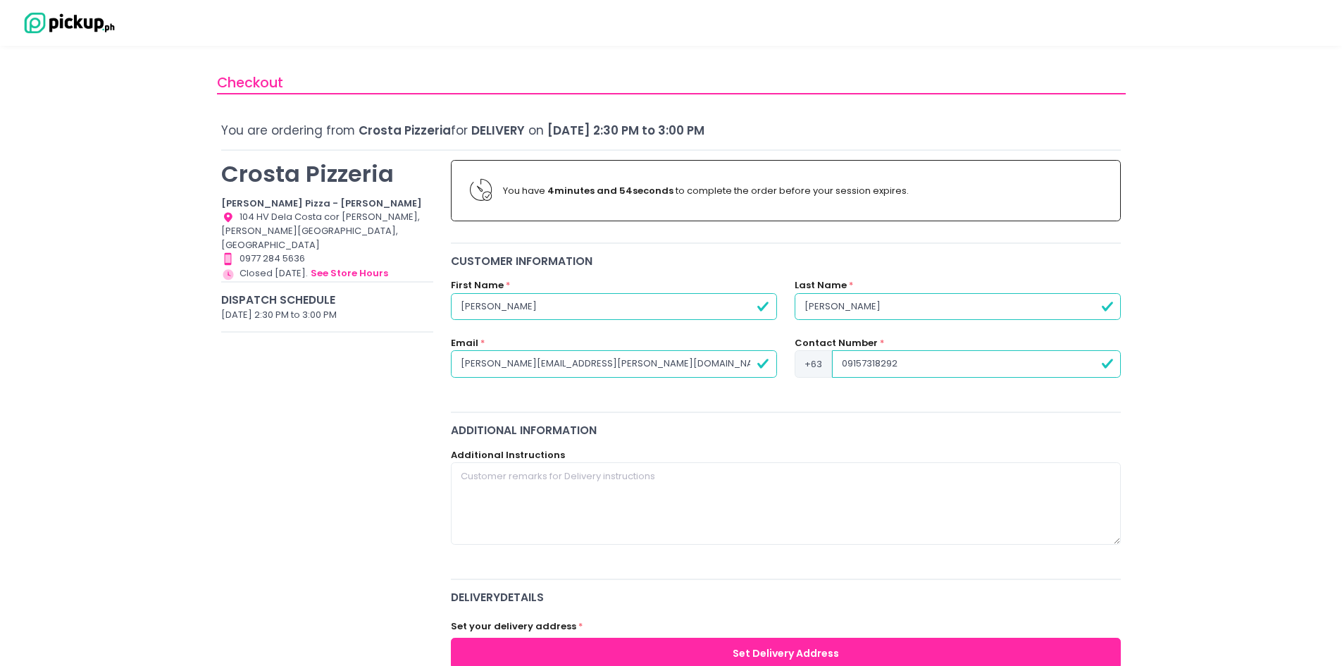
click at [849, 365] on input "09157318292" at bounding box center [976, 363] width 289 height 27
type input "9157318292"
click at [524, 491] on textarea at bounding box center [786, 503] width 671 height 82
type textarea "K"
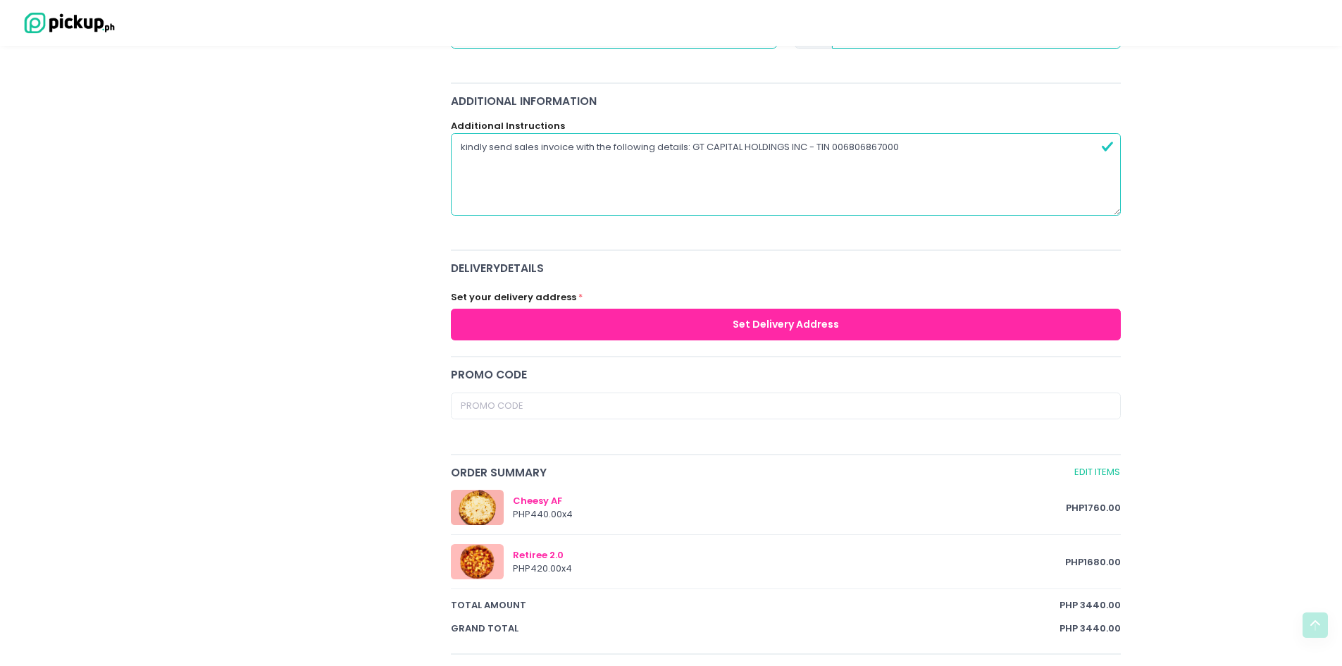
type textarea "kindly send sales invoice with the following details: GT CAPITAL HOLDINGS INC -…"
click at [681, 326] on button "Set Delivery Address" at bounding box center [786, 325] width 671 height 32
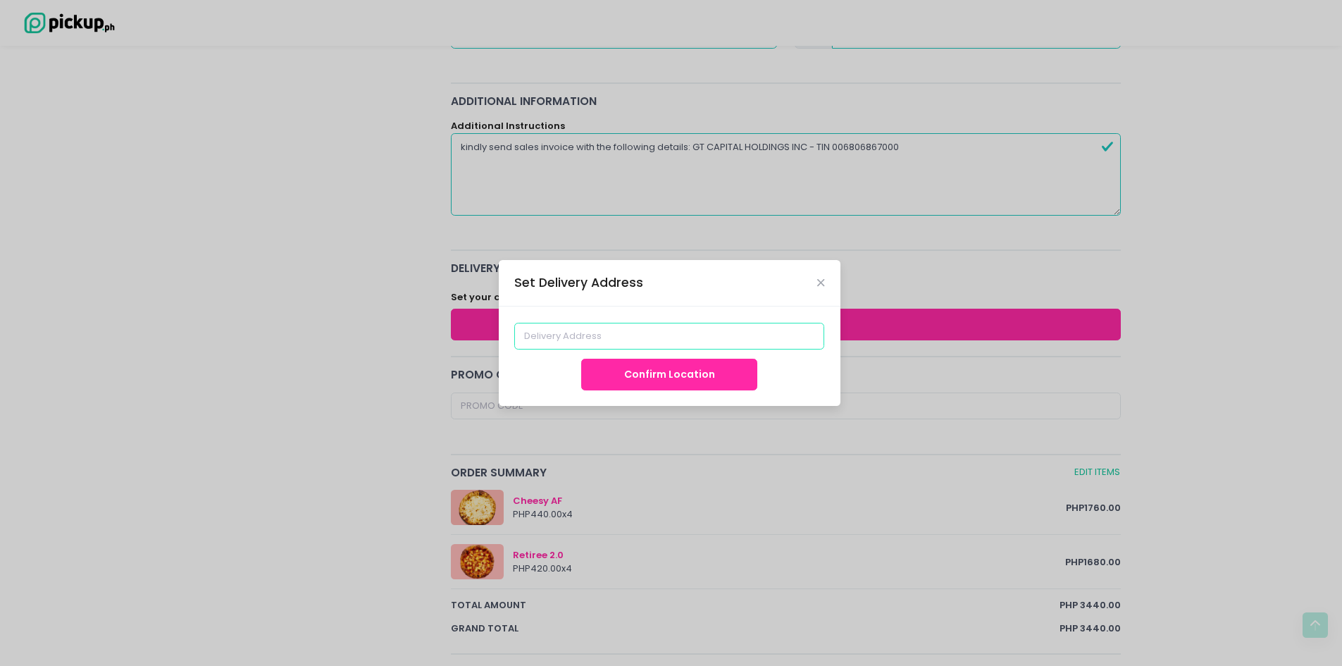
click at [553, 337] on input at bounding box center [669, 336] width 310 height 27
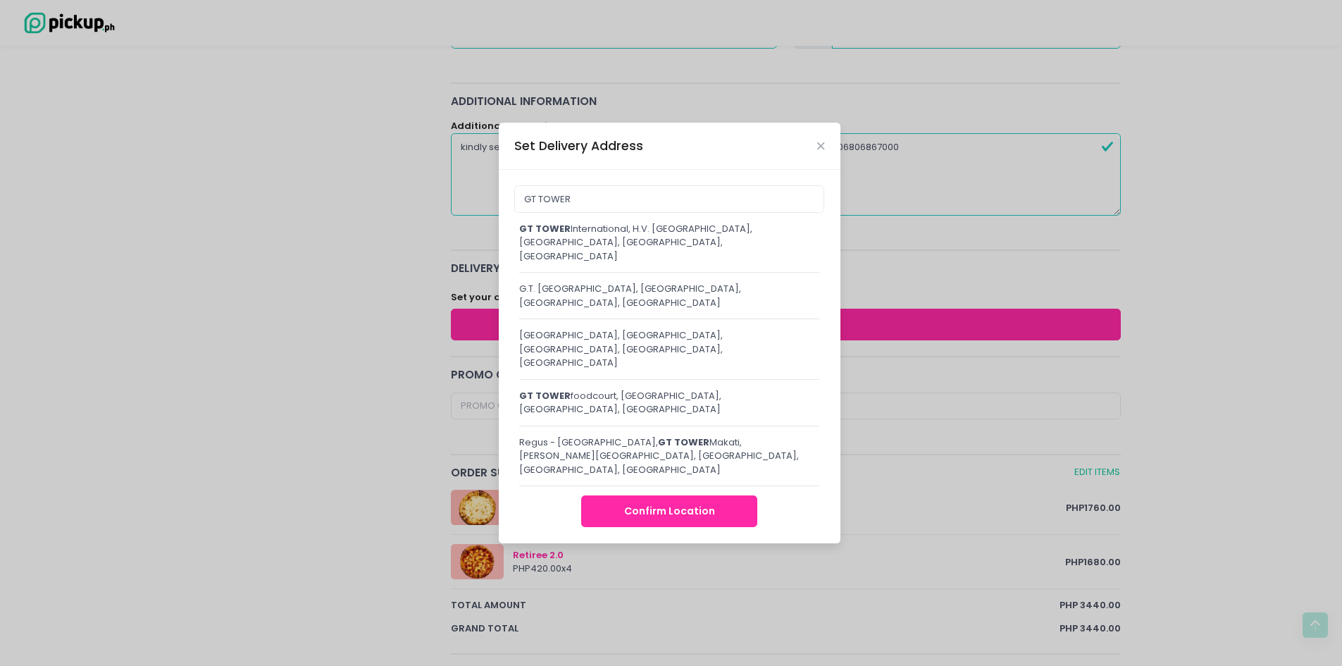
click at [618, 264] on div "GT TOWER International, H.V. [GEOGRAPHIC_DATA], [GEOGRAPHIC_DATA], [GEOGRAPHIC_…" at bounding box center [669, 243] width 301 height 42
type input "GT Tower International, H.V. [GEOGRAPHIC_DATA], [GEOGRAPHIC_DATA], [GEOGRAPHIC_…"
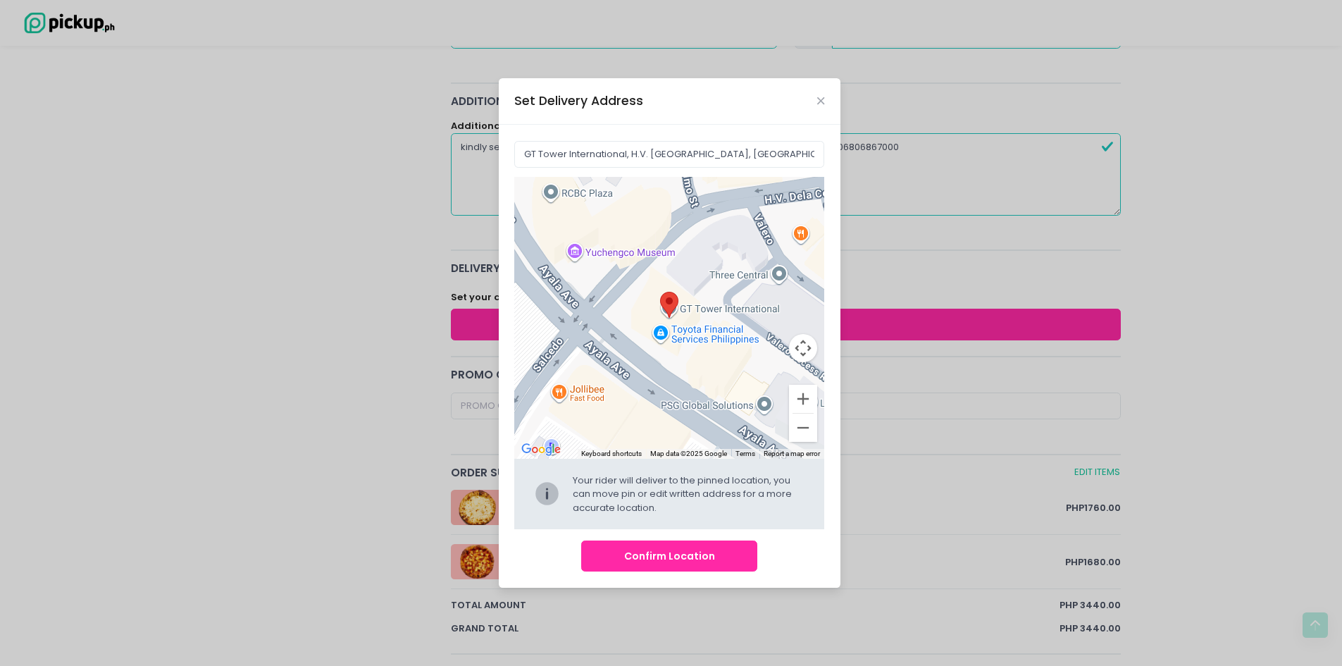
click at [630, 562] on button "Confirm Location" at bounding box center [669, 556] width 176 height 32
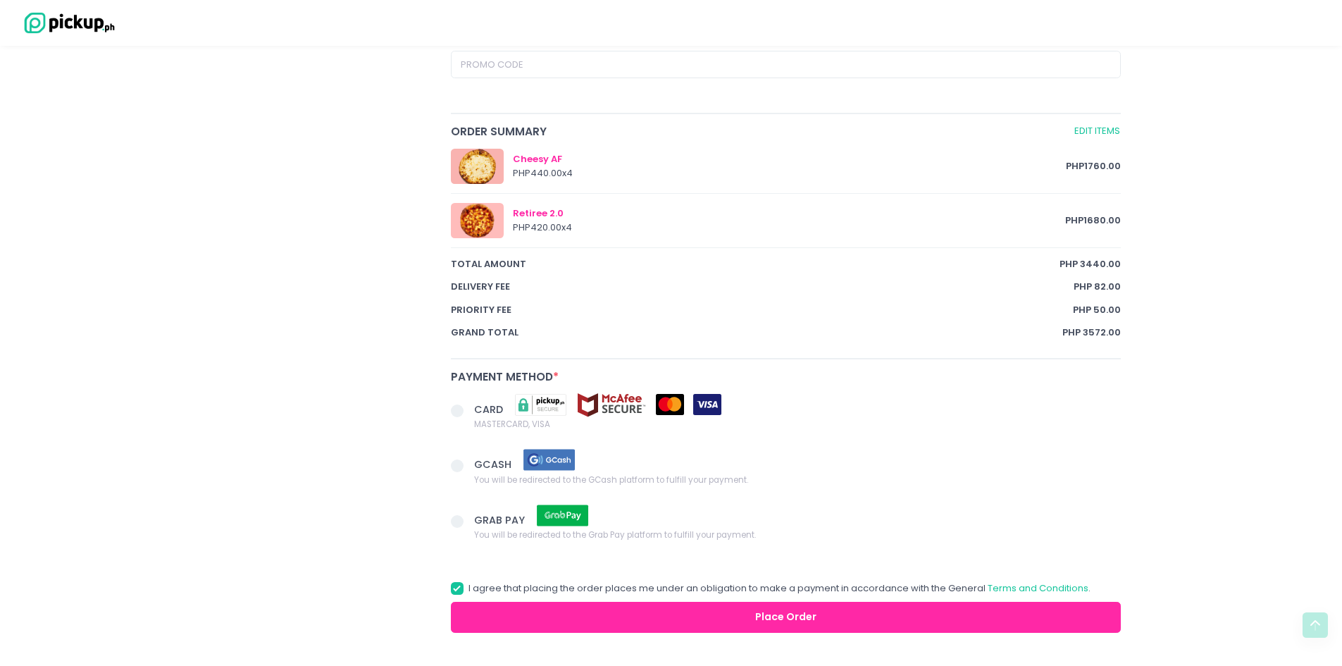
scroll to position [780, 0]
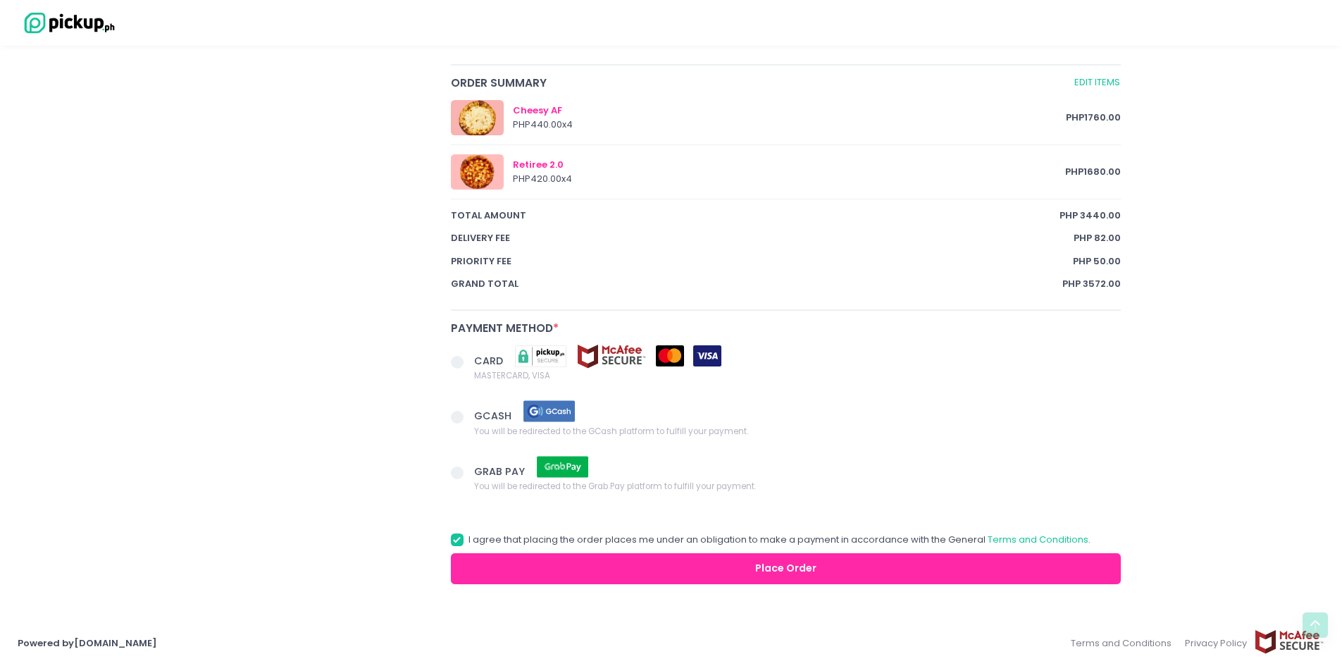
click at [455, 362] on span at bounding box center [457, 362] width 13 height 13
click at [469, 362] on input "CARD MASTERCARD, VISA" at bounding box center [473, 359] width 9 height 9
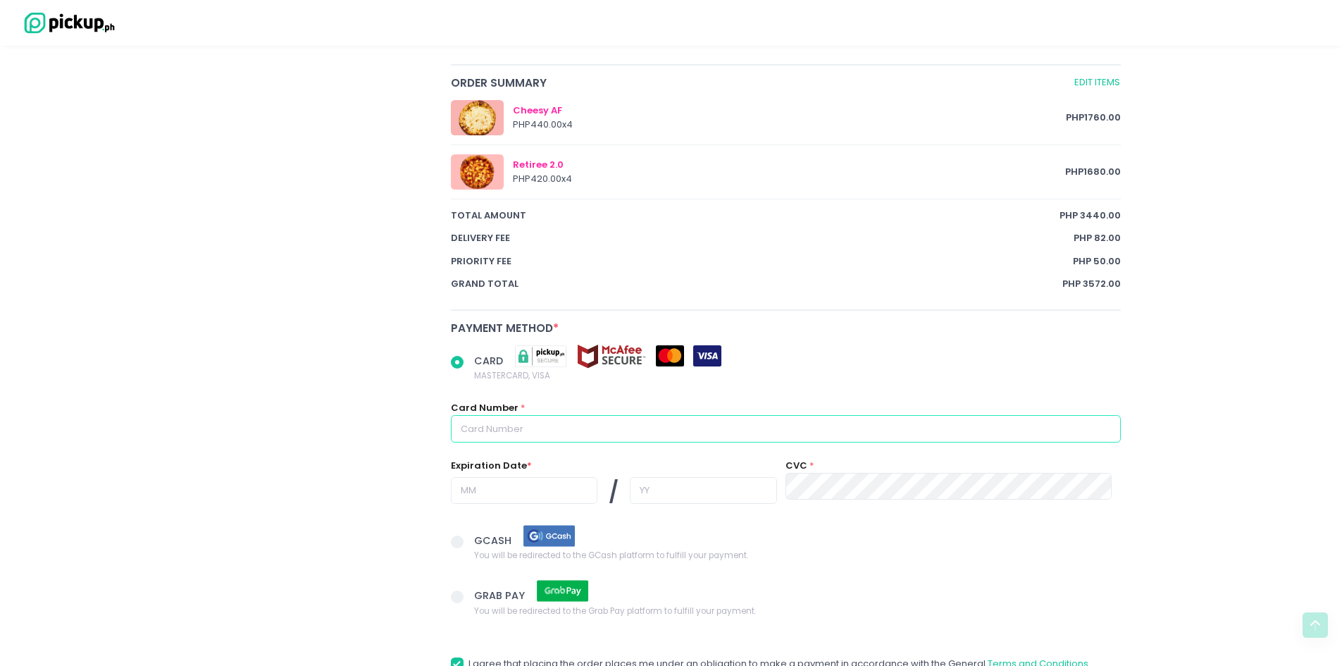
click at [521, 433] on input "text" at bounding box center [786, 428] width 671 height 27
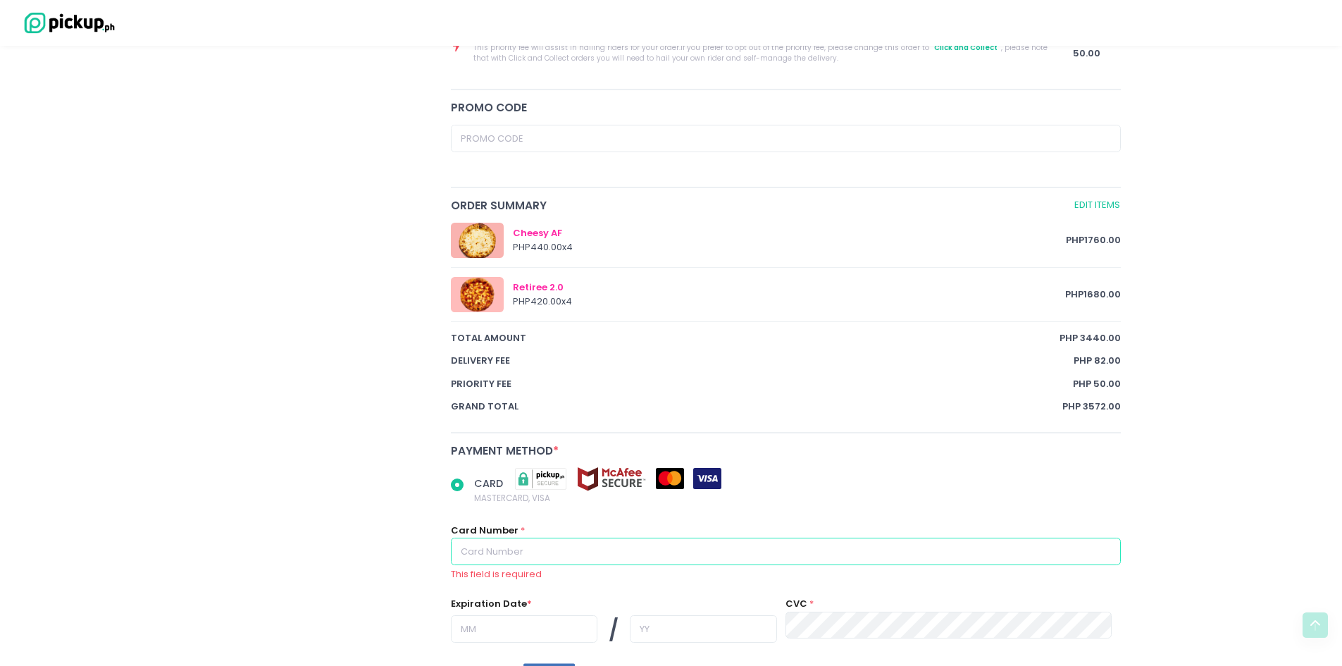
scroll to position [920, 0]
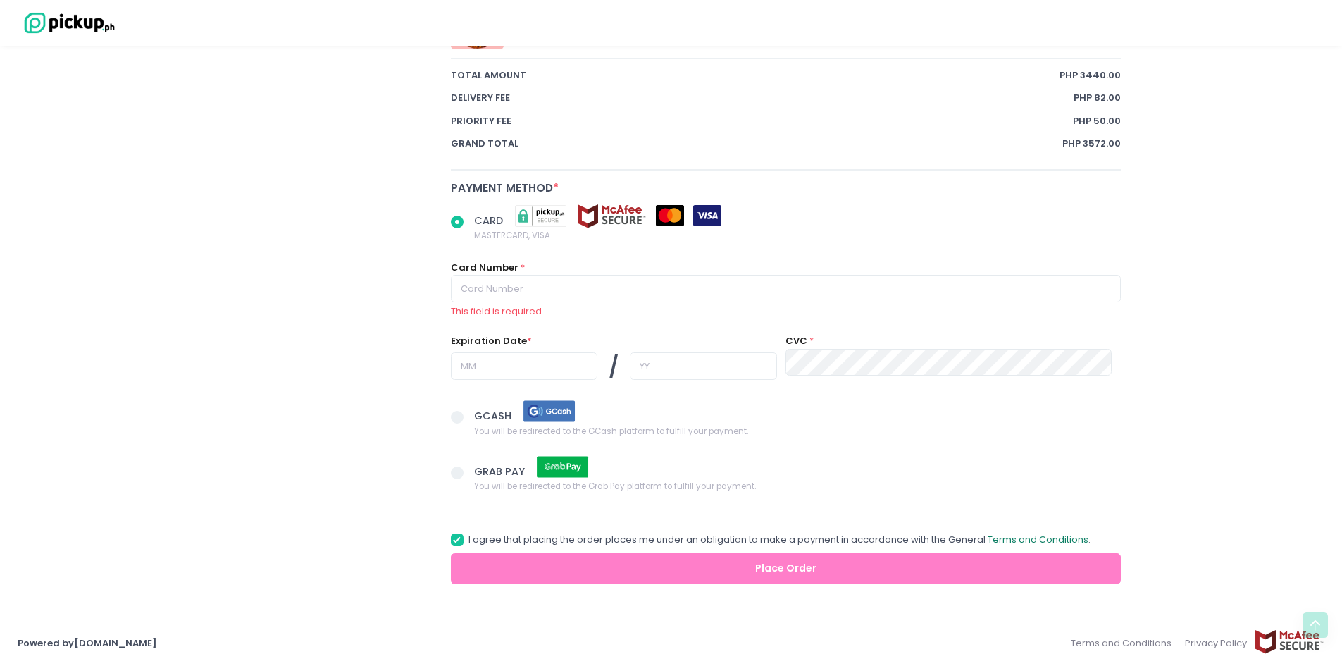
click at [1058, 540] on link "Terms and Conditions" at bounding box center [1038, 539] width 101 height 13
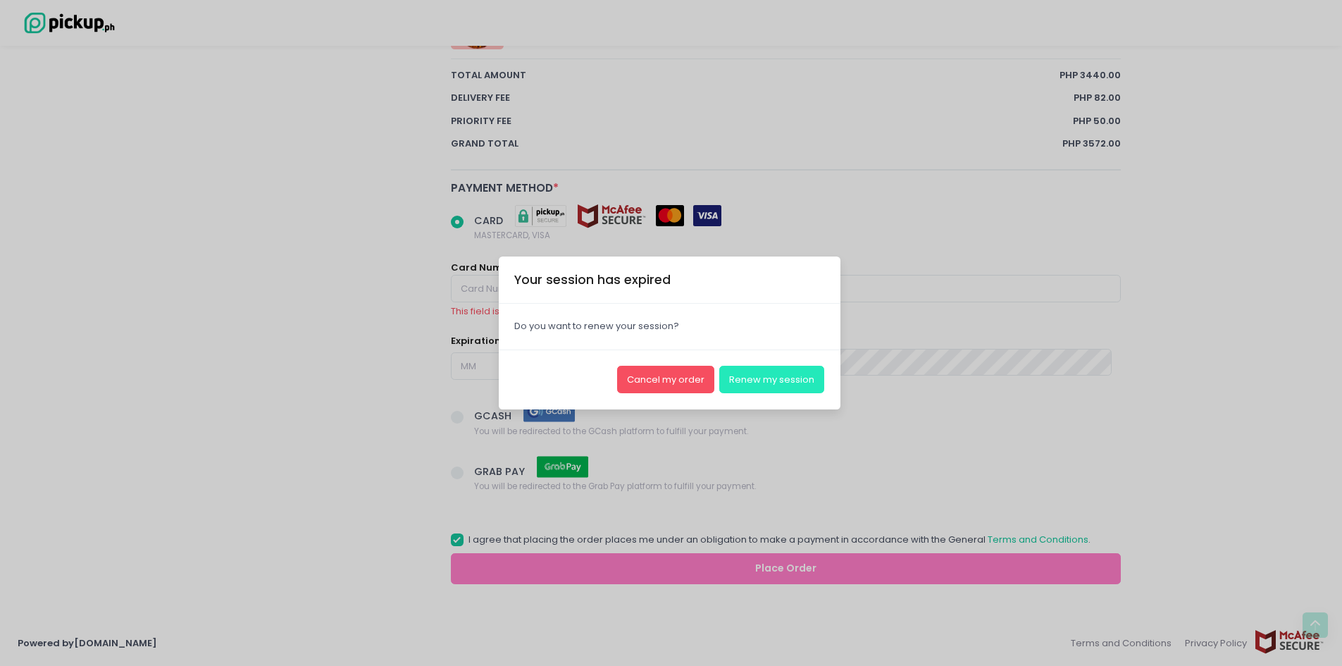
click at [764, 384] on button "Renew my session" at bounding box center [771, 379] width 105 height 27
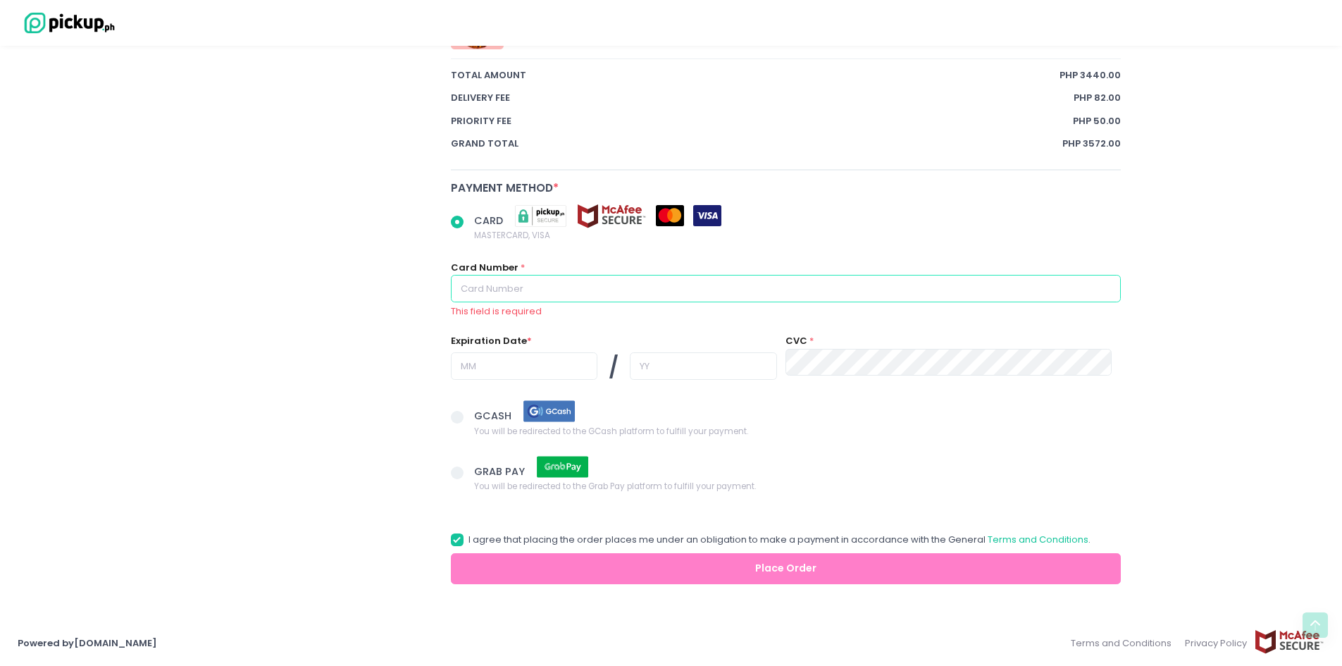
click at [471, 288] on input "text" at bounding box center [786, 288] width 671 height 27
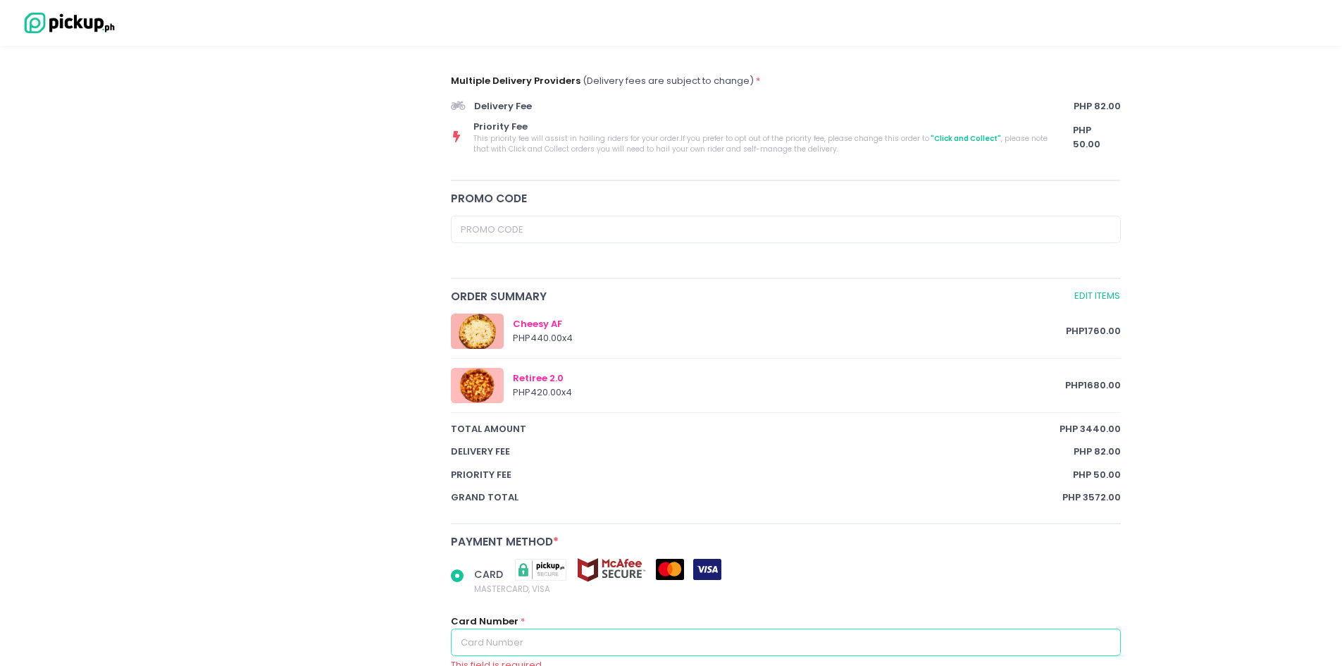
scroll to position [657, 0]
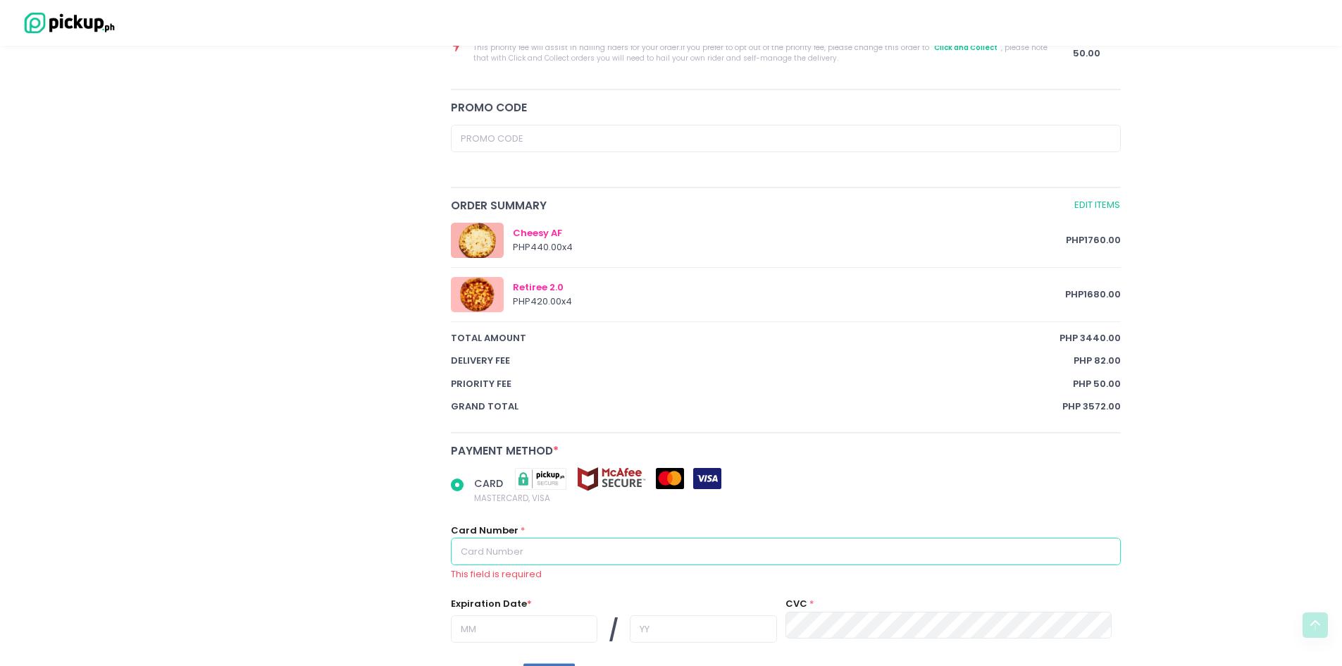
click at [471, 557] on input "text" at bounding box center [786, 551] width 671 height 27
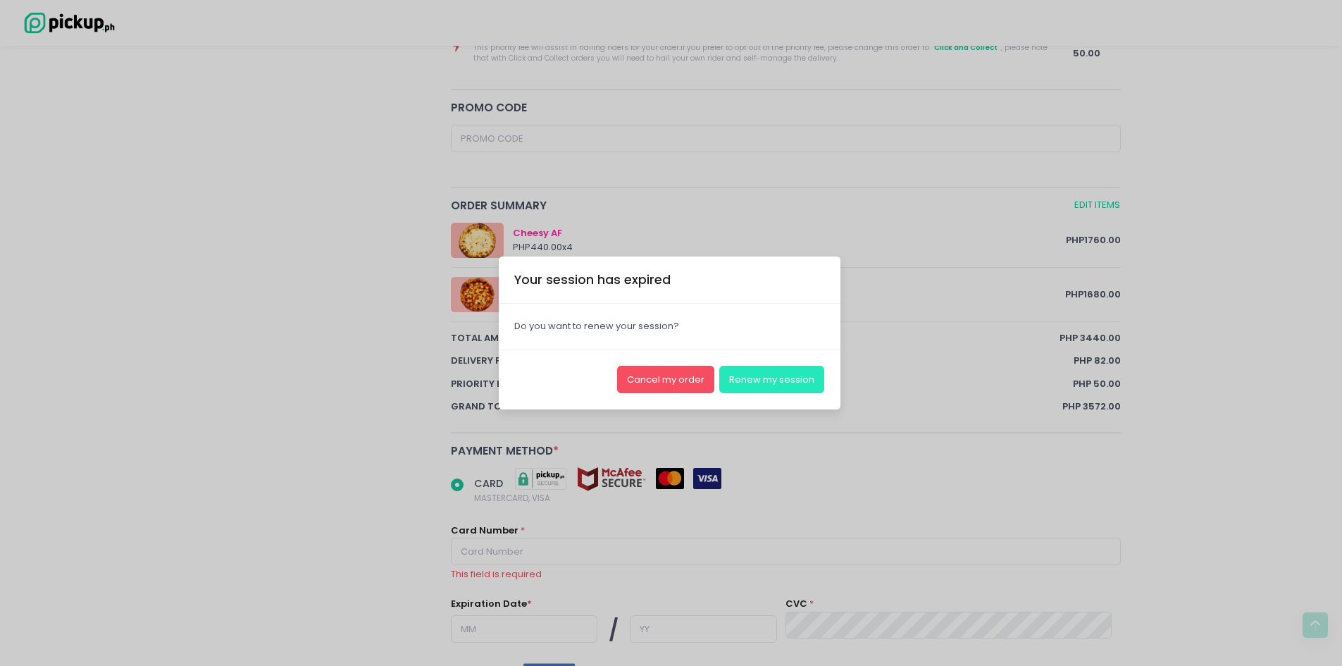
click at [789, 386] on button "Renew my session" at bounding box center [771, 379] width 105 height 27
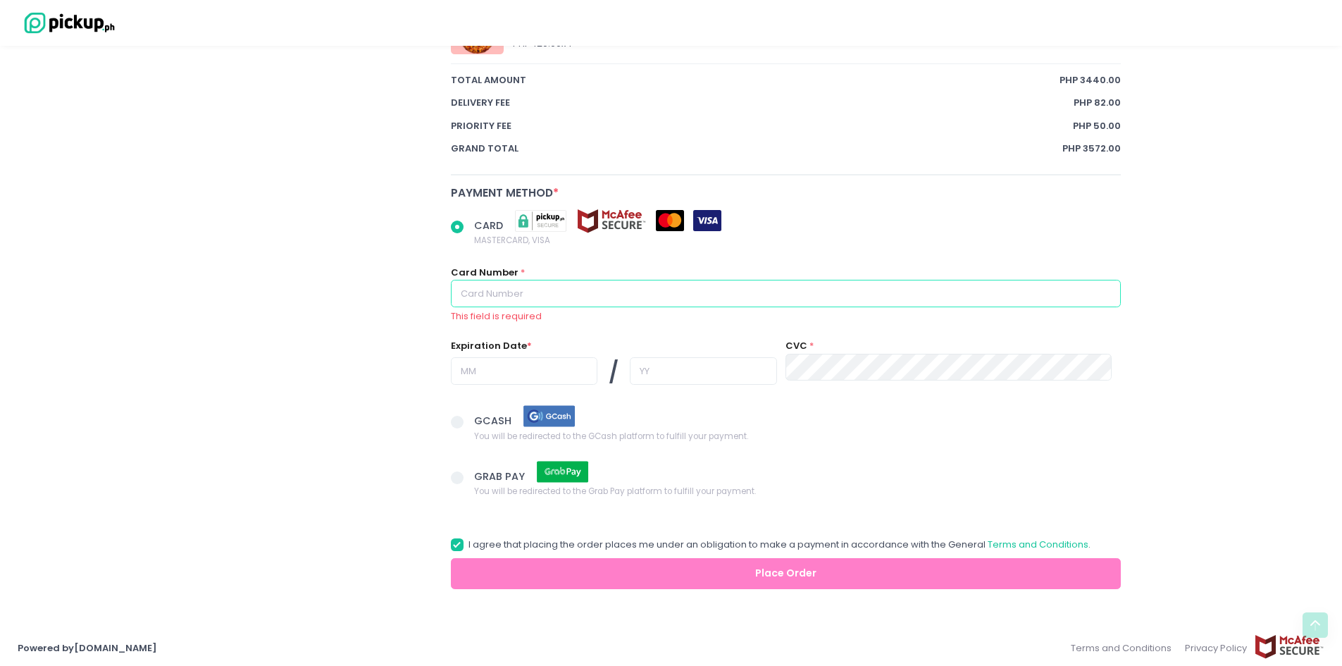
scroll to position [920, 0]
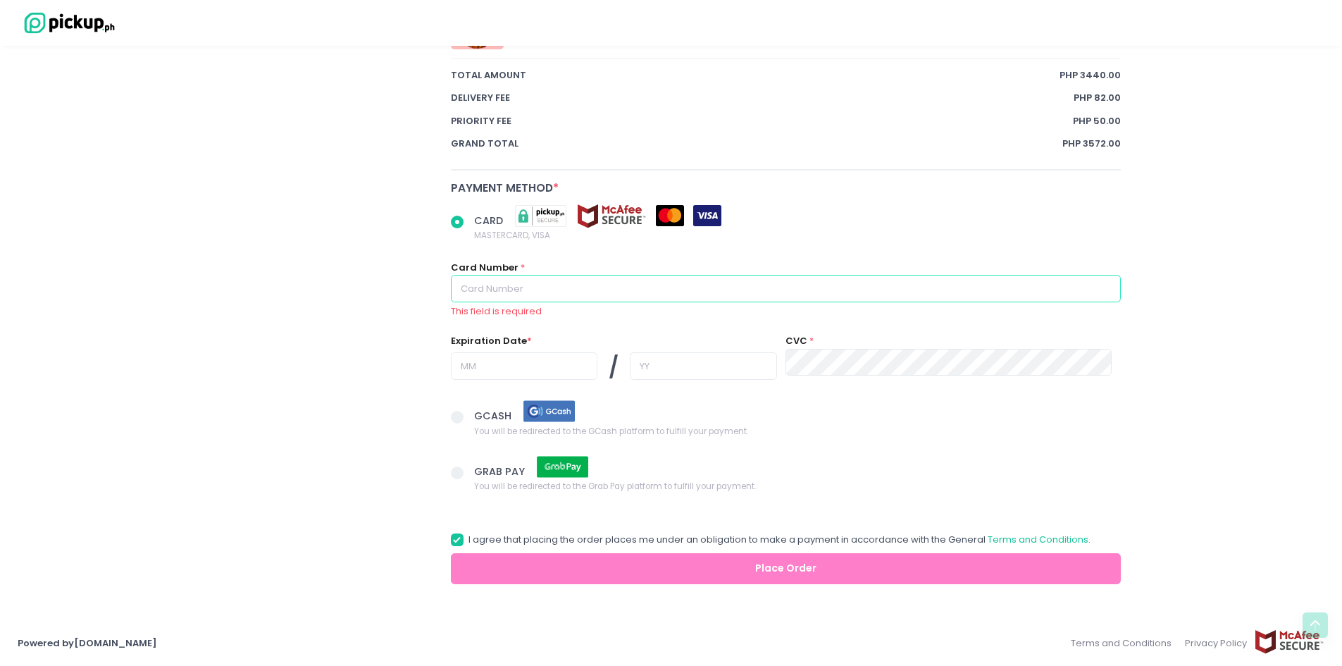
click at [579, 280] on input "text" at bounding box center [786, 288] width 671 height 27
radio input "true"
type input "5"
radio input "true"
type input "52"
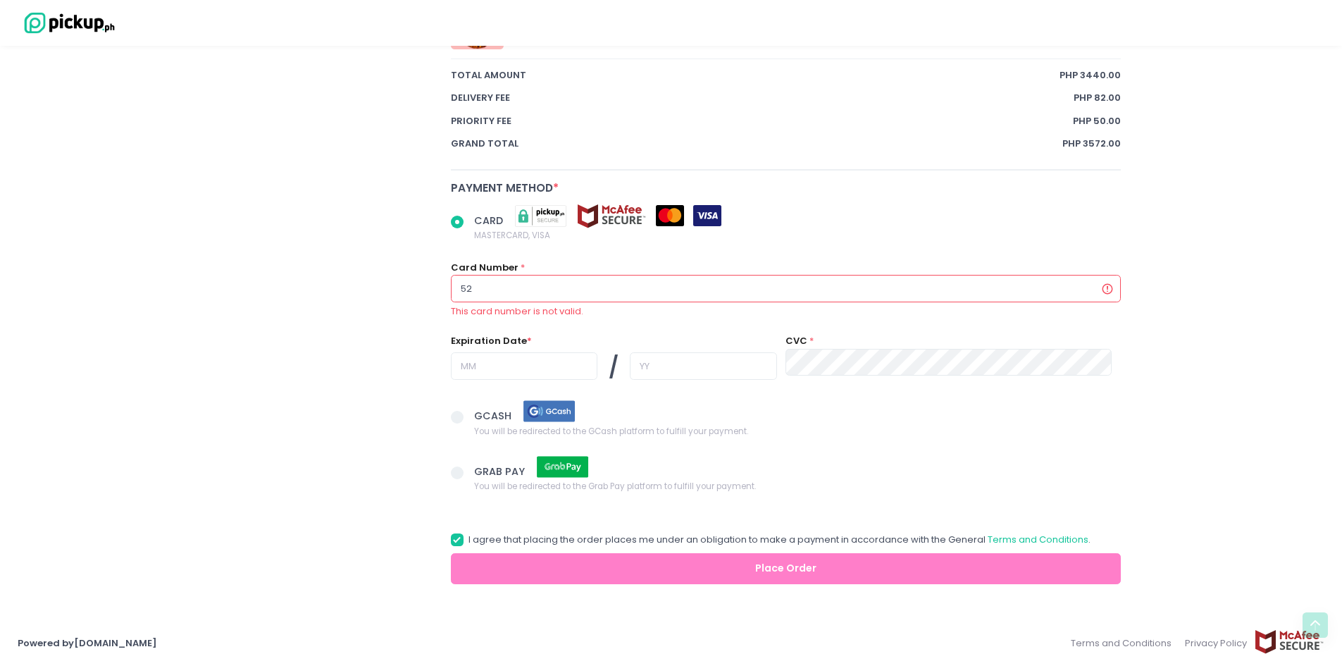
radio input "true"
type input "521"
radio input "true"
type input "5218"
radio input "true"
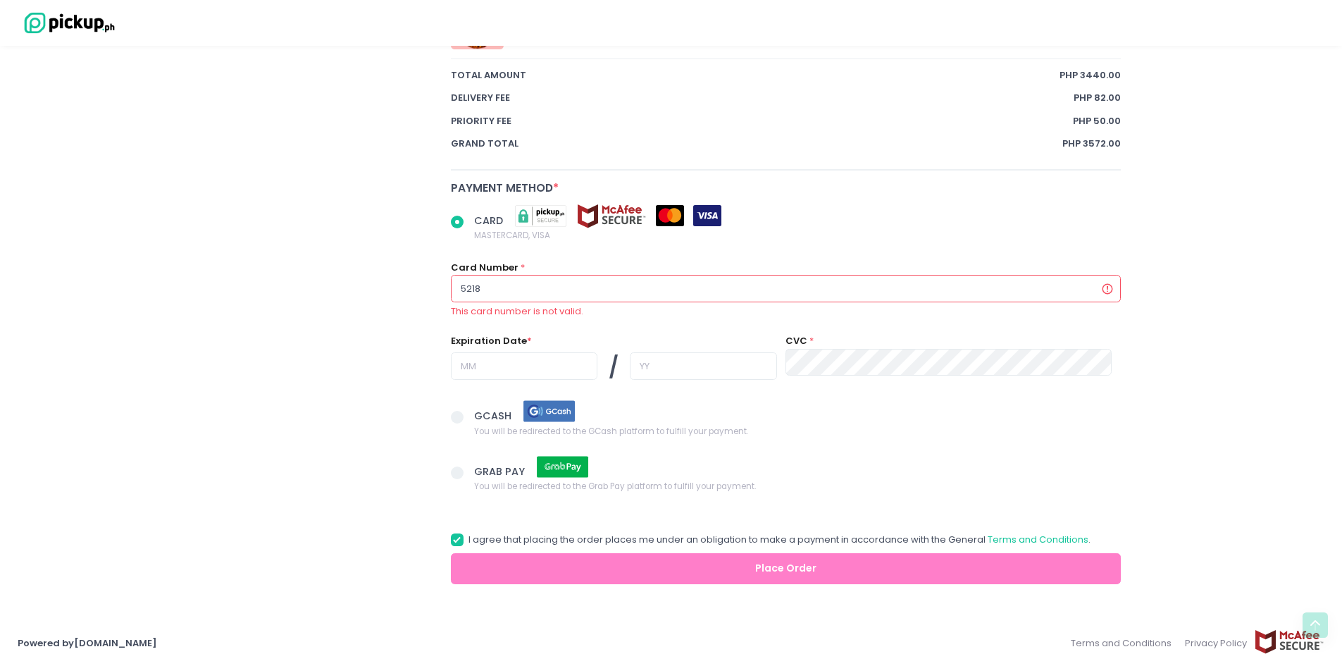
type input "52182"
radio input "true"
type input "521822"
radio input "true"
type input "5218220"
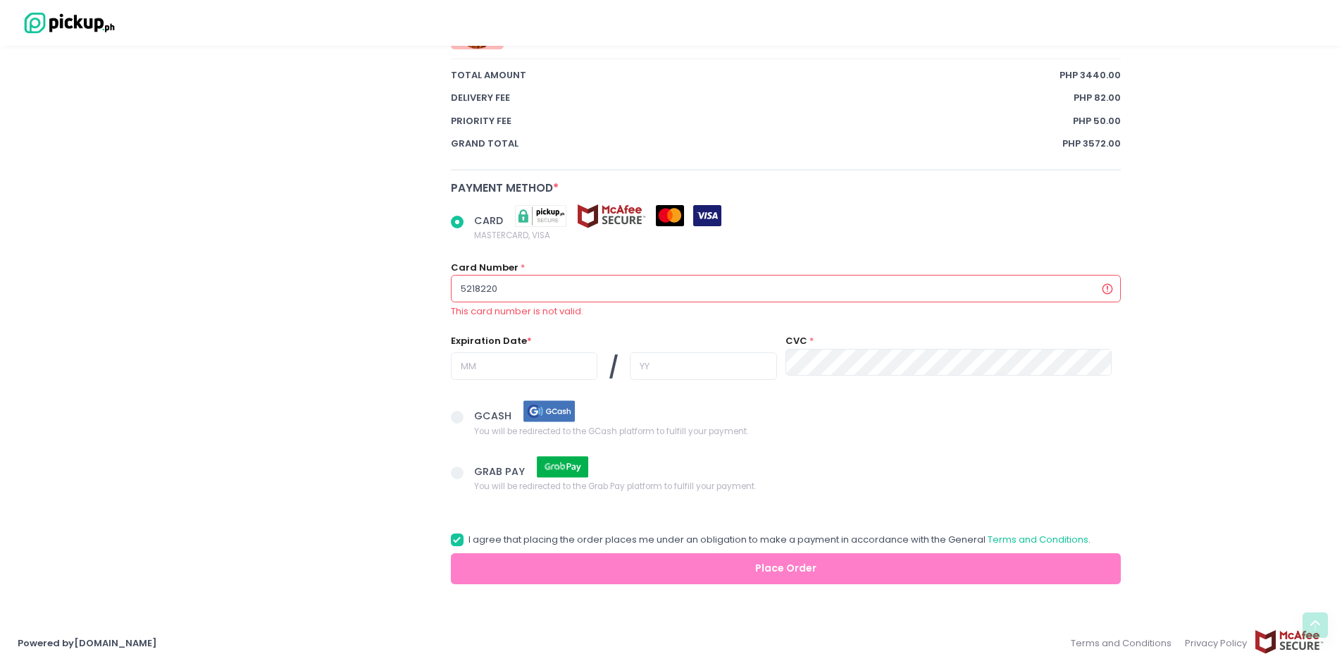
radio input "true"
type input "52182203"
radio input "true"
type input "521822034"
radio input "true"
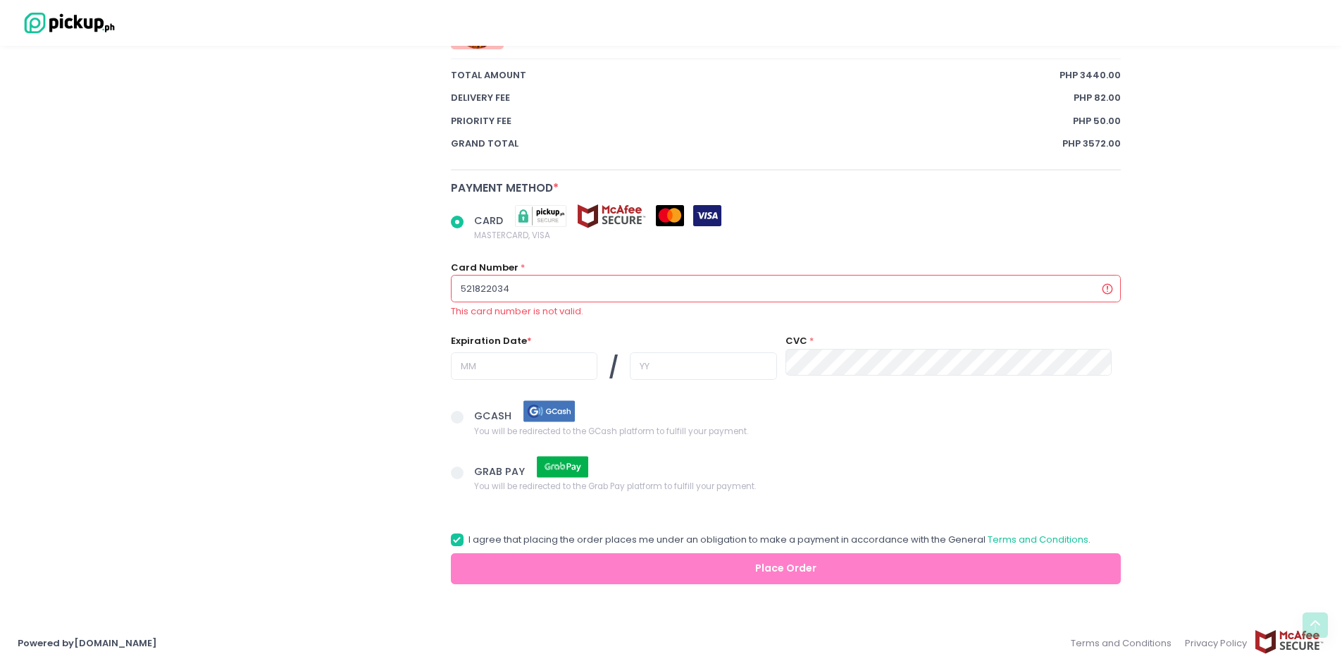
type input "5218220343"
radio input "true"
type input "52182203432"
radio input "true"
type input "521822034327"
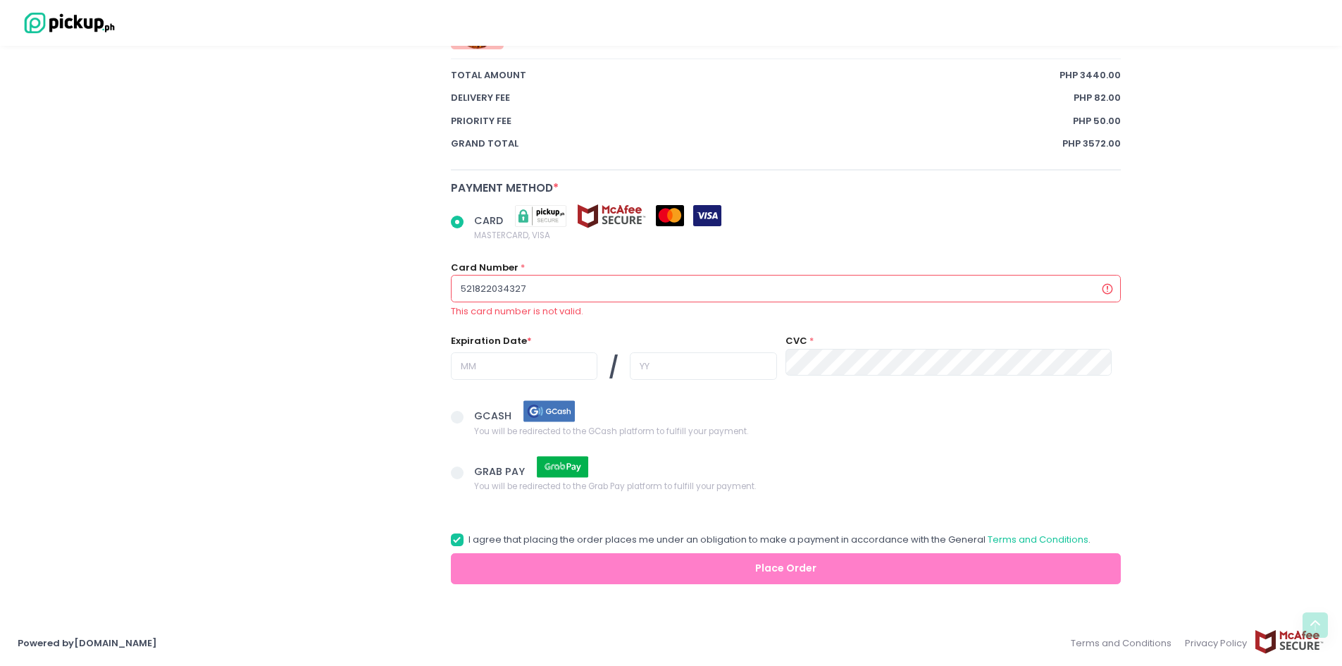
radio input "true"
type input "5218220343276"
radio input "true"
type input "52182203432765"
radio input "true"
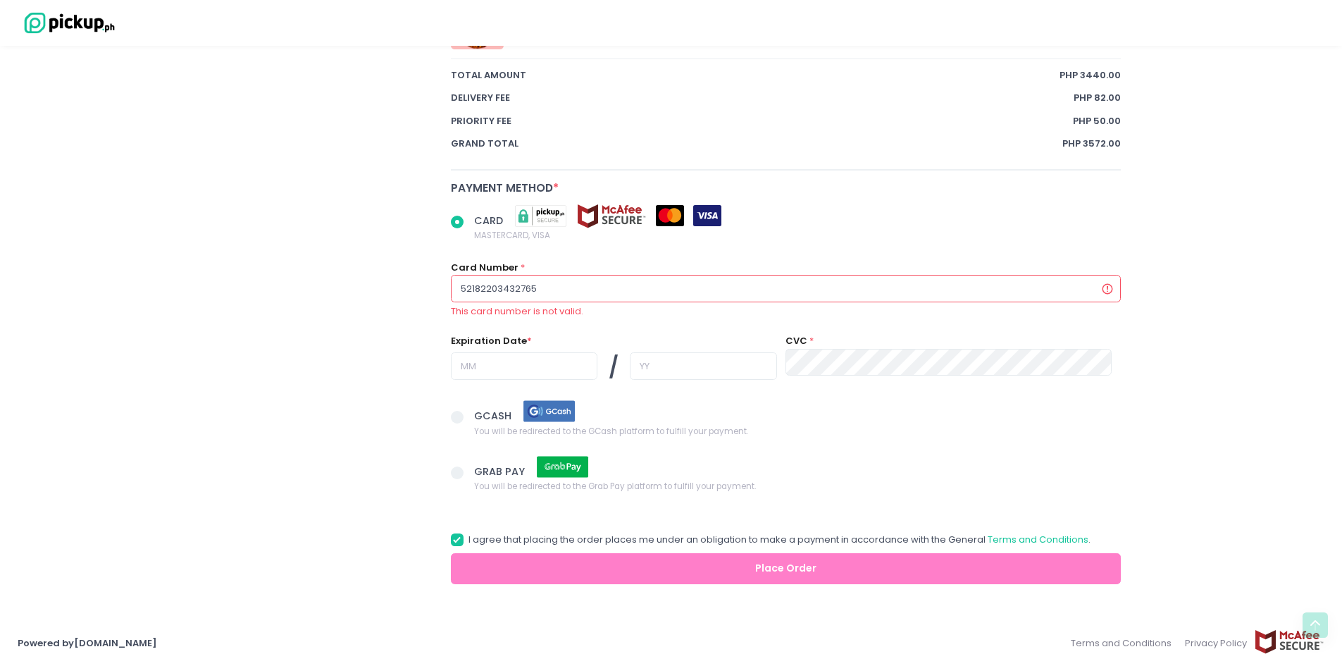
type input "521822034327652"
radio input "true"
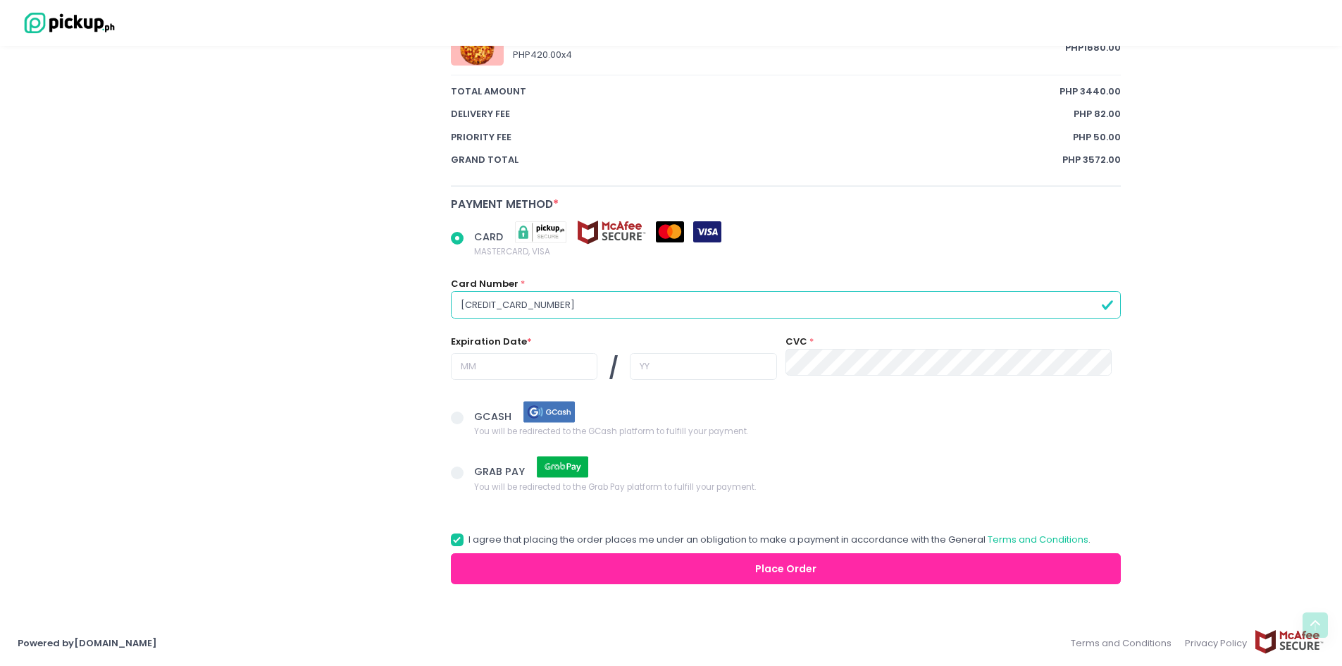
scroll to position [905, 0]
type input "[CREDIT_CARD_NUMBER]"
drag, startPoint x: 562, startPoint y: 364, endPoint x: 555, endPoint y: 369, distance: 8.2
click at [559, 365] on input "text" at bounding box center [524, 366] width 147 height 27
radio input "true"
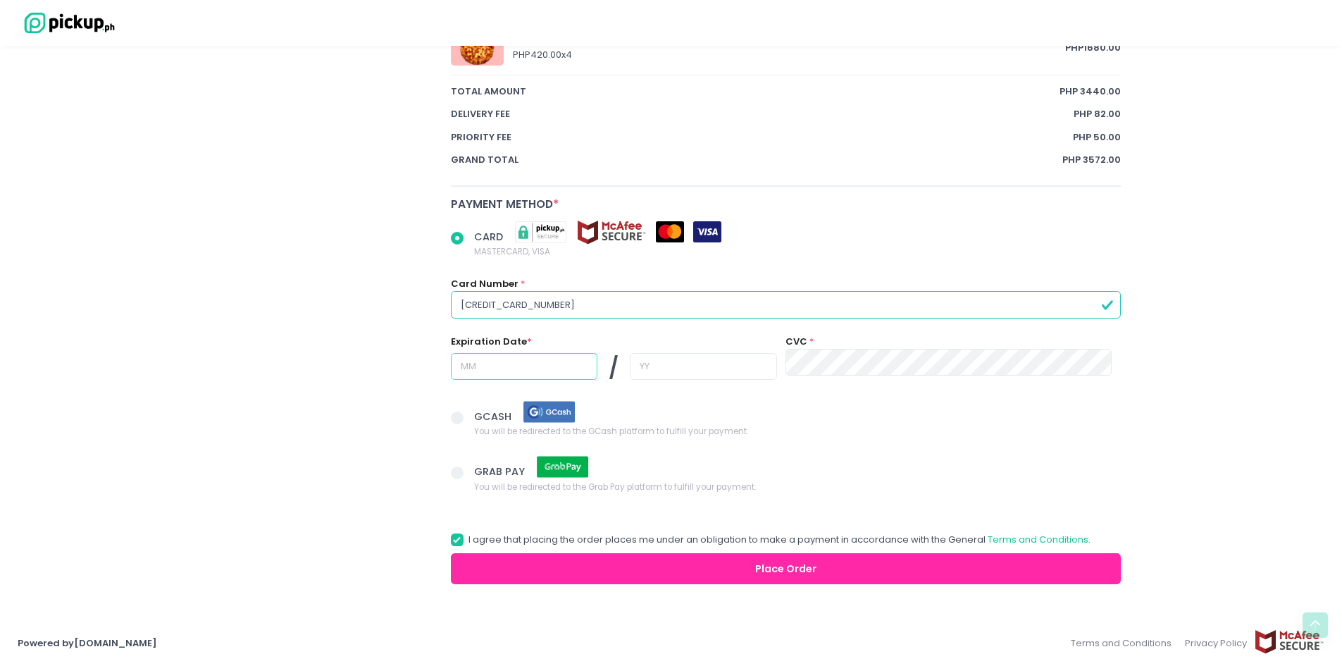
type input "1"
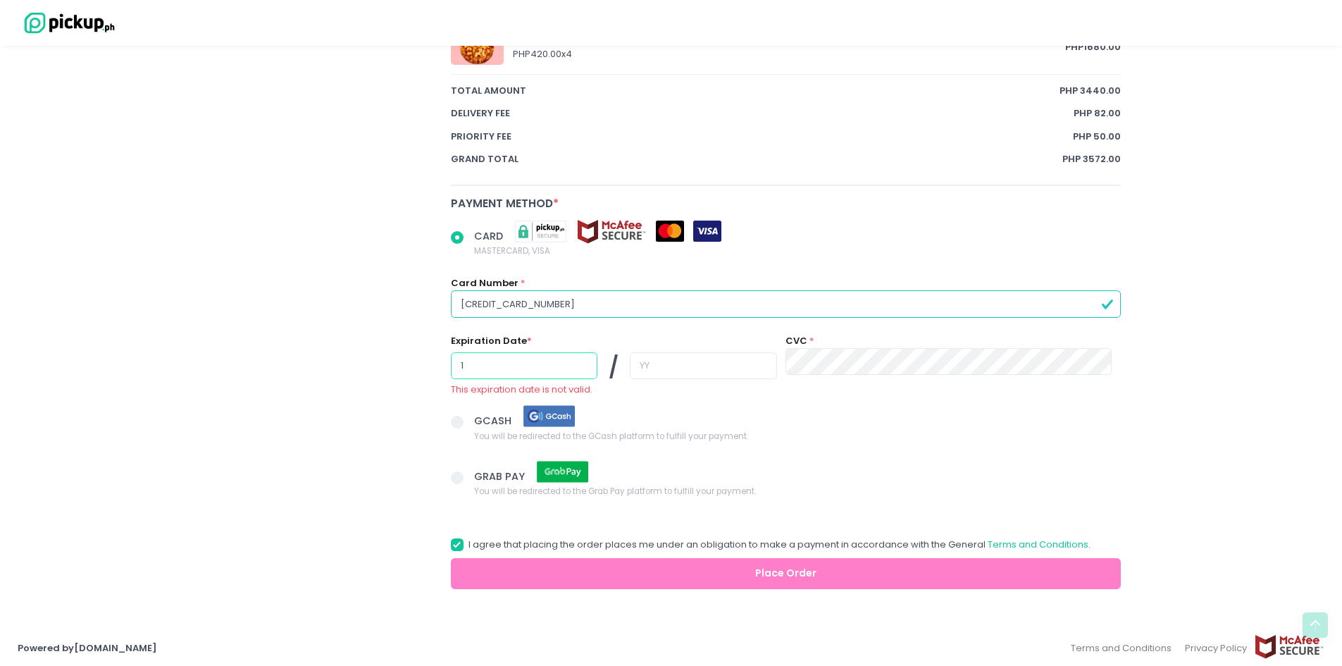
radio input "true"
type input "10"
click at [638, 353] on input "text" at bounding box center [703, 365] width 147 height 27
radio input "true"
type input "2"
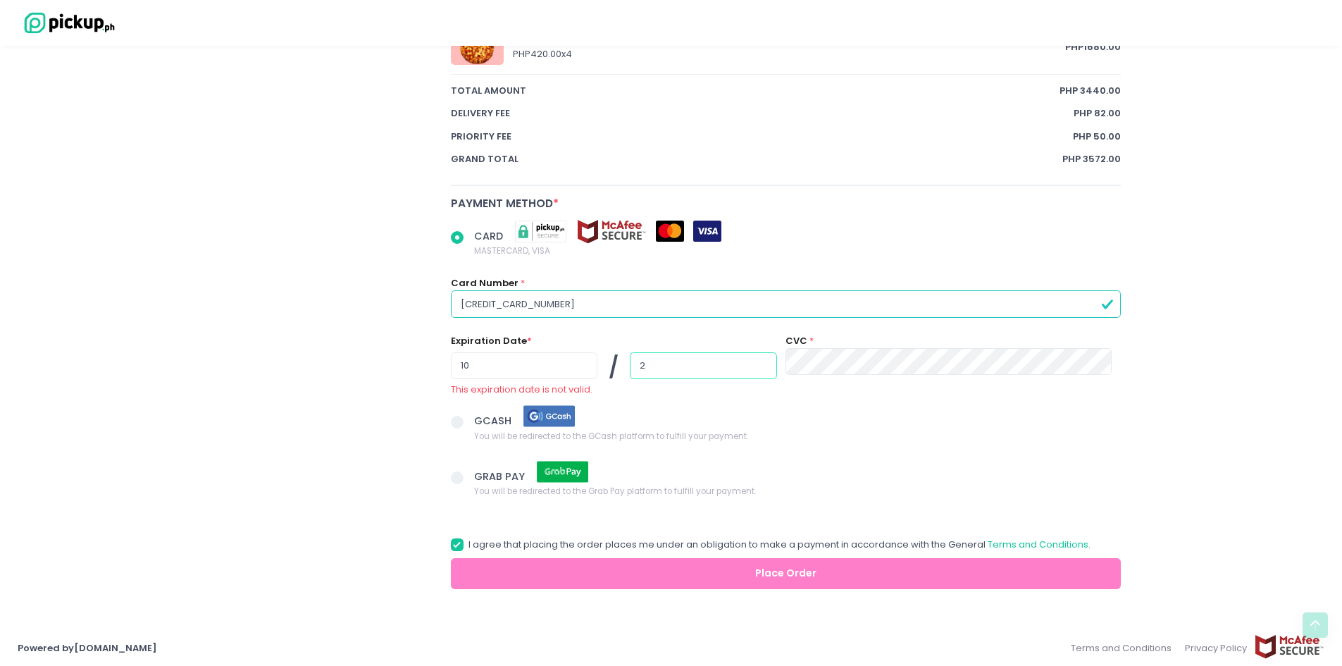
radio input "true"
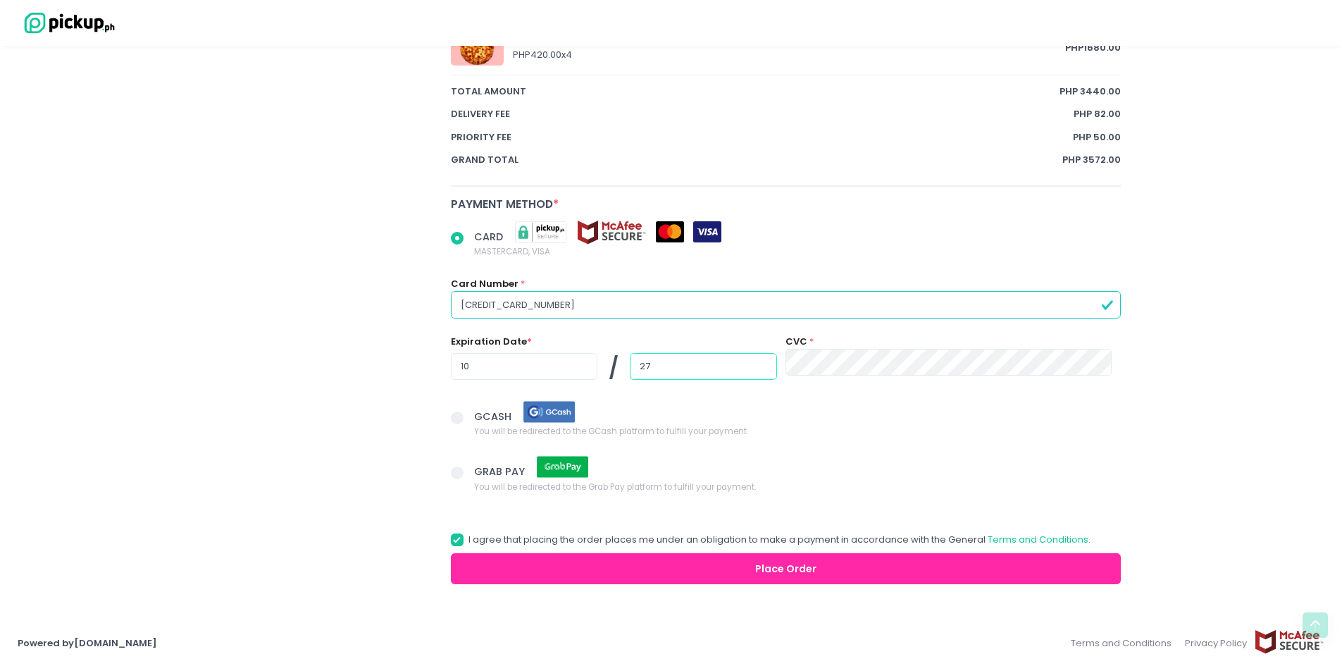
type input "27"
click at [582, 567] on button "Place Order" at bounding box center [786, 569] width 671 height 32
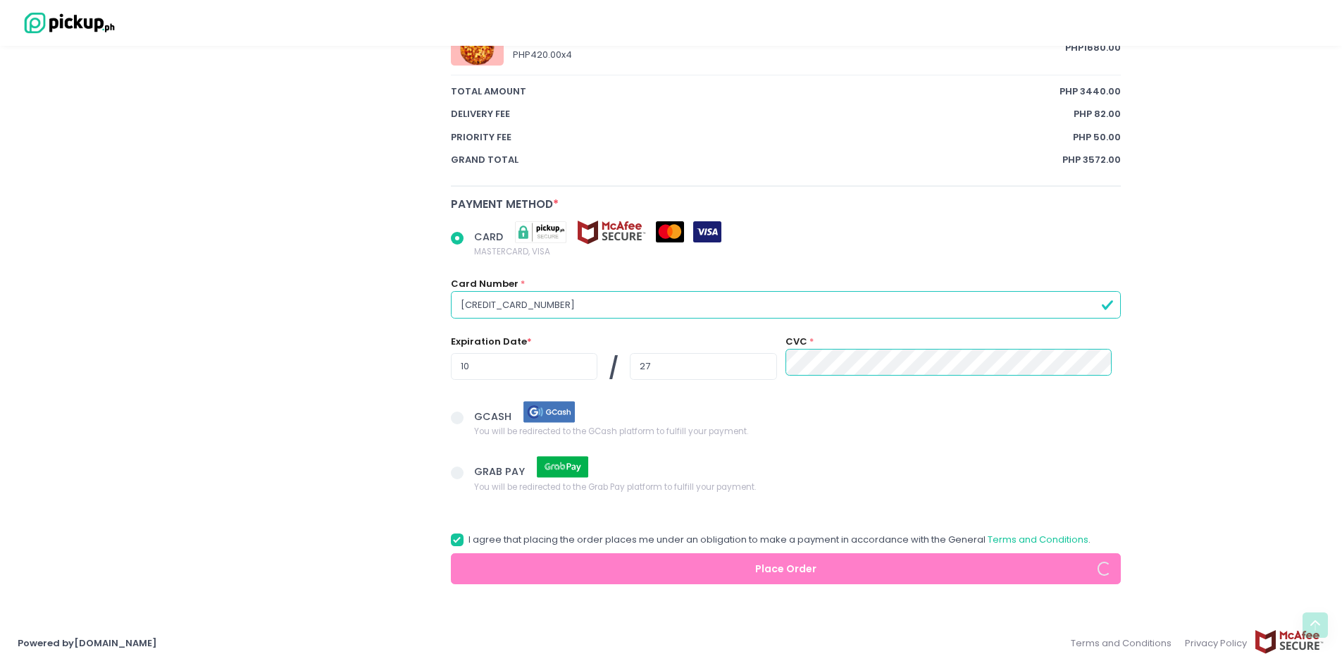
radio input "true"
select select "[DATE]"
select select "14:30"
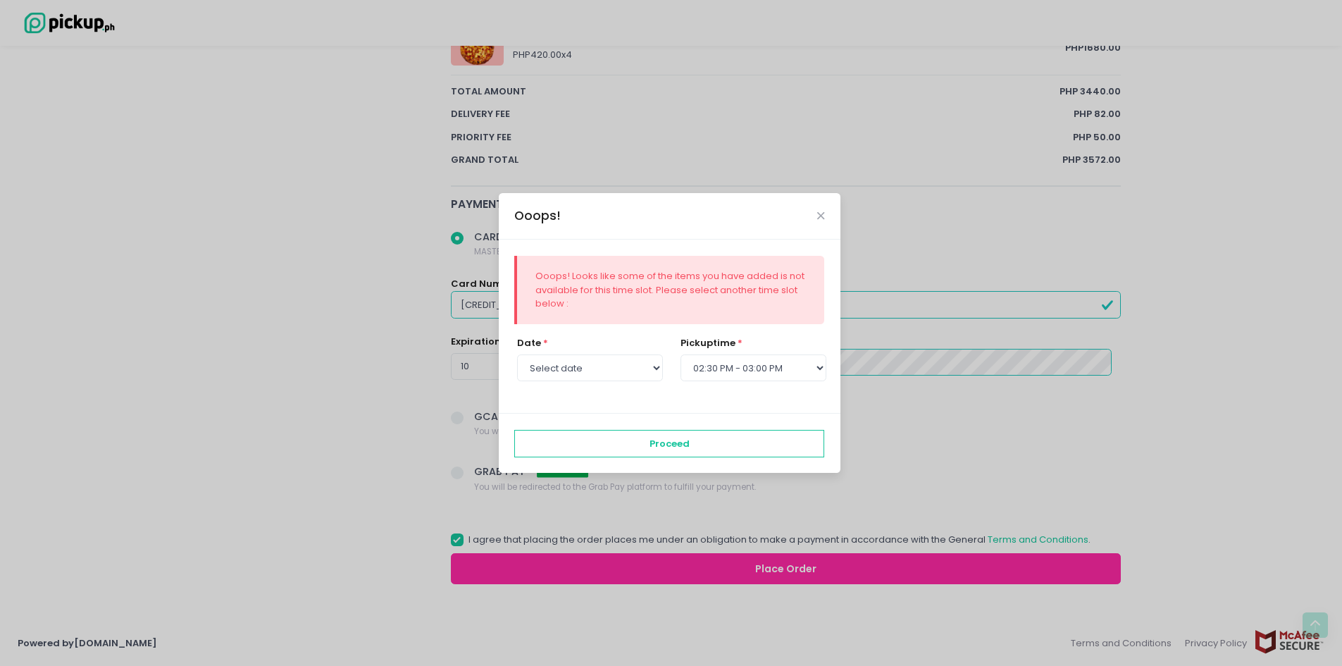
click at [828, 214] on div "Ooops!" at bounding box center [670, 216] width 342 height 47
click at [822, 215] on icon "Close" at bounding box center [820, 216] width 7 height 11
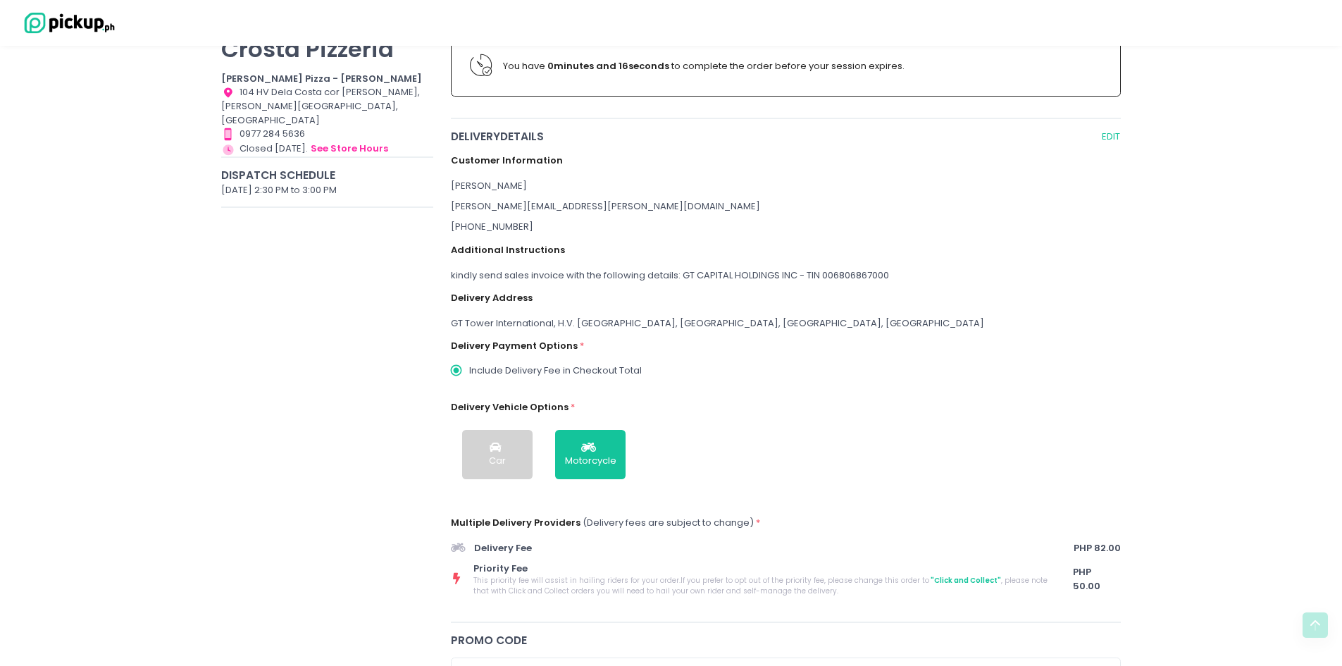
scroll to position [0, 0]
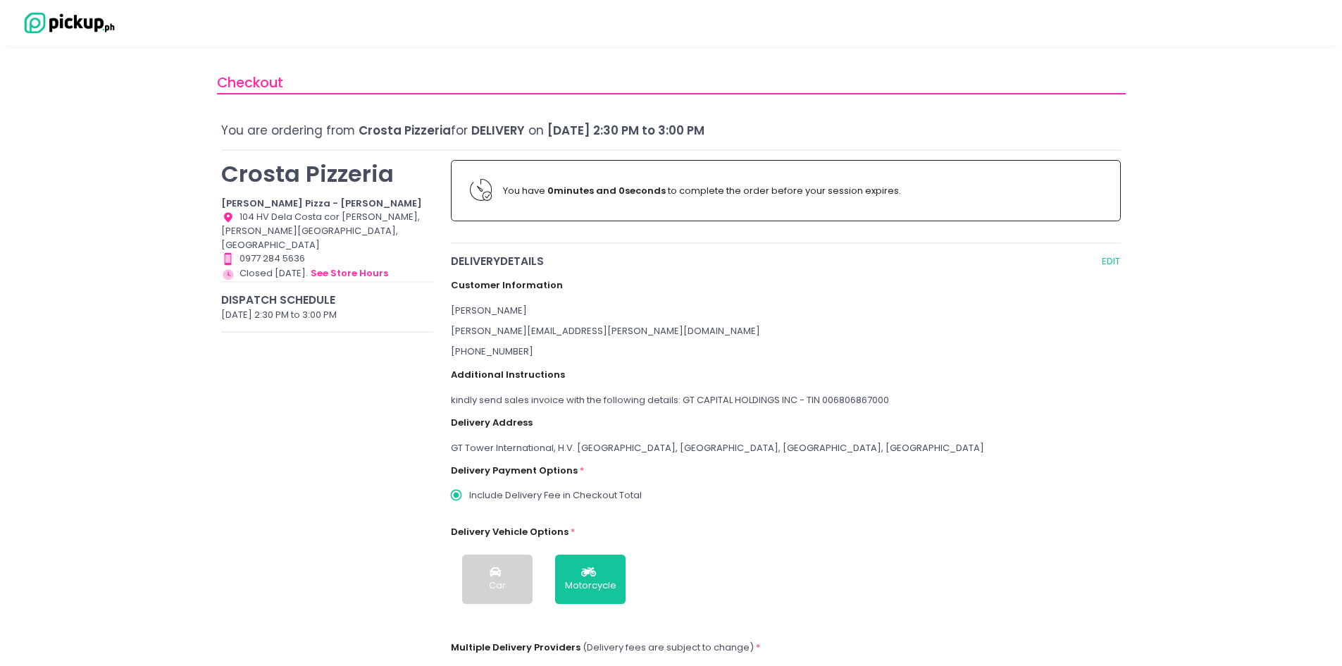
radio input "true"
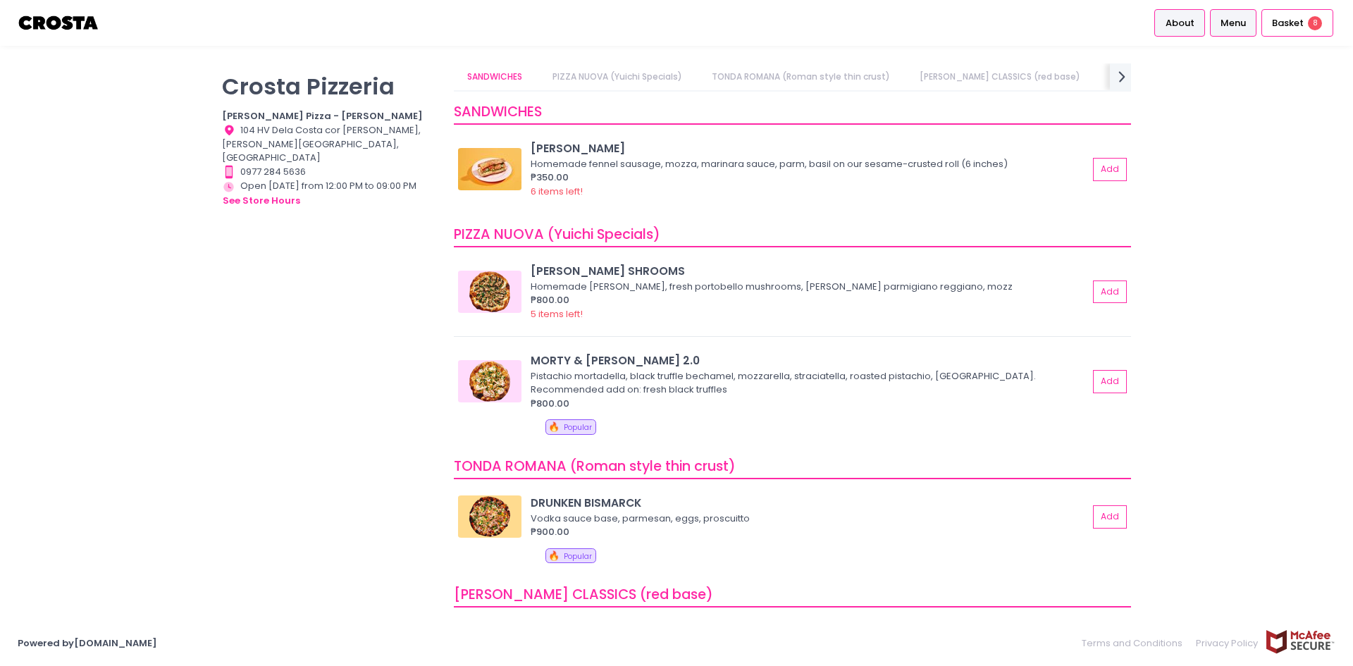
click at [1172, 24] on span "About" at bounding box center [1180, 23] width 29 height 14
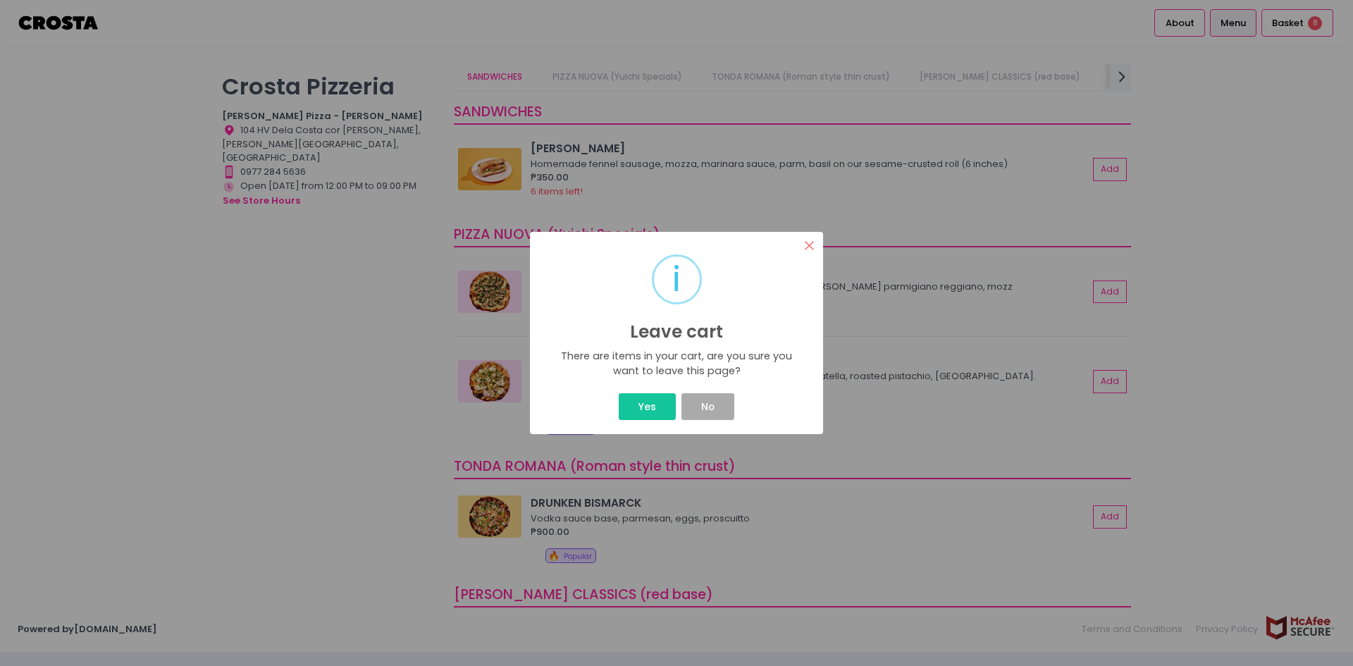
click at [810, 248] on button "×" at bounding box center [809, 245] width 27 height 27
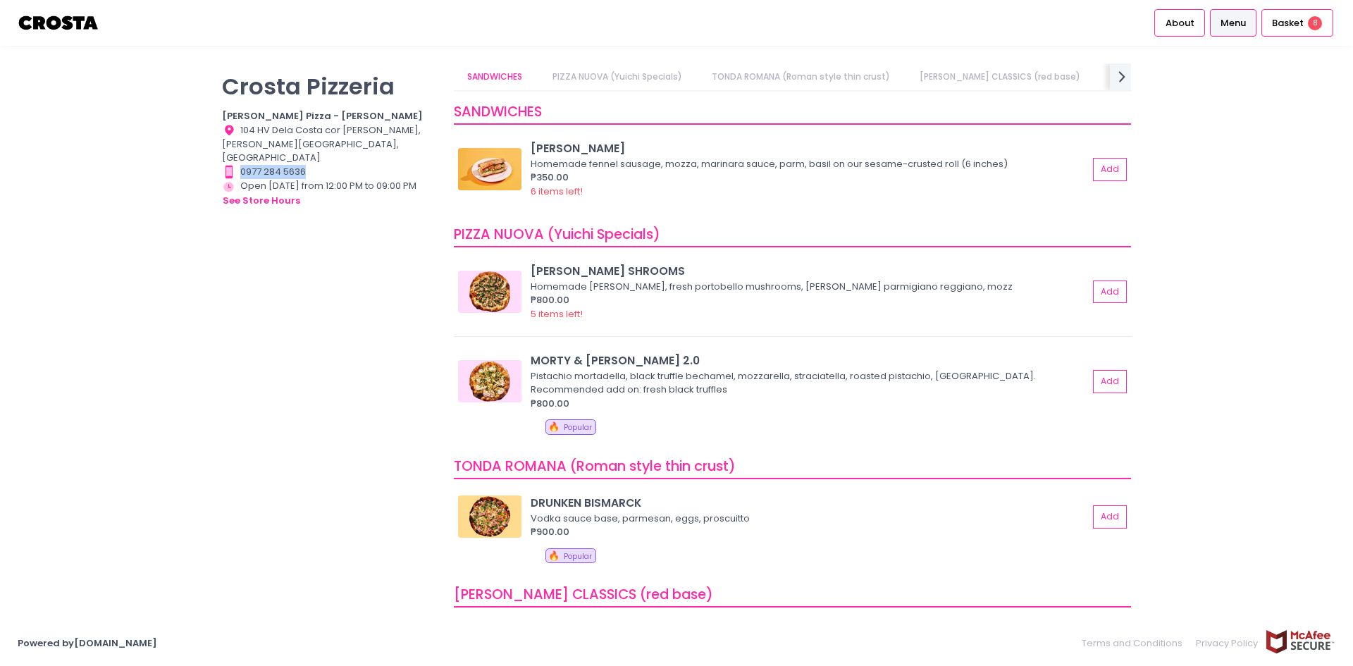
drag, startPoint x: 240, startPoint y: 159, endPoint x: 309, endPoint y: 156, distance: 68.4
click at [309, 165] on div "Contact Number Created with Sketch. 0977 284 5636" at bounding box center [329, 172] width 214 height 14
copy div "0977 284 5636"
click at [264, 193] on button "see store hours" at bounding box center [261, 201] width 79 height 16
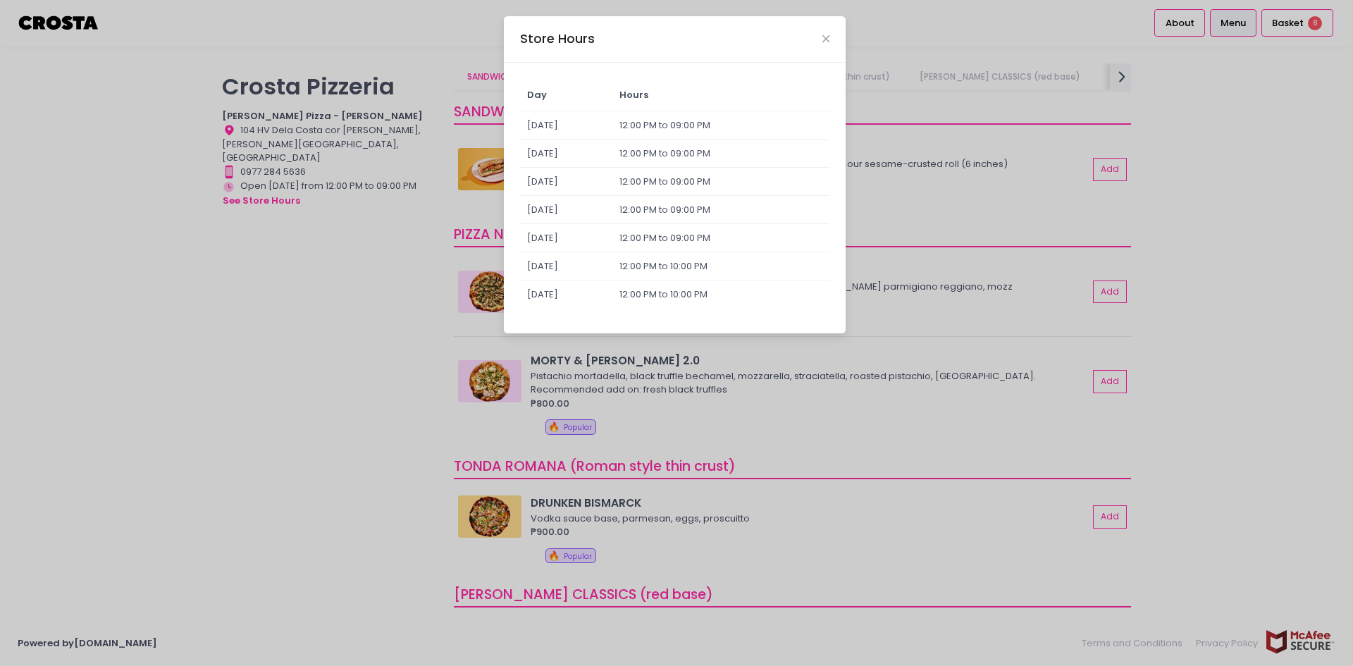
click at [1268, 467] on div "Store Hours Day Hours [DATE] 12:00 PM to 09:00 PM [DATE] 12:00 PM to 09:00 PM […" at bounding box center [676, 333] width 1353 height 666
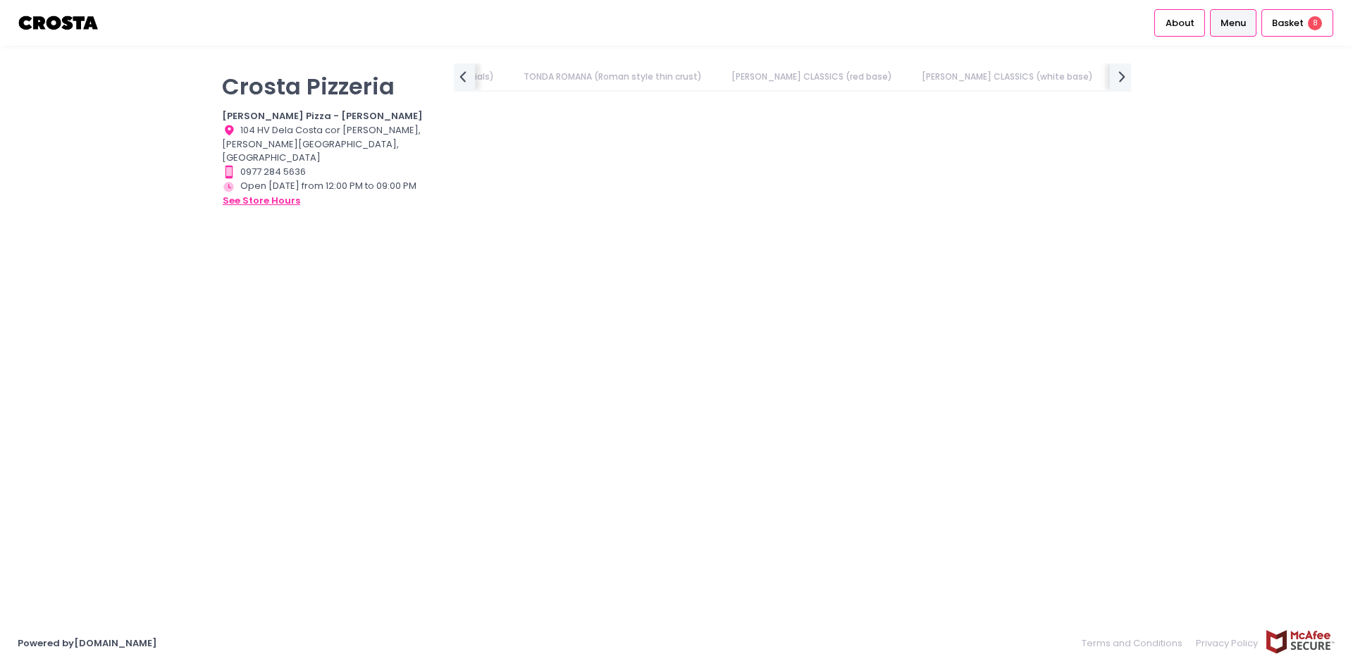
scroll to position [0, 437]
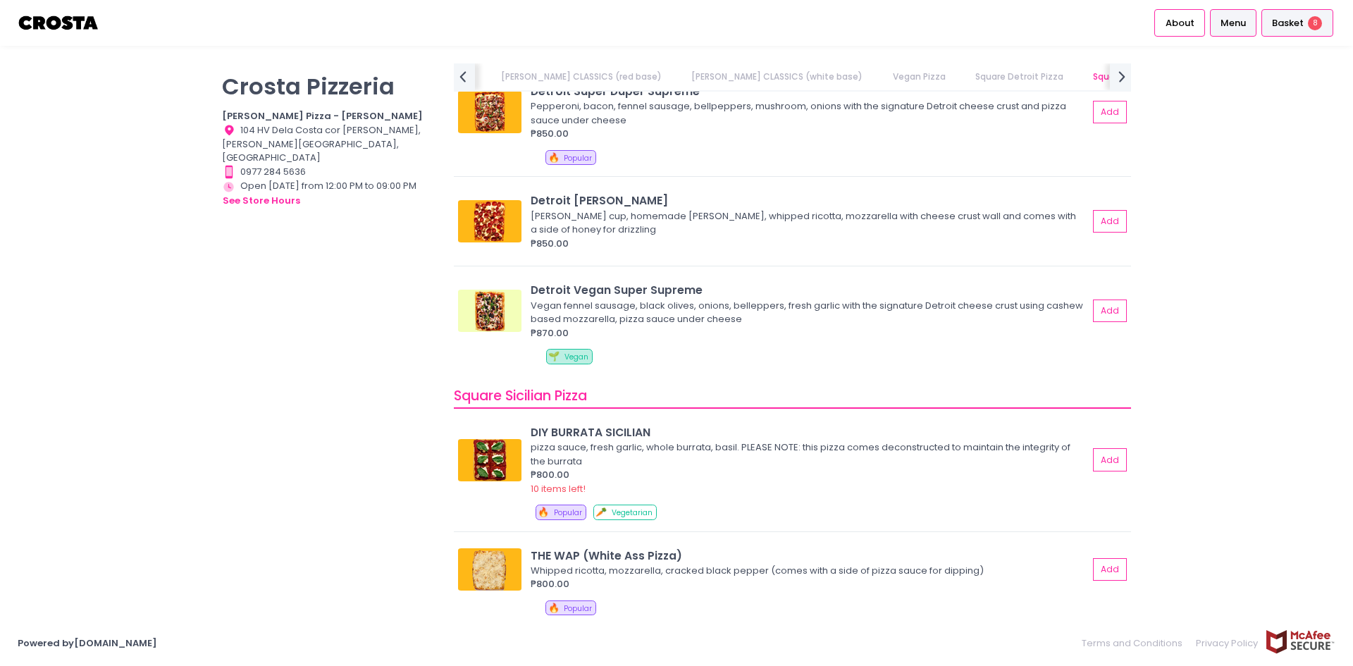
click at [1292, 32] on div "Basket 8" at bounding box center [1297, 22] width 72 height 27
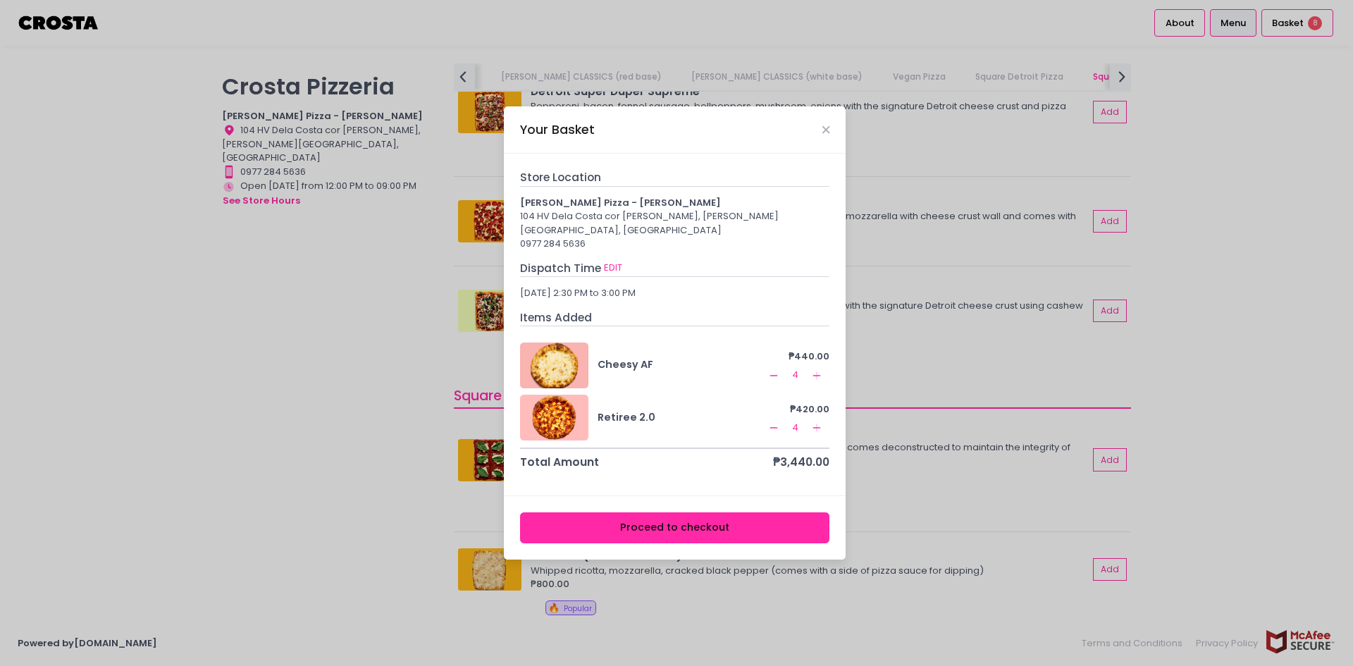
drag, startPoint x: 244, startPoint y: 288, endPoint x: 297, endPoint y: 4, distance: 288.9
click at [244, 285] on div "Your Basket Store Location Crosta Pizza - Salcedo 104 HV Dela Costa cor LP Levi…" at bounding box center [676, 333] width 1353 height 666
